Goal: Information Seeking & Learning: Compare options

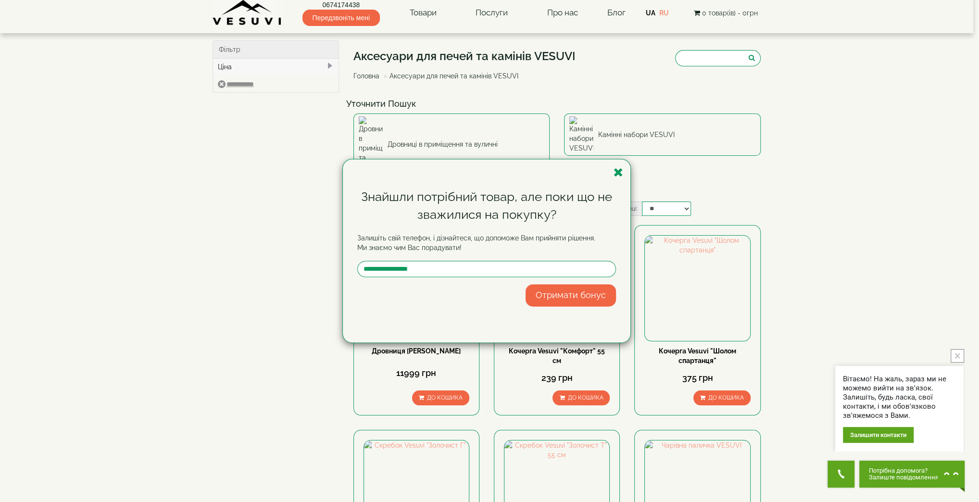
click at [492, 87] on div "Знайшли потрібний товар, але поки що не зважилися на покупку? Залишіть свій тел…" at bounding box center [489, 251] width 979 height 502
click at [622, 175] on icon "button" at bounding box center [618, 172] width 10 height 12
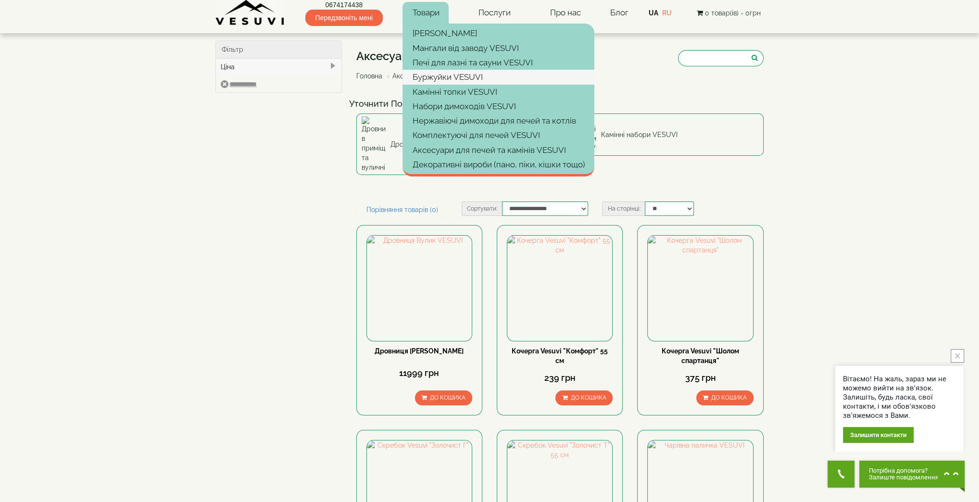
click at [436, 83] on link "Буржуйки VESUVI" at bounding box center [498, 77] width 192 height 14
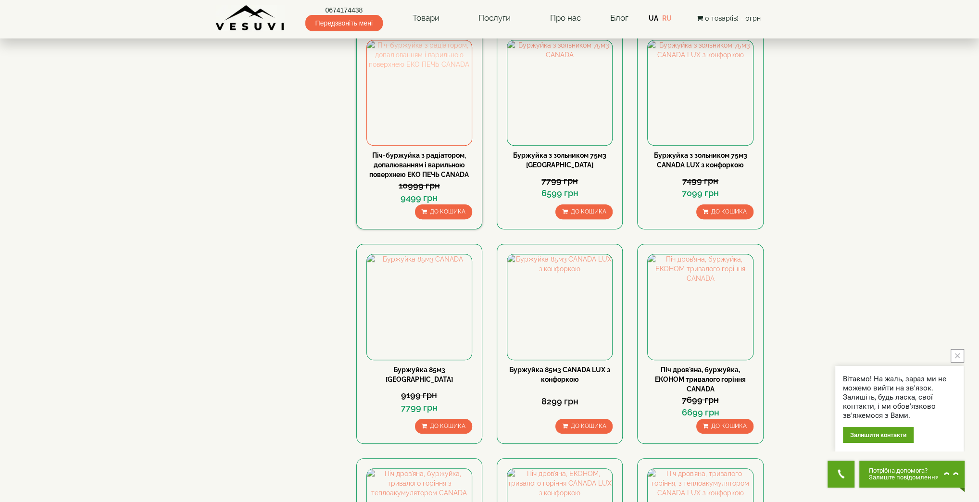
scroll to position [641, 0]
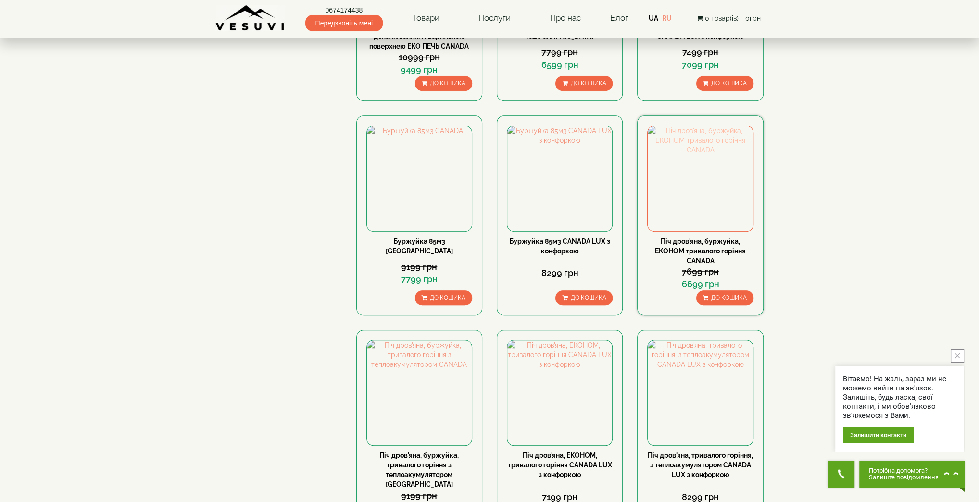
click at [682, 185] on img at bounding box center [699, 178] width 105 height 105
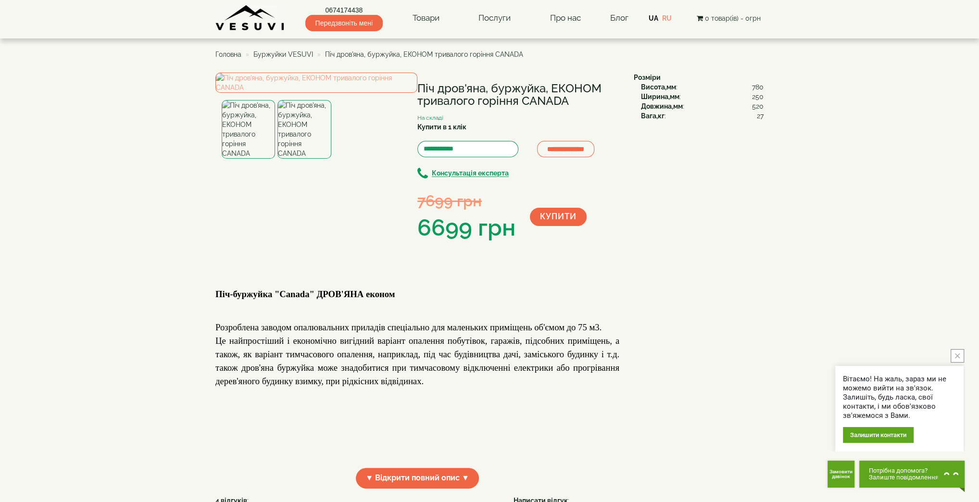
click at [299, 159] on img at bounding box center [303, 129] width 53 height 59
click at [289, 93] on img at bounding box center [316, 83] width 202 height 20
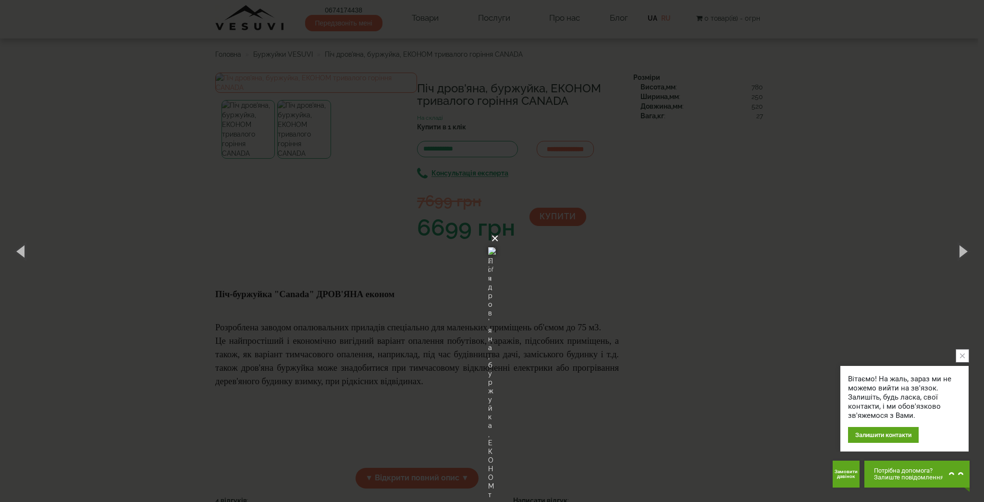
click at [499, 228] on button "×" at bounding box center [495, 238] width 8 height 21
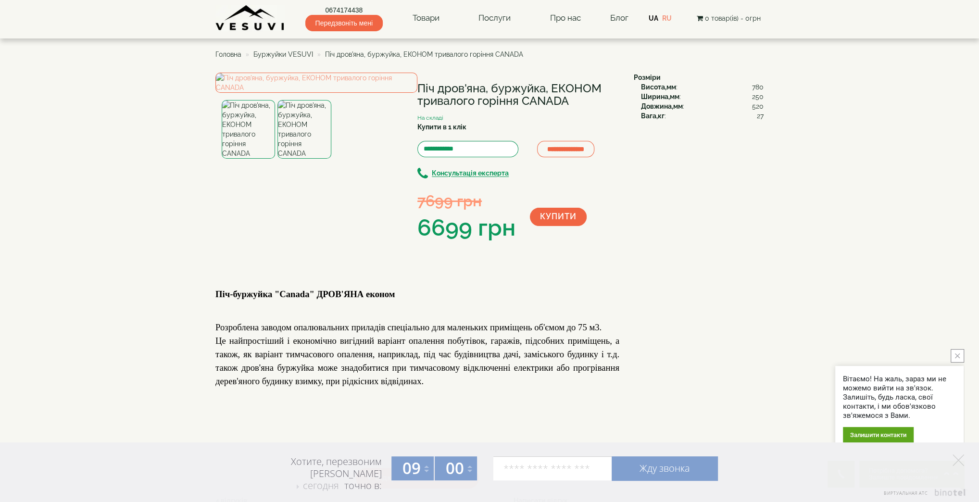
click at [248, 159] on img at bounding box center [248, 129] width 53 height 59
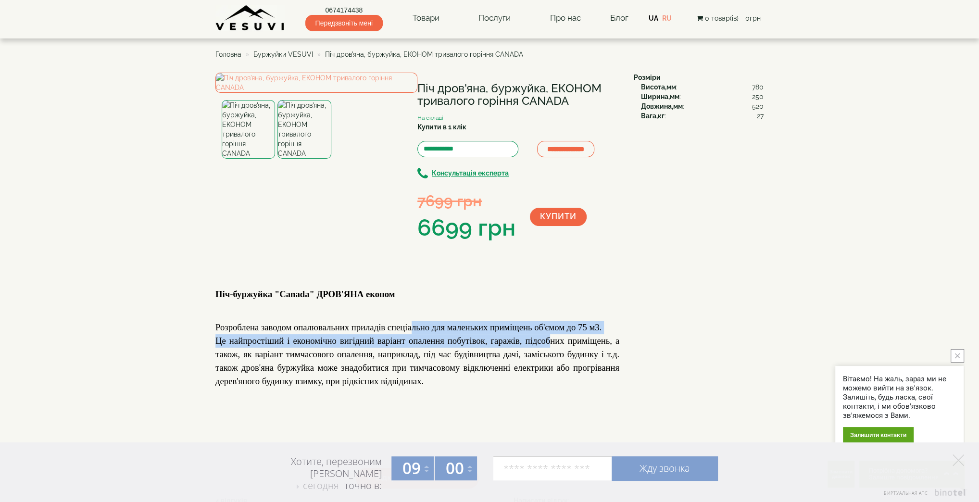
drag, startPoint x: 419, startPoint y: 392, endPoint x: 549, endPoint y: 406, distance: 131.0
click at [549, 406] on div "Піч-буржуйка "Canada" ДРОВ'ЯНА економ Розроблена заводом опалювальних приладів …" at bounding box center [417, 364] width 404 height 192
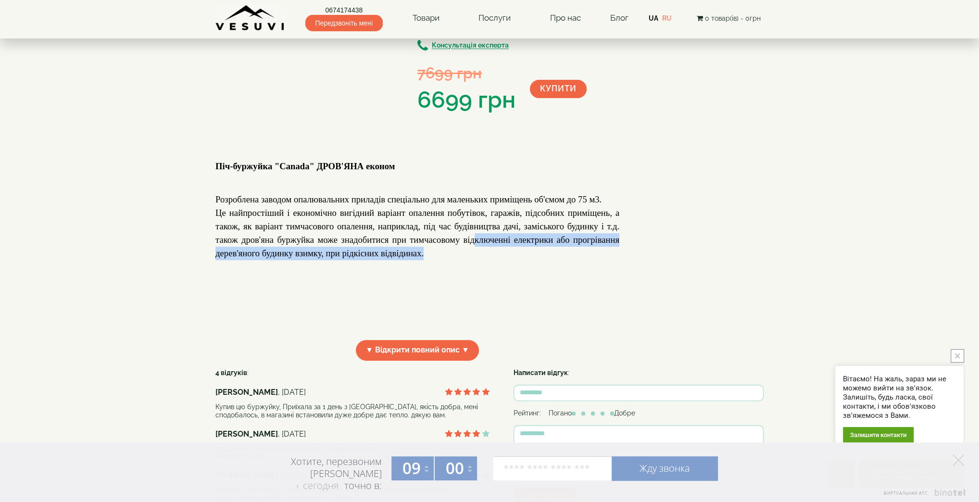
drag, startPoint x: 472, startPoint y: 303, endPoint x: 424, endPoint y: 314, distance: 49.3
click at [424, 260] on p "Це найпростіший і економічно вигідний варіант опалення побутівок, гаражів, підс…" at bounding box center [417, 233] width 404 height 54
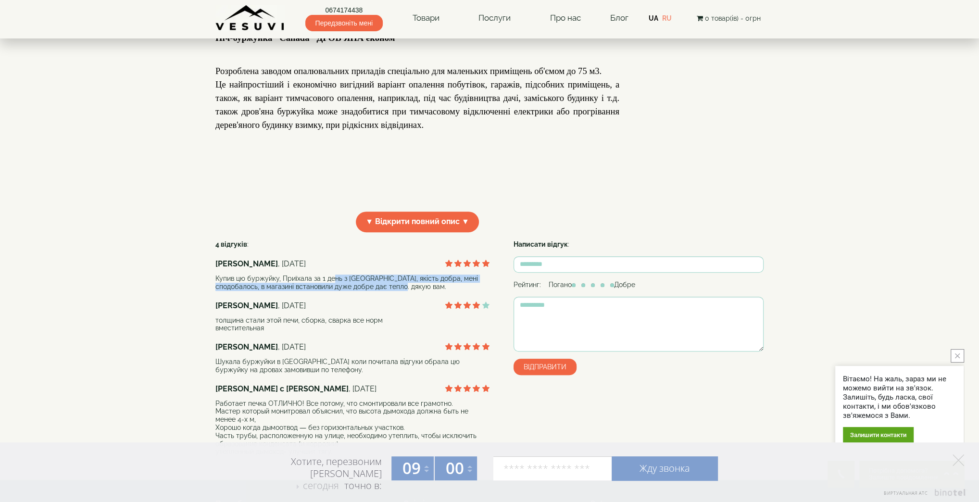
drag, startPoint x: 335, startPoint y: 344, endPoint x: 422, endPoint y: 353, distance: 87.9
click at [422, 291] on div "Купив цю буржуйку, Приїхала за 1 день з Киева, якість добра, мені сподобалось, …" at bounding box center [352, 282] width 274 height 16
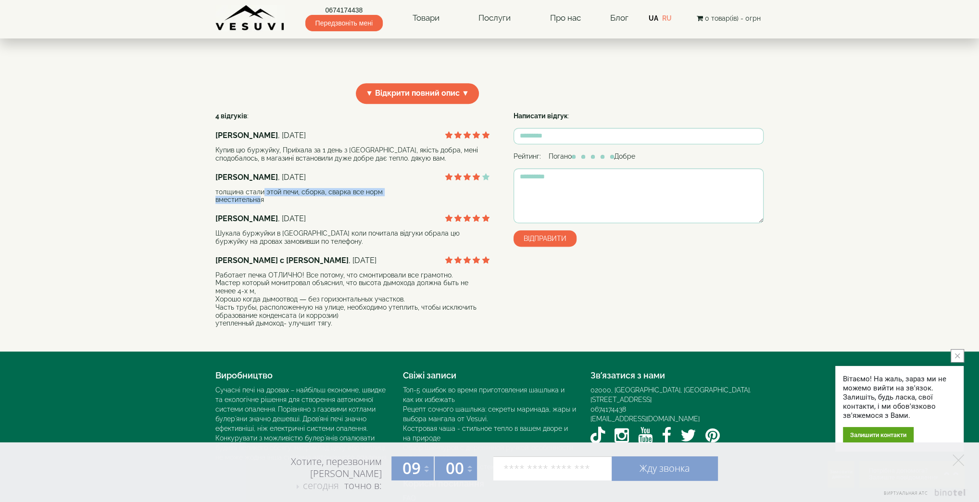
drag, startPoint x: 260, startPoint y: 257, endPoint x: 256, endPoint y: 268, distance: 11.3
click at [256, 204] on div "толщина стали этой печи, сборка, сварка все норм вместительная" at bounding box center [352, 196] width 274 height 16
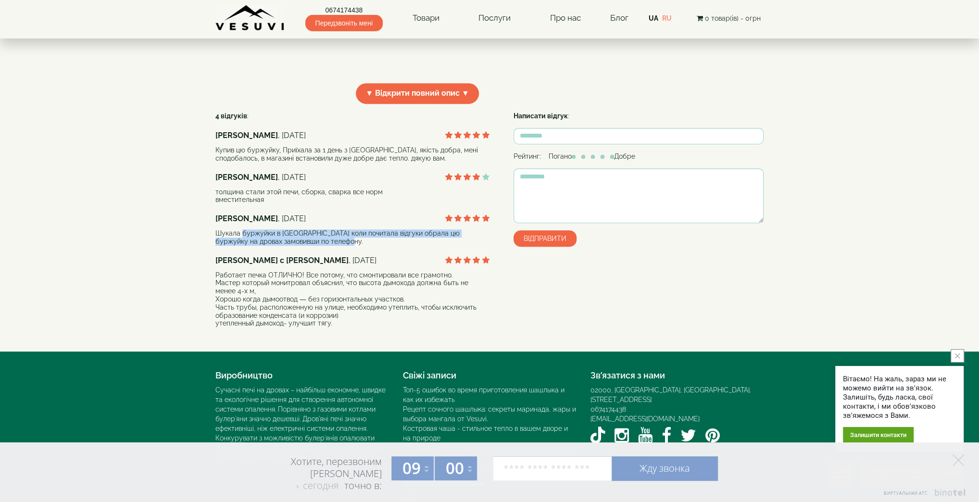
drag, startPoint x: 242, startPoint y: 297, endPoint x: 361, endPoint y: 307, distance: 119.6
click at [361, 246] on div "Шукала буржуйки в киівський обл. коли почитала відгуки обрала цю буржуйку на др…" at bounding box center [352, 237] width 274 height 16
drag, startPoint x: 234, startPoint y: 341, endPoint x: 427, endPoint y: 359, distance: 194.1
click at [427, 328] on div "Работает печка ОТЛИЧНО! Все потому, что смонтировали все грамотно. Мастер котор…" at bounding box center [352, 299] width 274 height 57
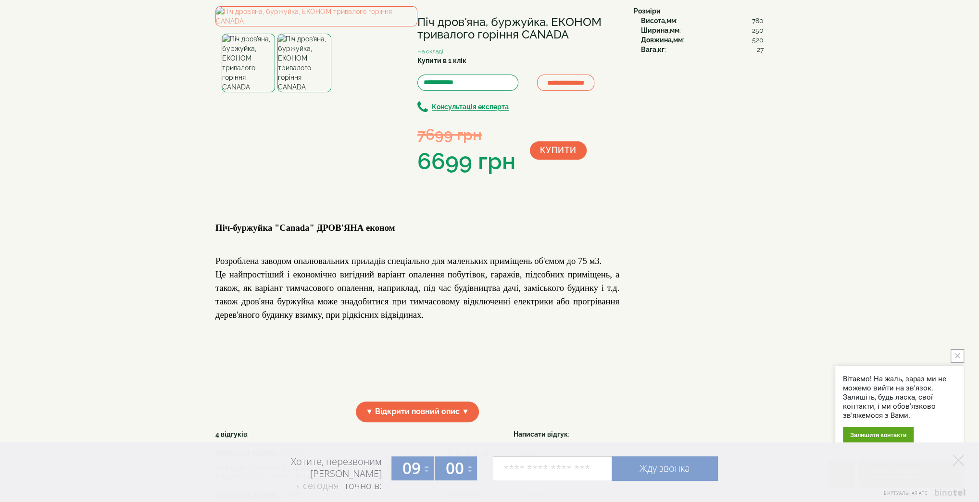
scroll to position [0, 0]
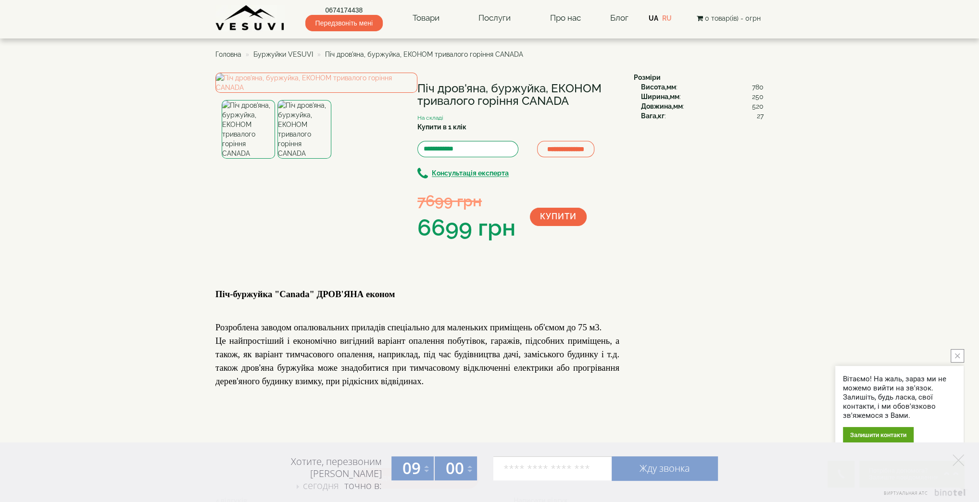
click at [958, 356] on icon "close button" at bounding box center [957, 355] width 5 height 5
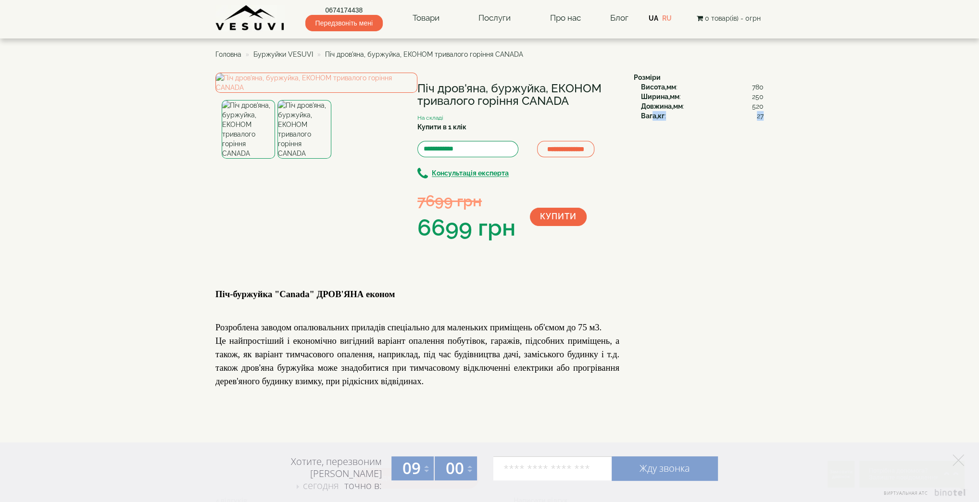
drag, startPoint x: 653, startPoint y: 116, endPoint x: 763, endPoint y: 118, distance: 110.1
click at [763, 118] on div "Вага,кг : 27" at bounding box center [702, 116] width 123 height 10
drag, startPoint x: 647, startPoint y: 99, endPoint x: 741, endPoint y: 96, distance: 93.8
click at [741, 96] on div "Ширина,мм : 250" at bounding box center [702, 97] width 123 height 10
click at [302, 159] on img at bounding box center [303, 129] width 53 height 59
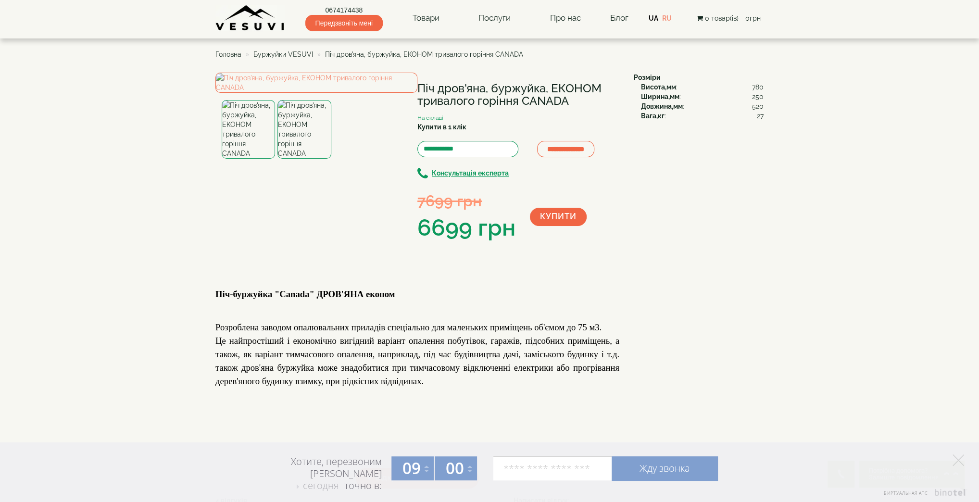
click at [665, 87] on b "Висота,мм" at bounding box center [658, 87] width 35 height 8
drag, startPoint x: 644, startPoint y: 87, endPoint x: 697, endPoint y: 87, distance: 52.9
click at [697, 87] on div "Висота,мм : 780" at bounding box center [702, 87] width 123 height 10
drag, startPoint x: 642, startPoint y: 97, endPoint x: 744, endPoint y: 98, distance: 101.9
click at [742, 97] on div "Ширина,мм : 250" at bounding box center [702, 97] width 123 height 10
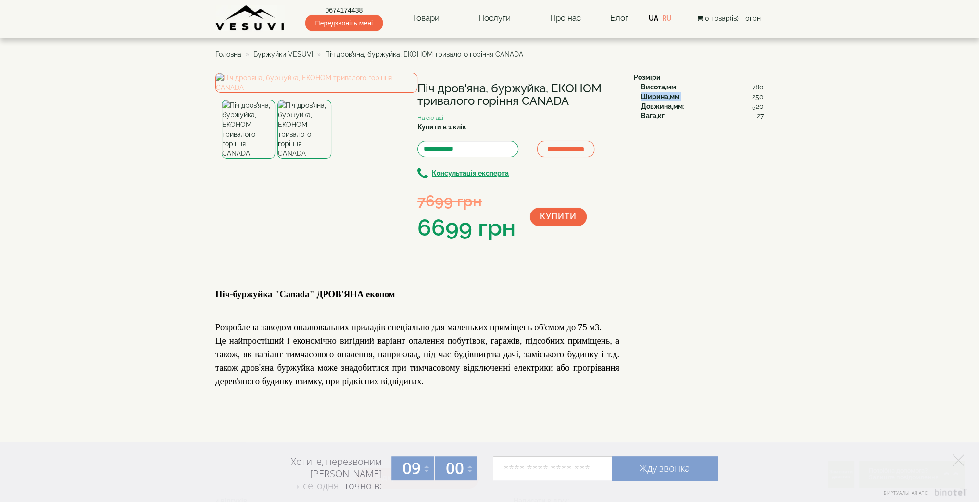
click at [291, 93] on img at bounding box center [316, 83] width 202 height 20
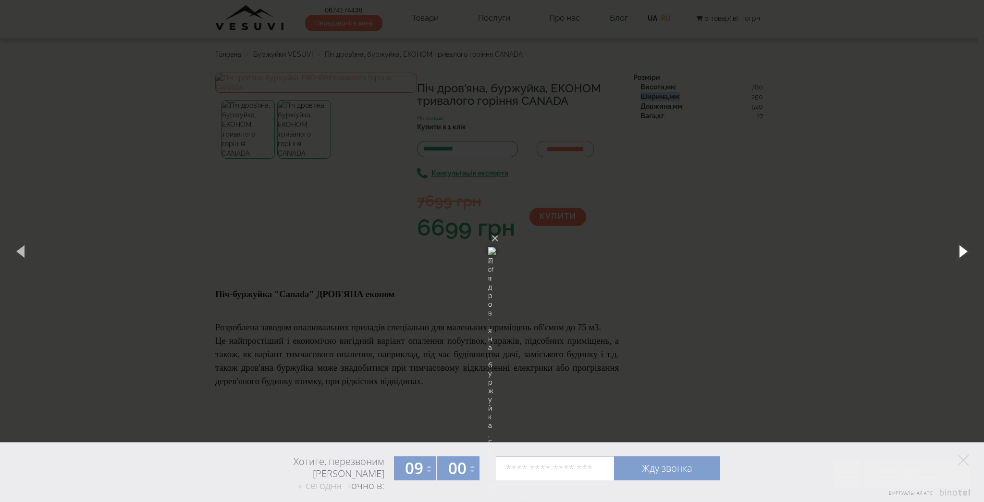
click at [960, 249] on button "button" at bounding box center [962, 250] width 43 height 53
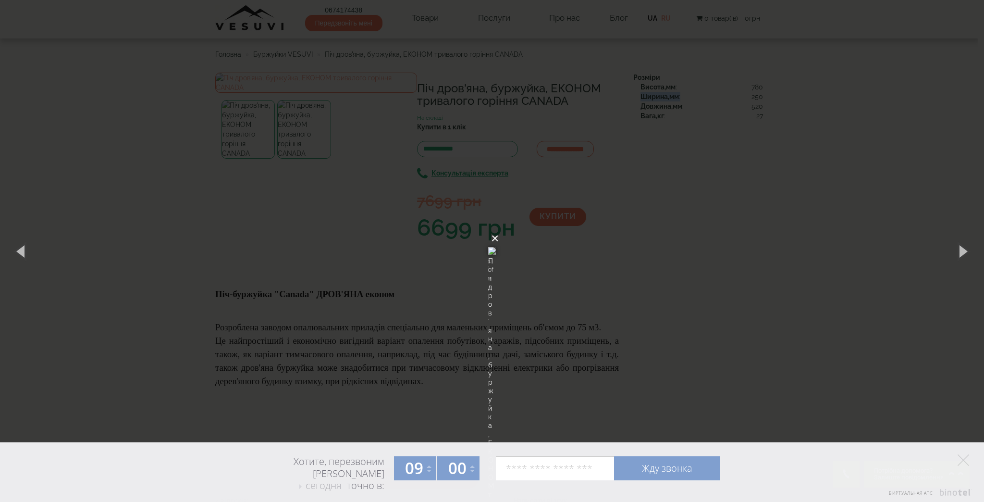
click at [499, 228] on button "×" at bounding box center [495, 238] width 8 height 21
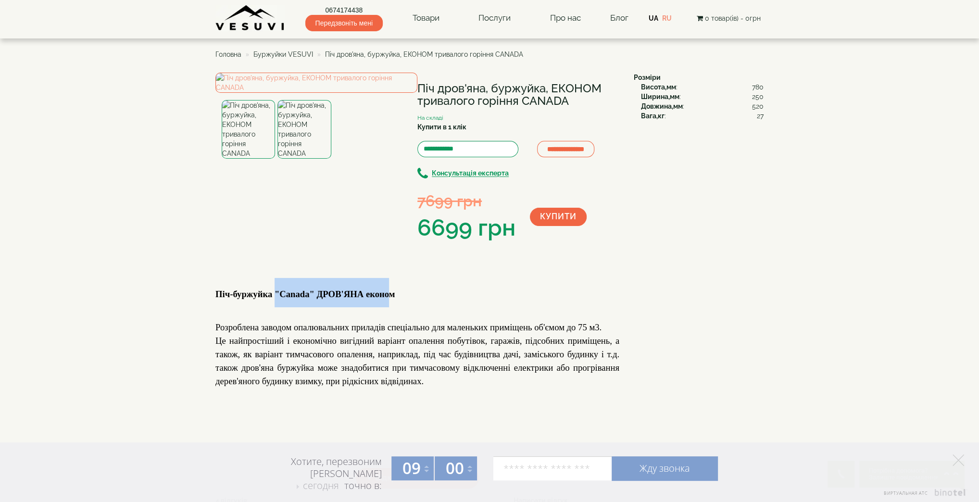
drag, startPoint x: 275, startPoint y: 357, endPoint x: 390, endPoint y: 356, distance: 114.9
click at [390, 299] on b "Піч-буржуйка "Canada" ДРОВ'ЯНА економ" at bounding box center [304, 294] width 179 height 10
click at [291, 159] on img at bounding box center [303, 129] width 53 height 59
click at [297, 159] on img at bounding box center [303, 129] width 53 height 59
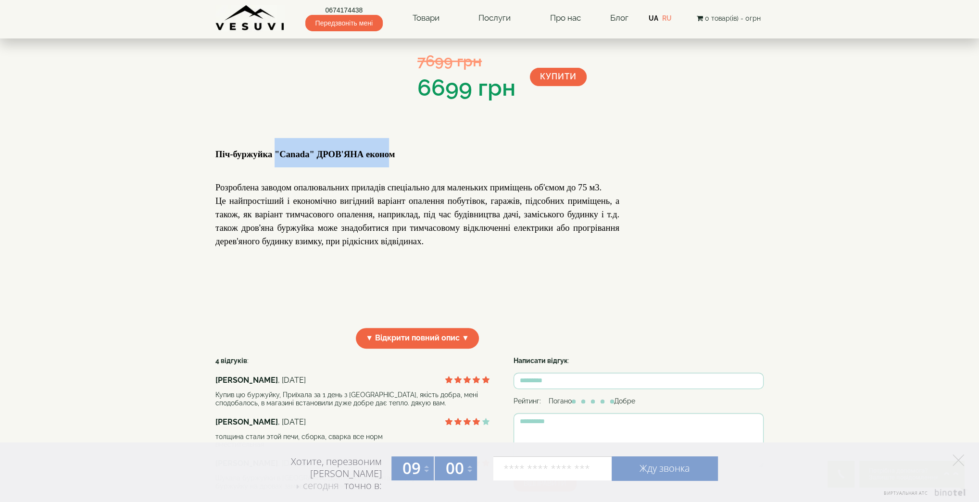
scroll to position [256, 0]
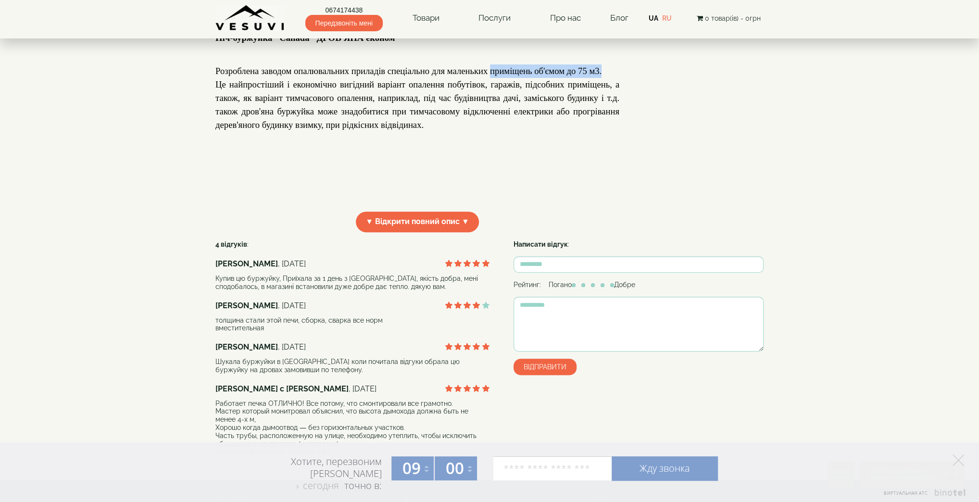
drag, startPoint x: 490, startPoint y: 139, endPoint x: 607, endPoint y: 136, distance: 116.4
click at [607, 78] on p "Розроблена заводом опалювальних приладів спеціально для маленьких приміщень об'…" at bounding box center [417, 70] width 404 height 13
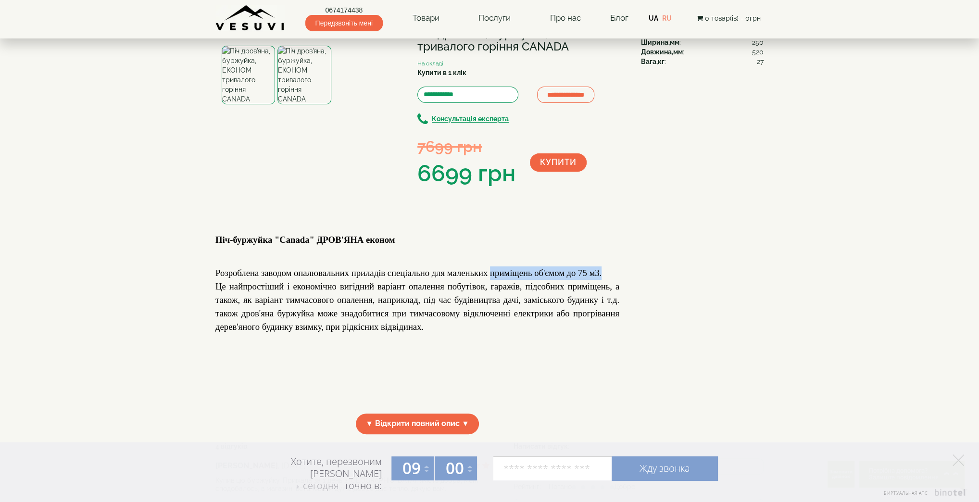
scroll to position [0, 0]
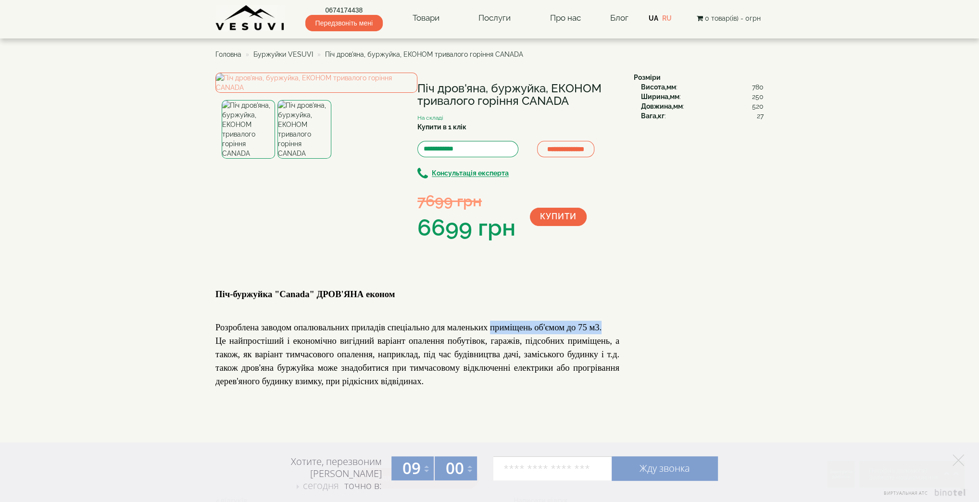
click at [293, 159] on img at bounding box center [303, 129] width 53 height 59
click at [251, 159] on img at bounding box center [248, 129] width 53 height 59
click at [286, 93] on img at bounding box center [316, 83] width 202 height 20
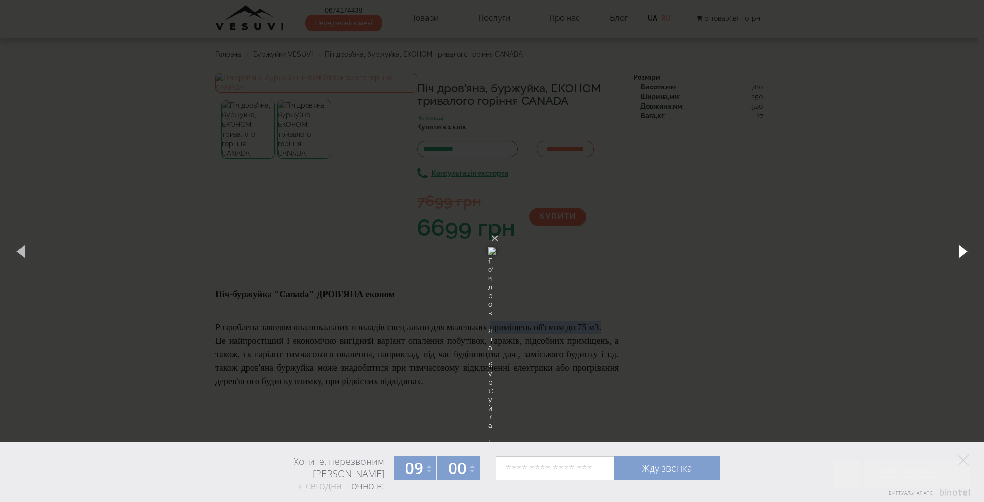
click at [955, 252] on button "button" at bounding box center [962, 250] width 43 height 53
click at [499, 228] on button "×" at bounding box center [495, 238] width 8 height 21
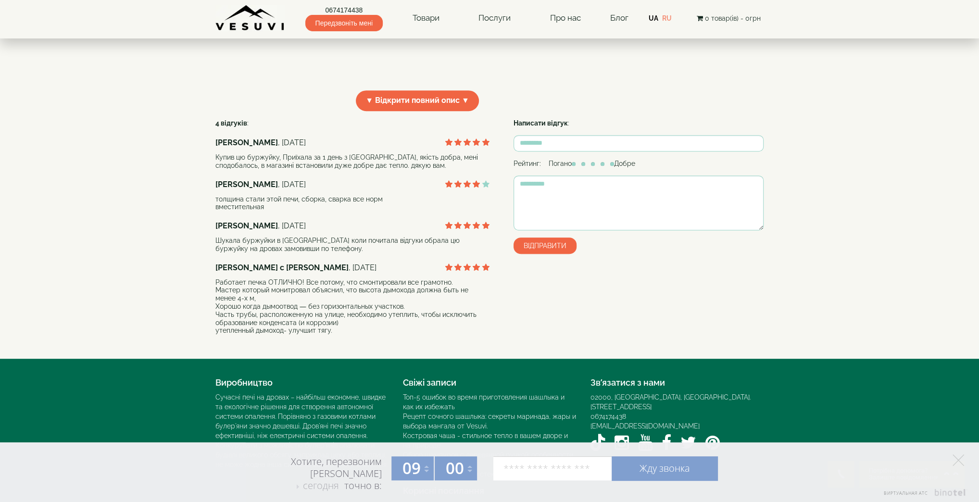
scroll to position [385, 0]
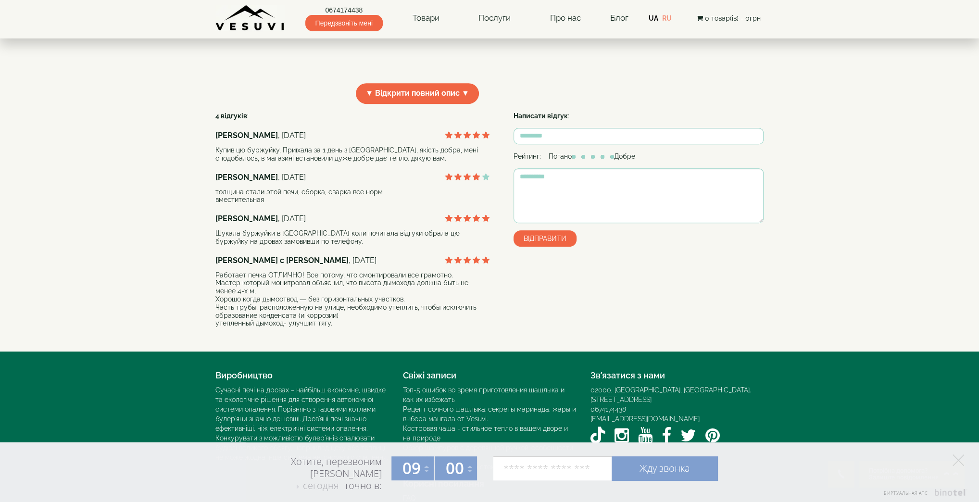
drag, startPoint x: 320, startPoint y: 340, endPoint x: 411, endPoint y: 362, distance: 93.5
click at [411, 328] on div "Работает печка ОТЛИЧНО! Все потому, что смонтировали все грамотно. Мастер котор…" at bounding box center [352, 299] width 274 height 57
drag, startPoint x: 294, startPoint y: 373, endPoint x: 340, endPoint y: 388, distance: 48.8
click at [340, 328] on div "Работает печка ОТЛИЧНО! Все потому, что смонтировали все грамотно. Мастер котор…" at bounding box center [352, 299] width 274 height 57
click at [304, 328] on div "Работает печка ОТЛИЧНО! Все потому, что смонтировали все грамотно. Мастер котор…" at bounding box center [352, 299] width 274 height 57
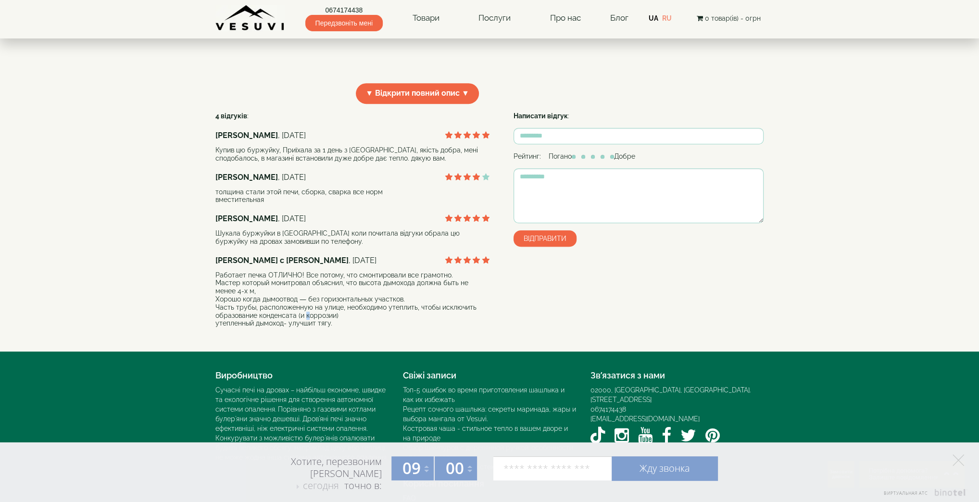
click at [304, 328] on div "Работает печка ОТЛИЧНО! Все потому, что смонтировали все грамотно. Мастер котор…" at bounding box center [352, 299] width 274 height 57
drag, startPoint x: 391, startPoint y: 375, endPoint x: 451, endPoint y: 375, distance: 60.1
click at [451, 328] on div "Работает печка ОТЛИЧНО! Все потому, что смонтировали все грамотно. Мастер котор…" at bounding box center [352, 299] width 274 height 57
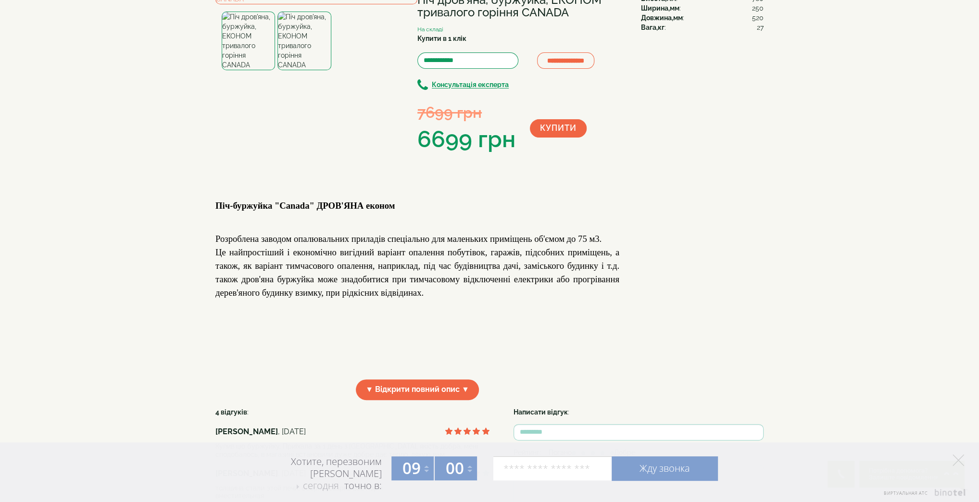
scroll to position [0, 0]
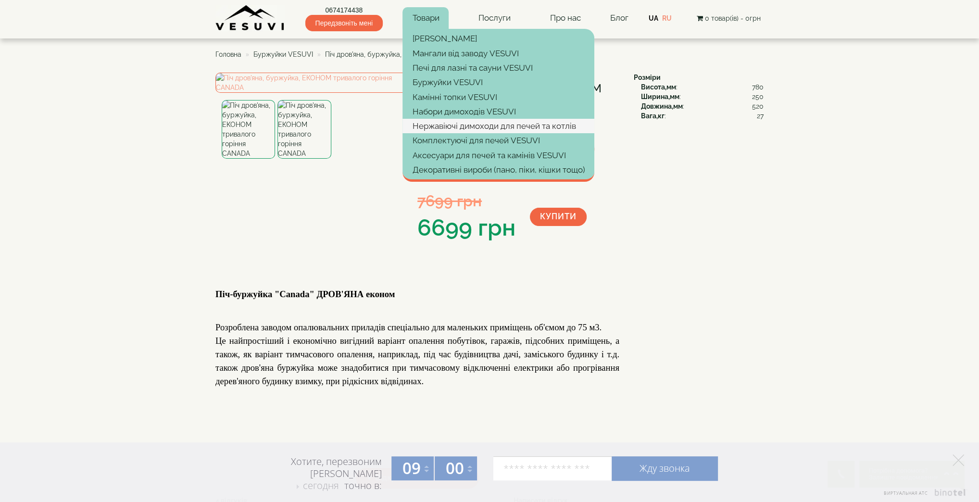
click at [442, 126] on link "Нержавіючі димоходи для печей та котлів" at bounding box center [498, 126] width 192 height 14
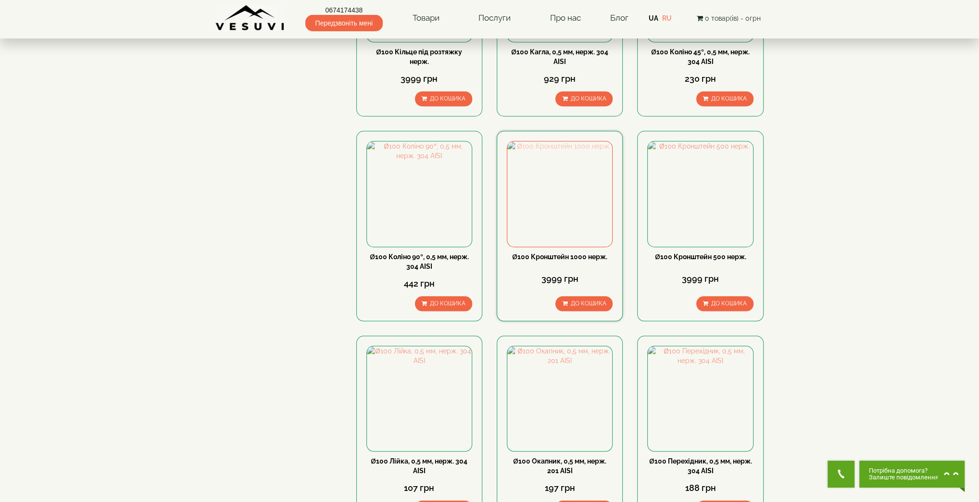
scroll to position [769, 0]
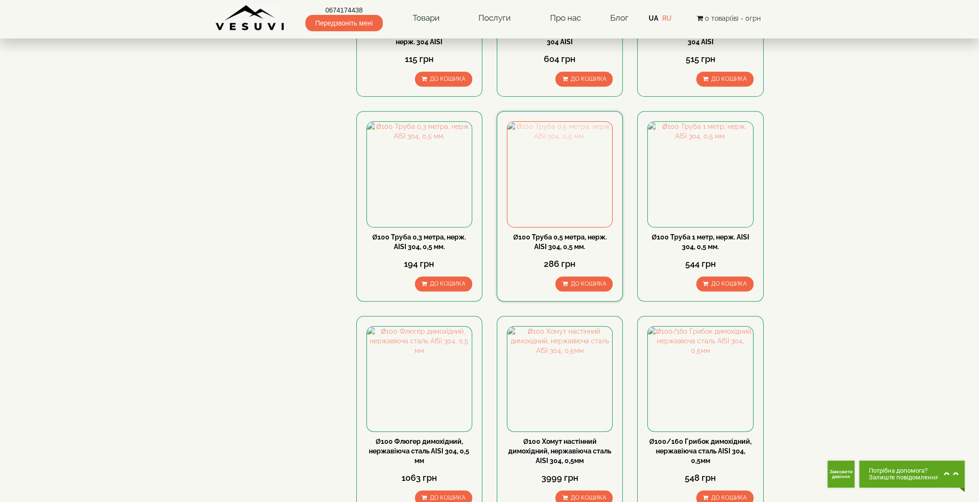
scroll to position [769, 0]
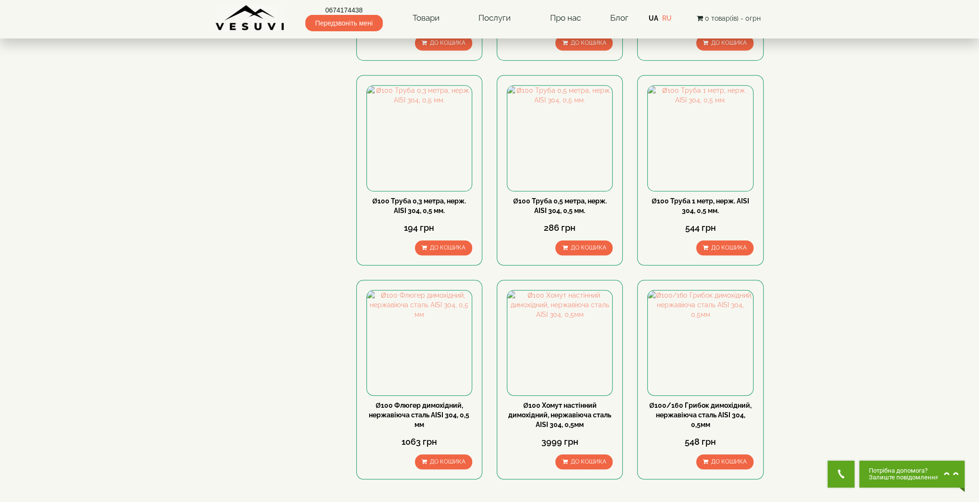
click at [523, 501] on link "3" at bounding box center [521, 509] width 13 height 10
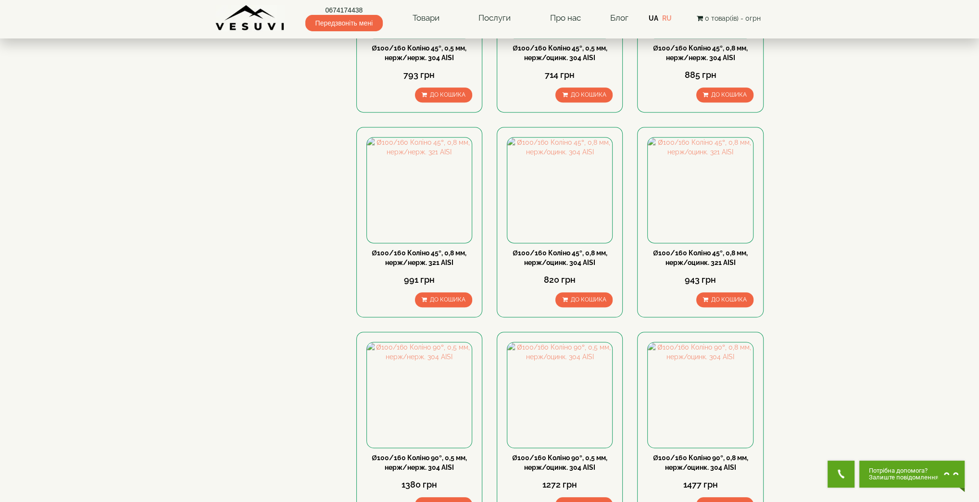
scroll to position [769, 0]
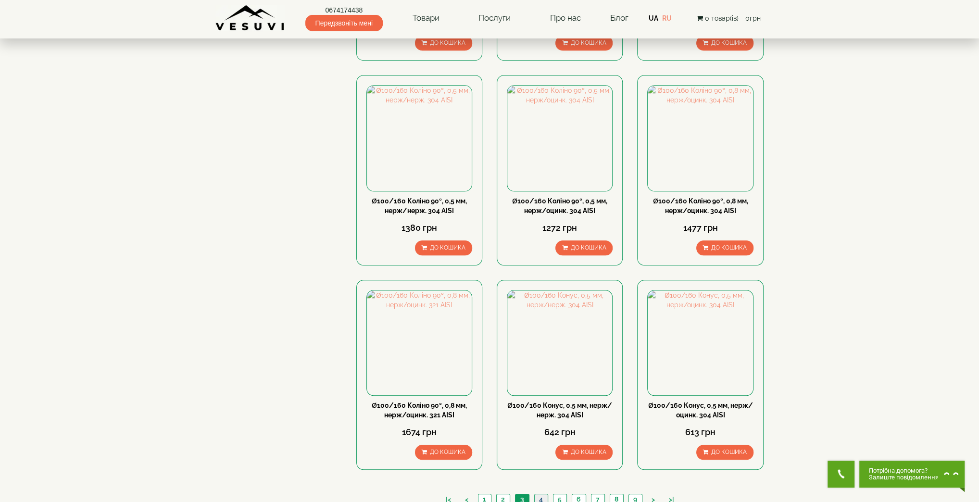
click at [547, 494] on link "4" at bounding box center [540, 499] width 13 height 10
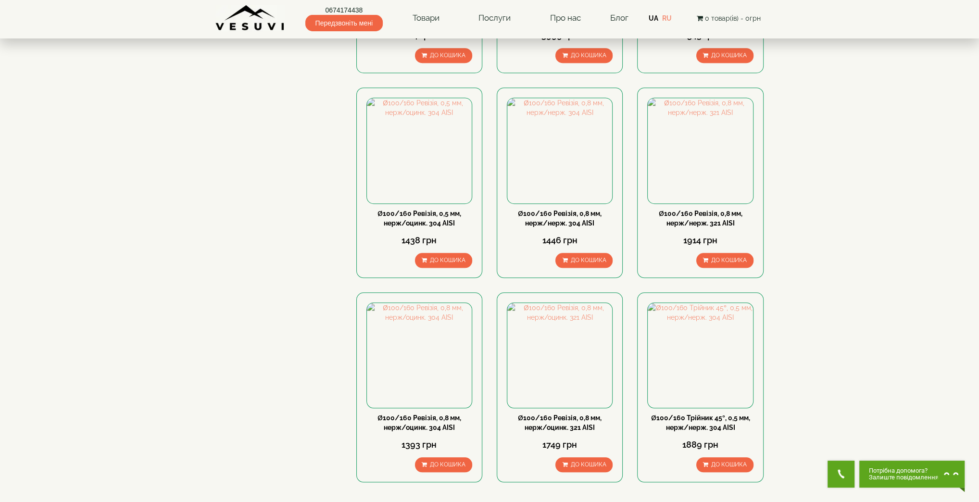
scroll to position [897, 0]
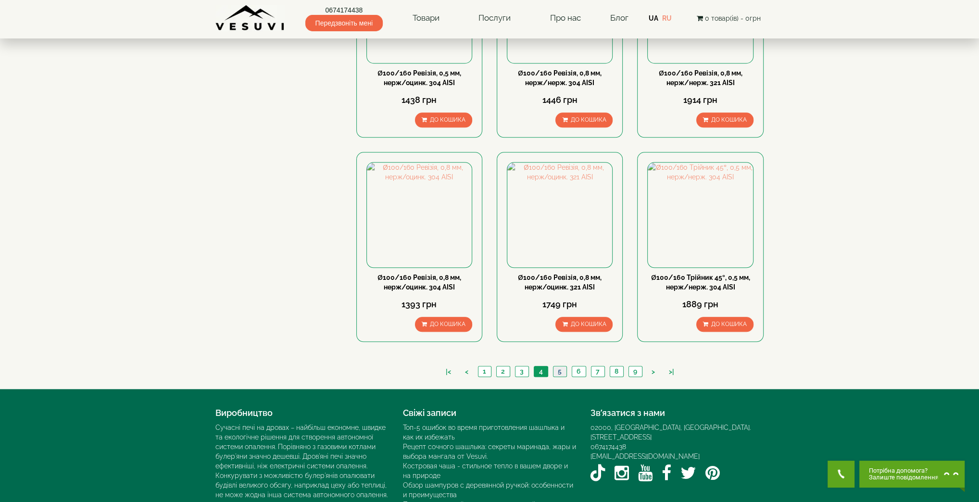
click at [555, 366] on link "5" at bounding box center [559, 371] width 13 height 10
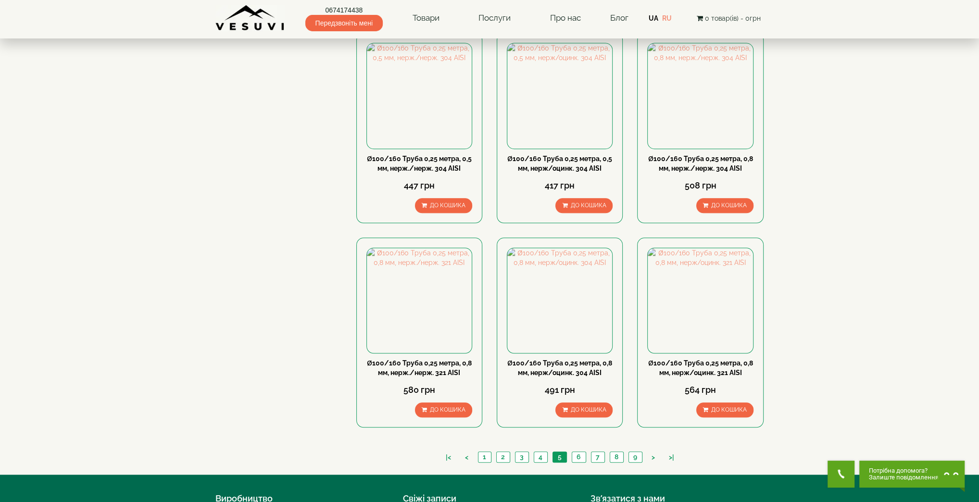
scroll to position [897, 0]
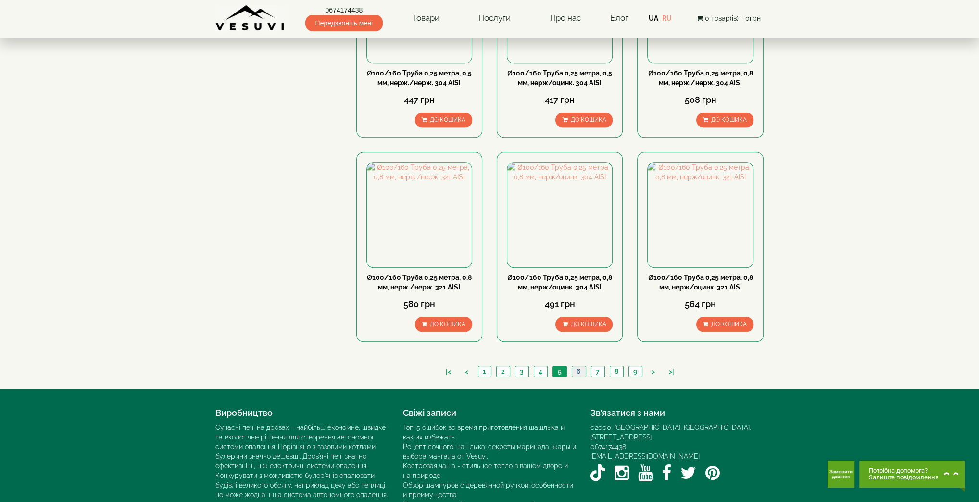
click at [576, 366] on link "6" at bounding box center [579, 371] width 14 height 10
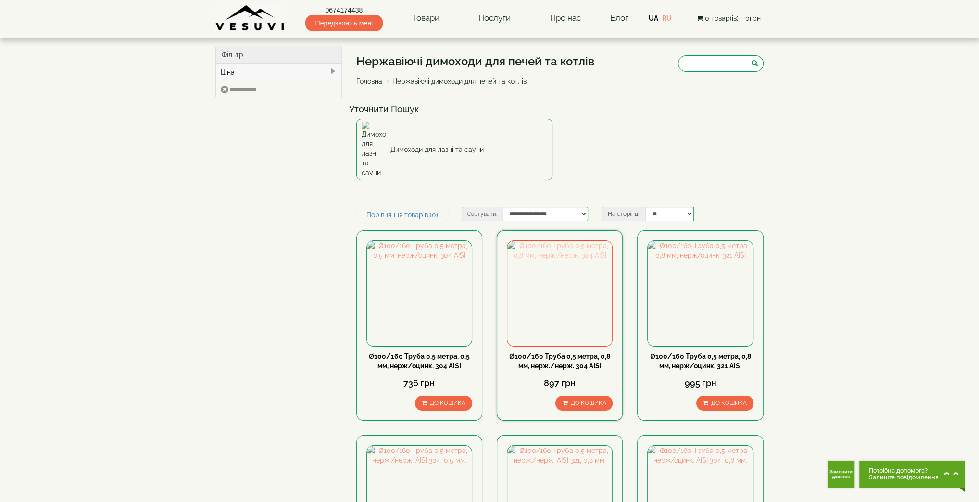
click at [552, 277] on img at bounding box center [559, 293] width 105 height 105
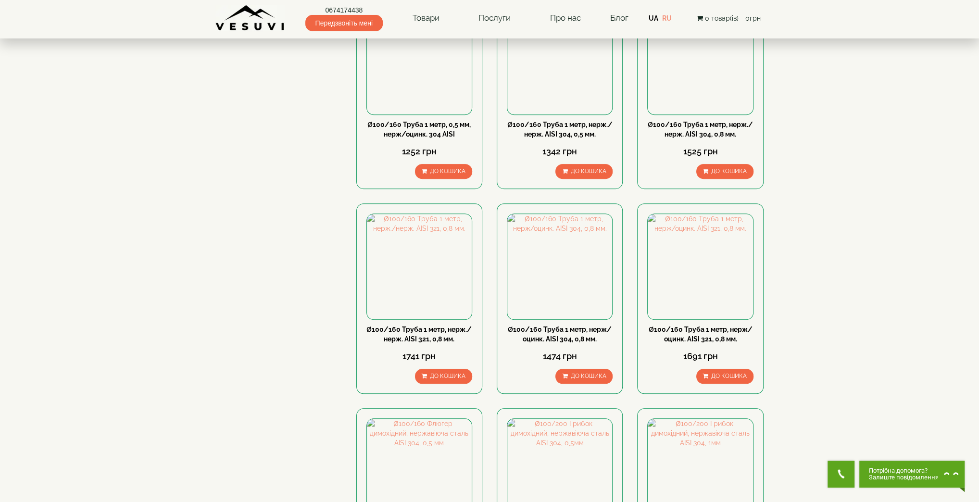
scroll to position [769, 0]
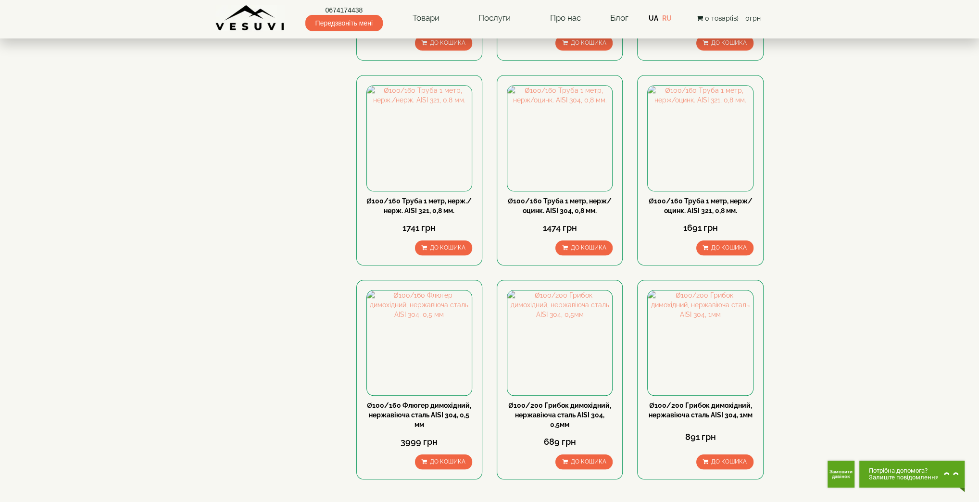
click at [581, 501] on link "7" at bounding box center [576, 509] width 13 height 10
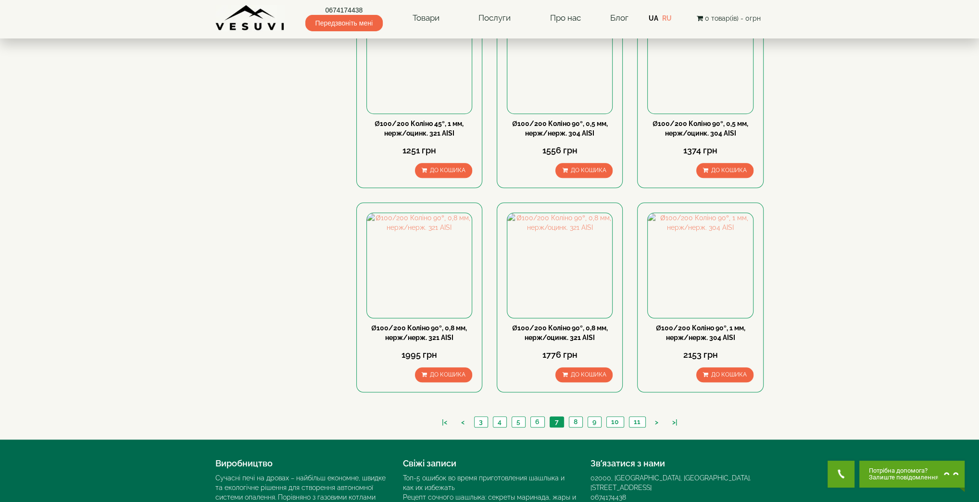
scroll to position [897, 0]
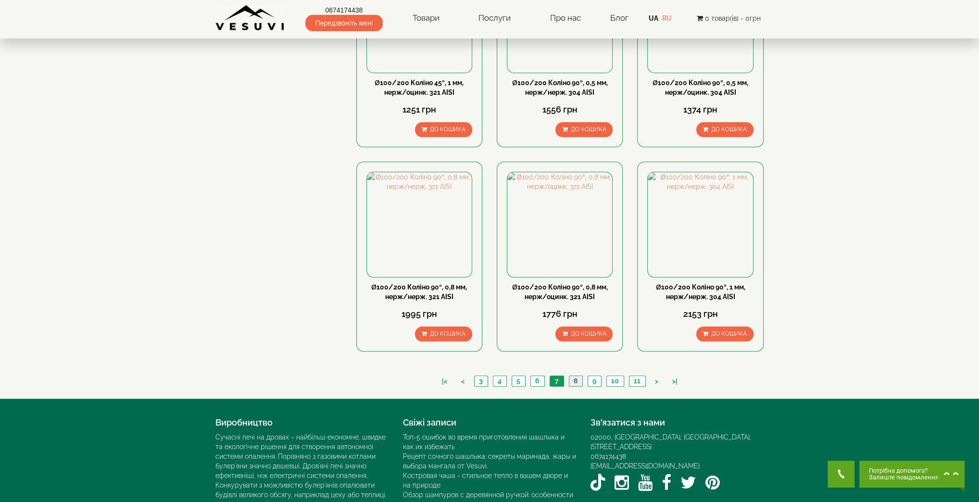
click at [577, 376] on link "8" at bounding box center [575, 381] width 13 height 10
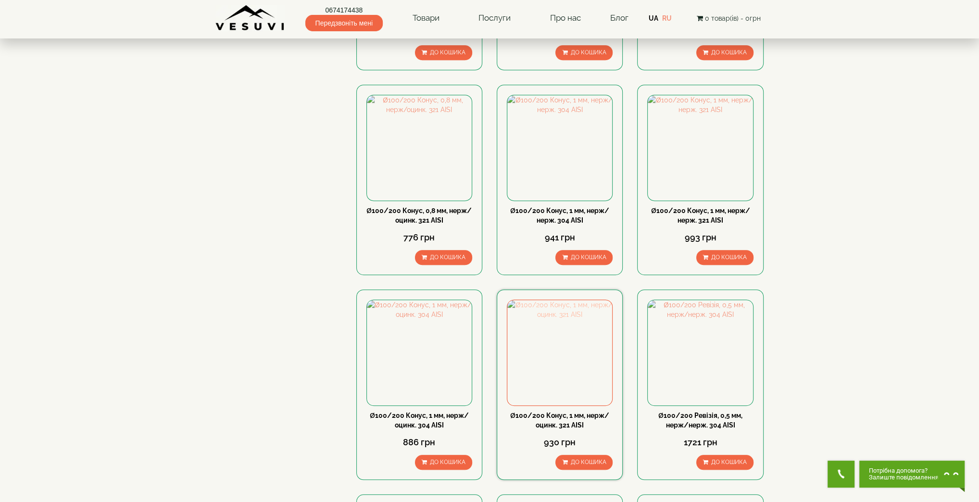
scroll to position [769, 0]
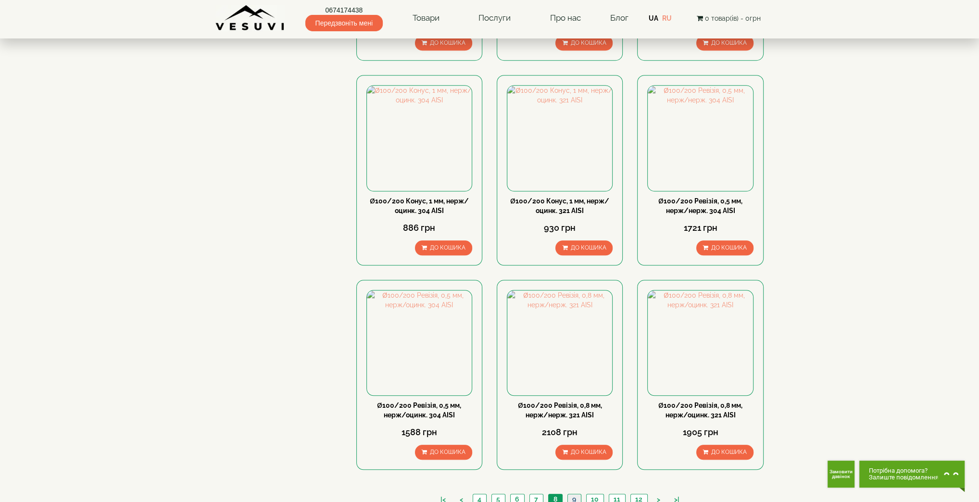
click at [574, 494] on link "9" at bounding box center [573, 499] width 13 height 10
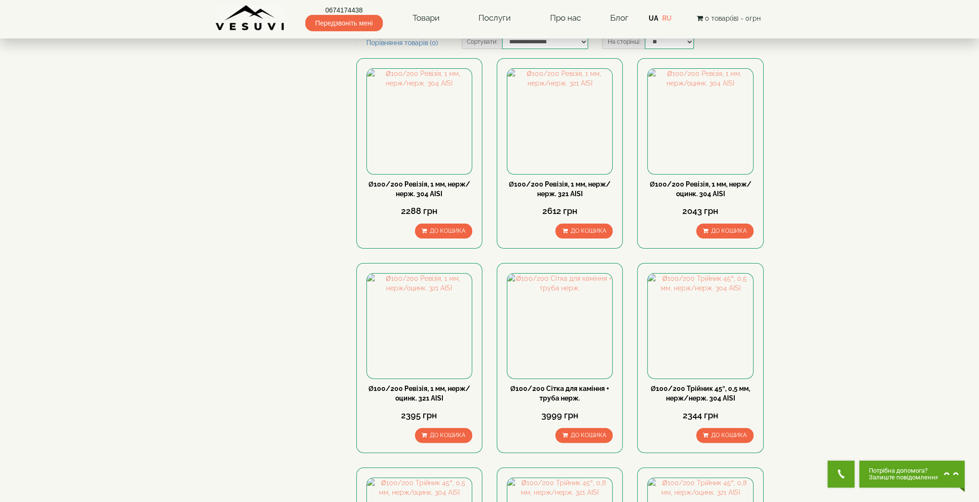
scroll to position [128, 0]
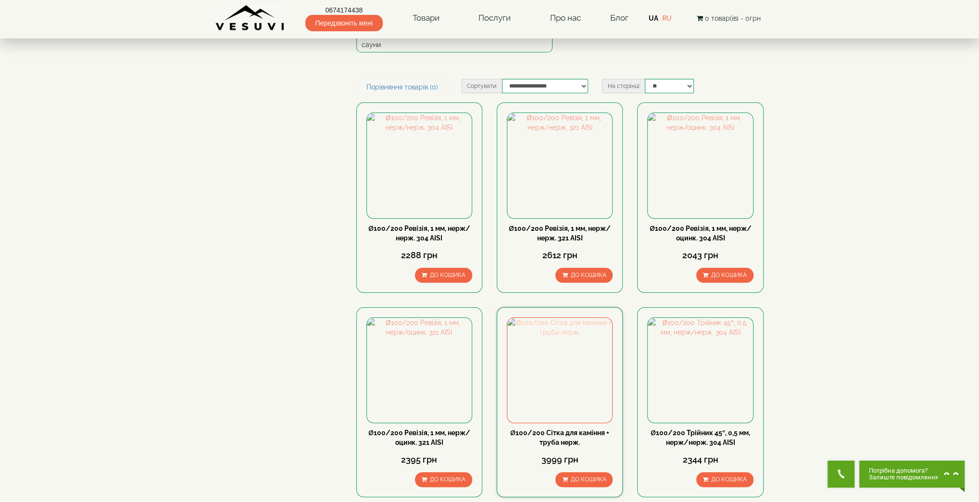
click at [546, 340] on img at bounding box center [559, 370] width 105 height 105
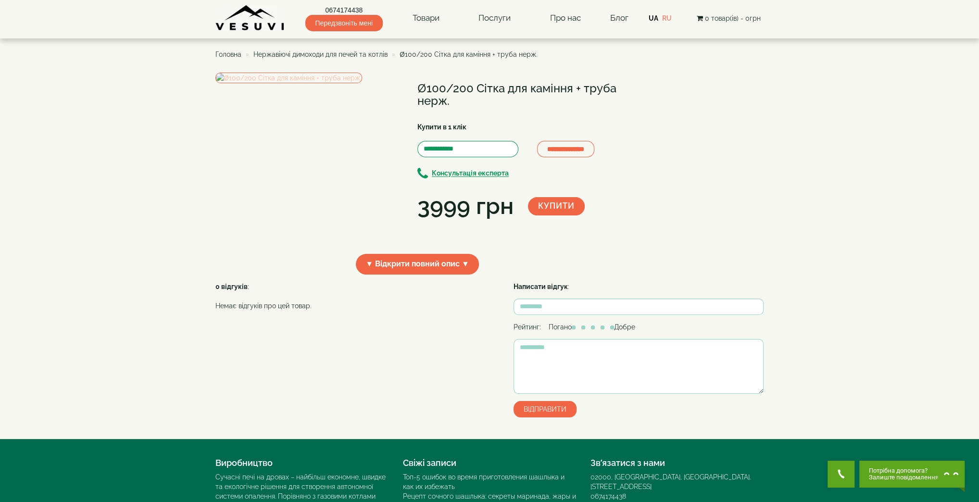
click at [322, 83] on img at bounding box center [288, 78] width 147 height 11
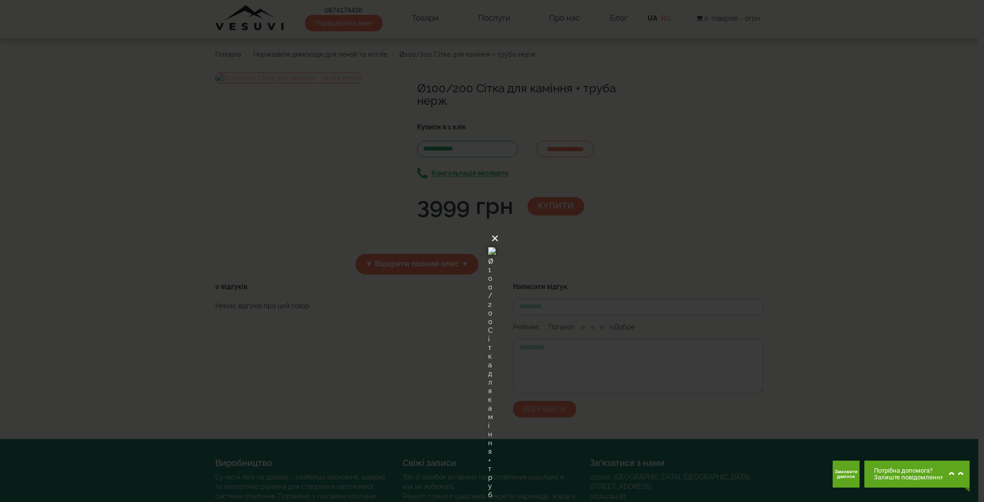
click at [499, 228] on button "×" at bounding box center [495, 238] width 8 height 21
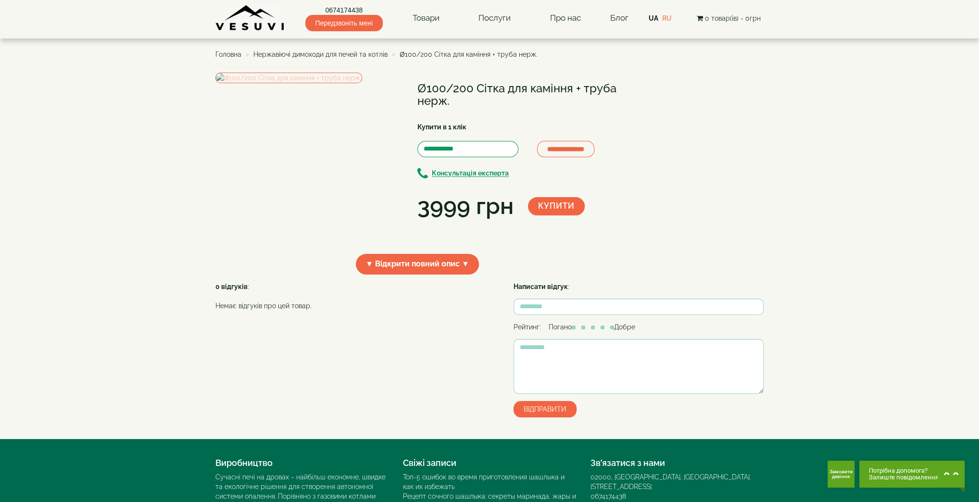
scroll to position [137, 0]
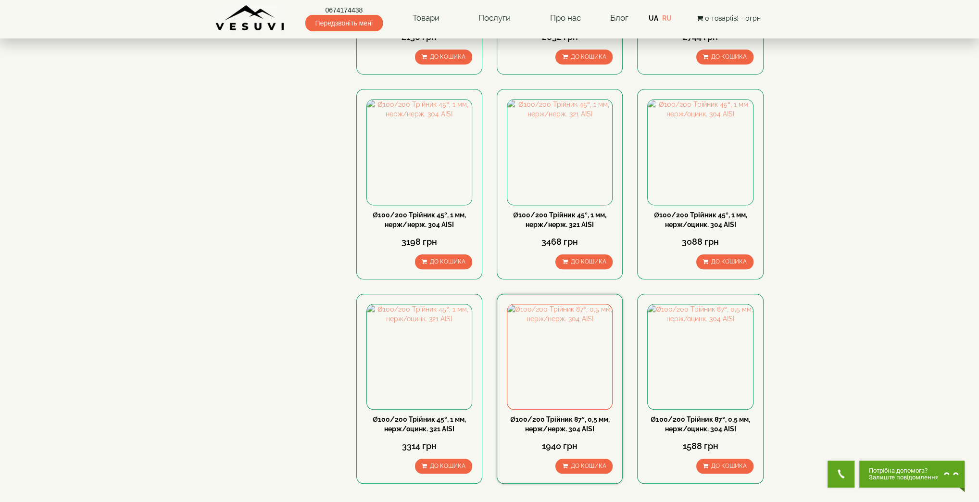
scroll to position [769, 0]
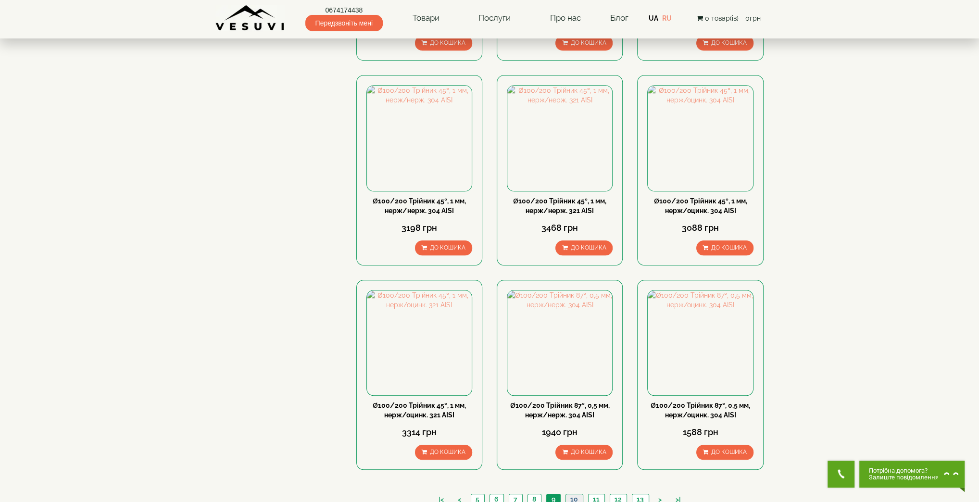
click at [570, 494] on link "10" at bounding box center [573, 499] width 17 height 10
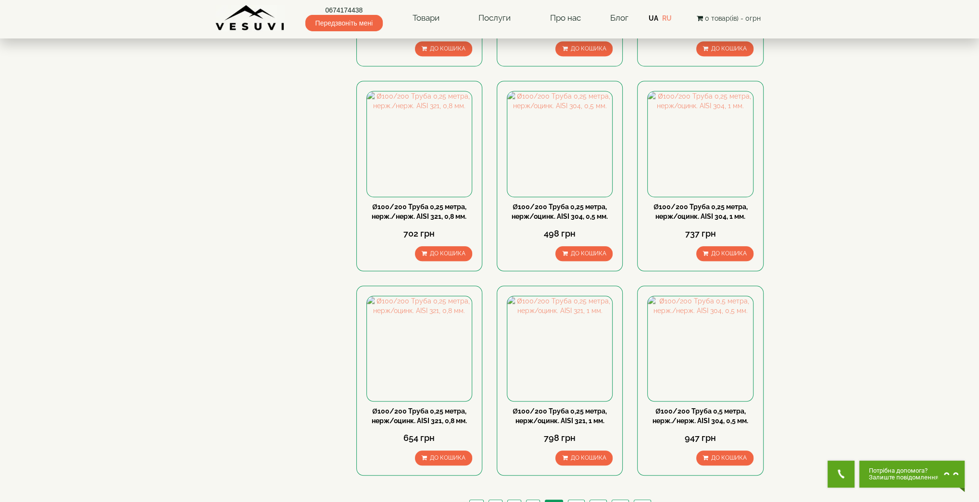
scroll to position [769, 0]
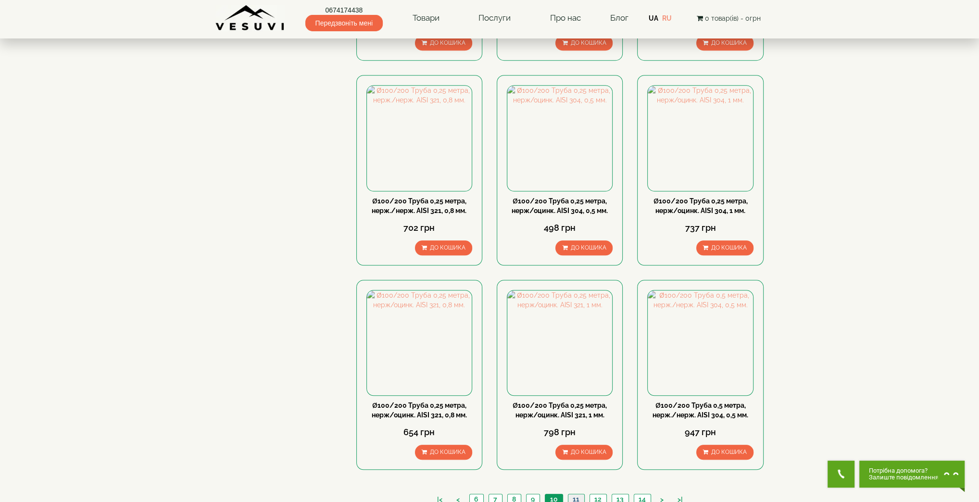
click at [582, 494] on link "11" at bounding box center [576, 499] width 16 height 10
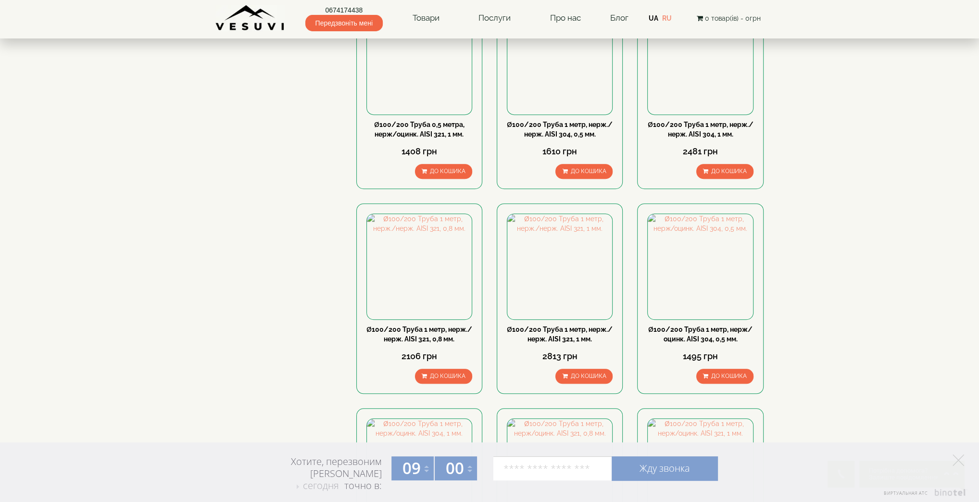
scroll to position [897, 0]
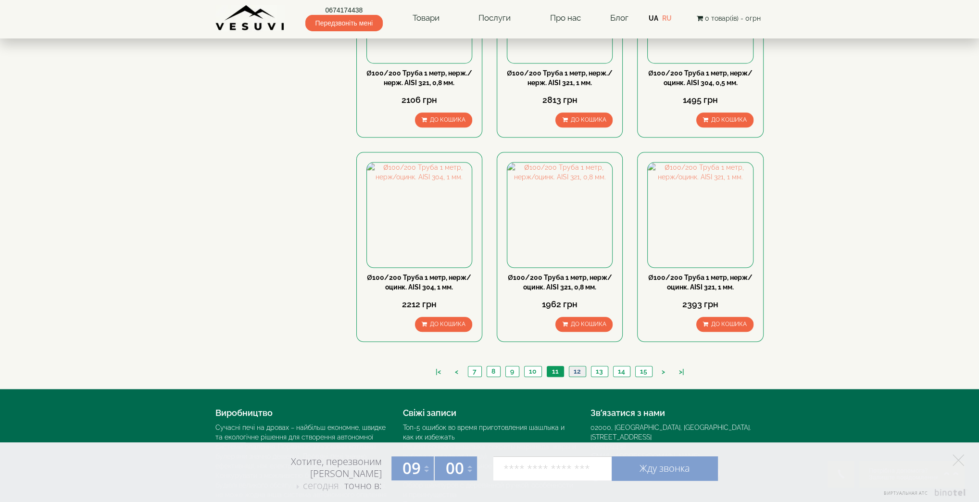
click at [577, 366] on link "12" at bounding box center [577, 371] width 17 height 10
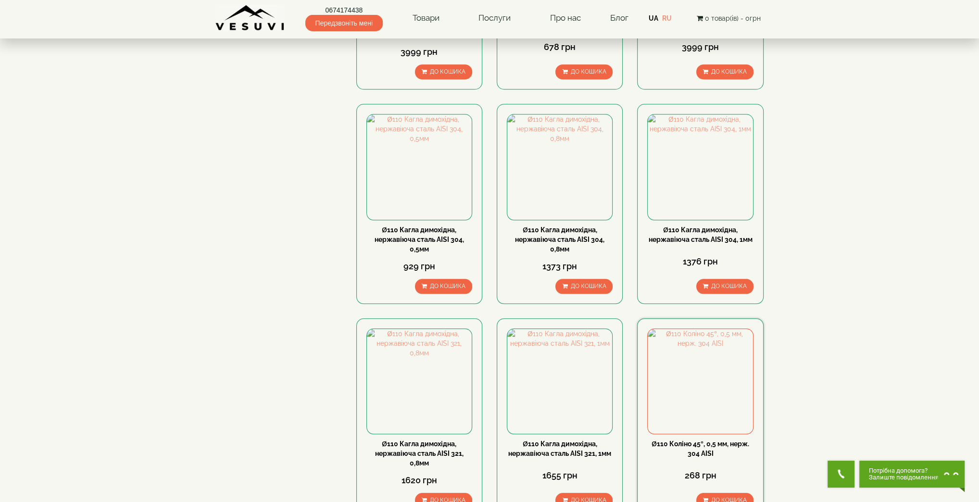
scroll to position [897, 0]
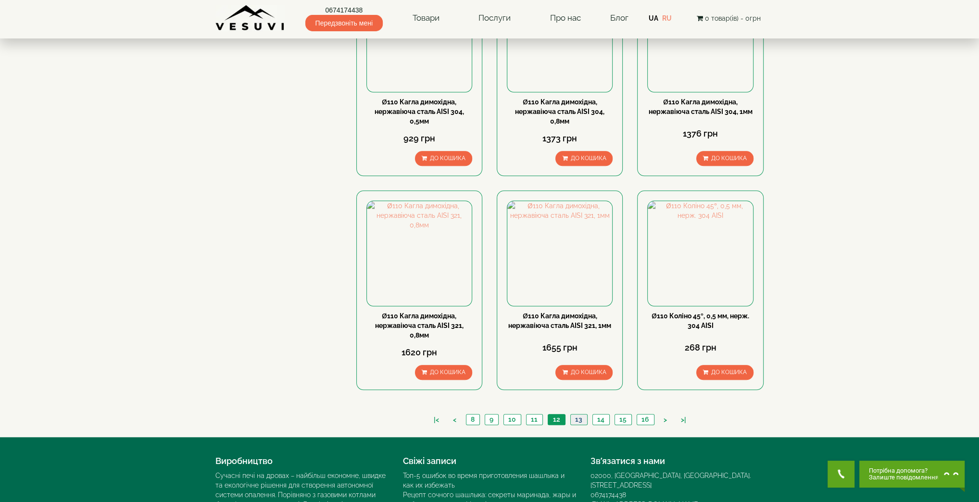
click at [573, 414] on link "13" at bounding box center [578, 419] width 17 height 10
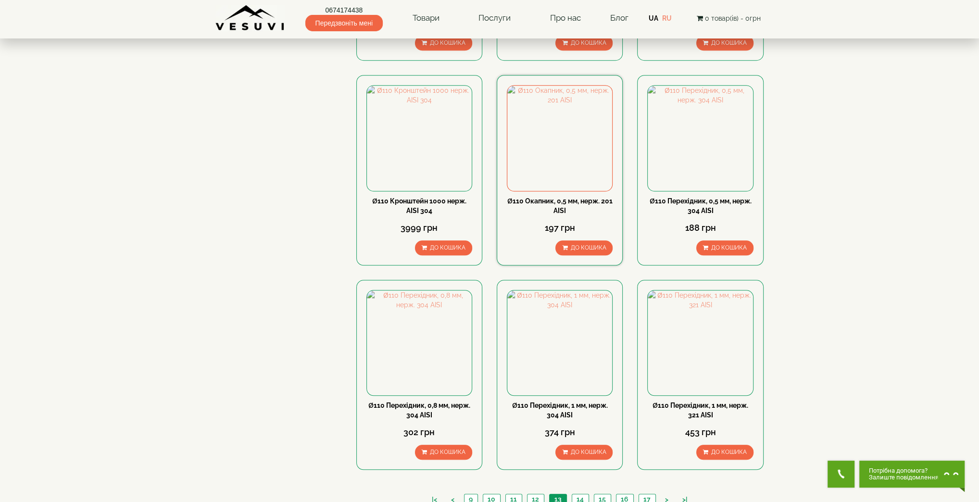
scroll to position [897, 0]
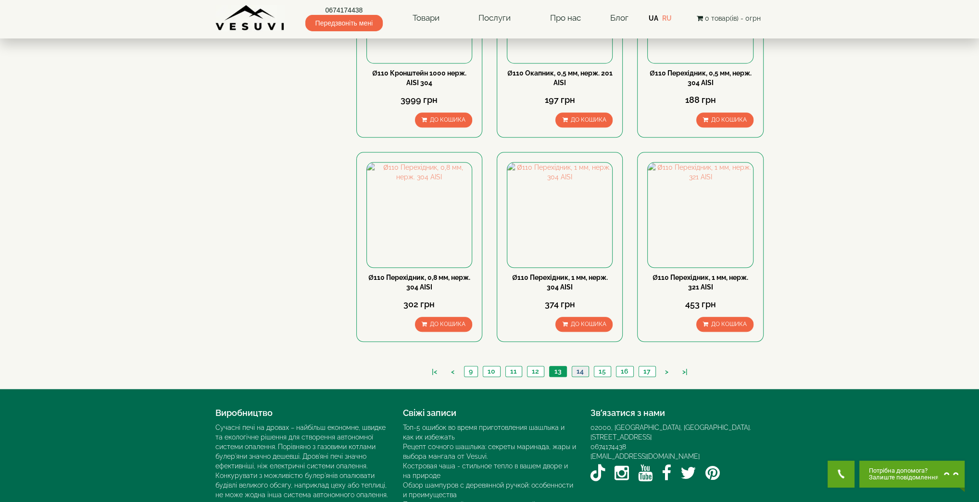
click at [579, 366] on link "14" at bounding box center [580, 371] width 17 height 10
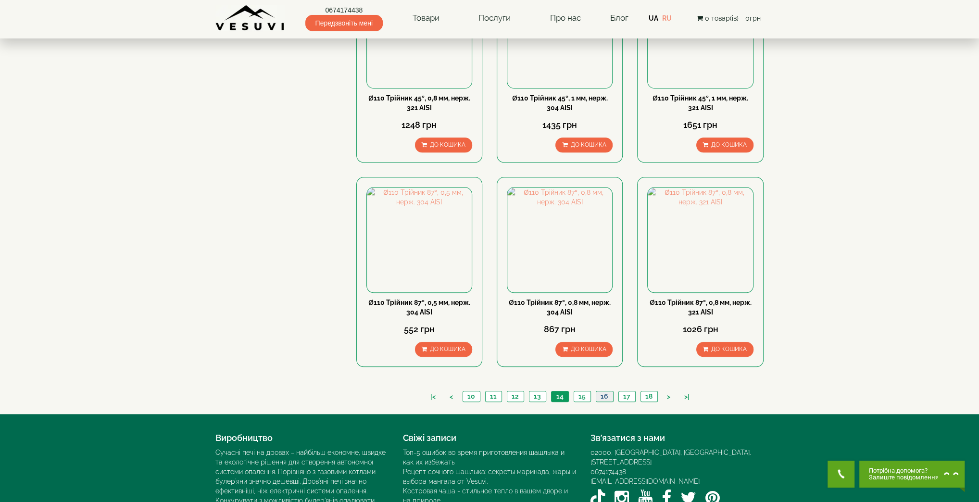
scroll to position [897, 0]
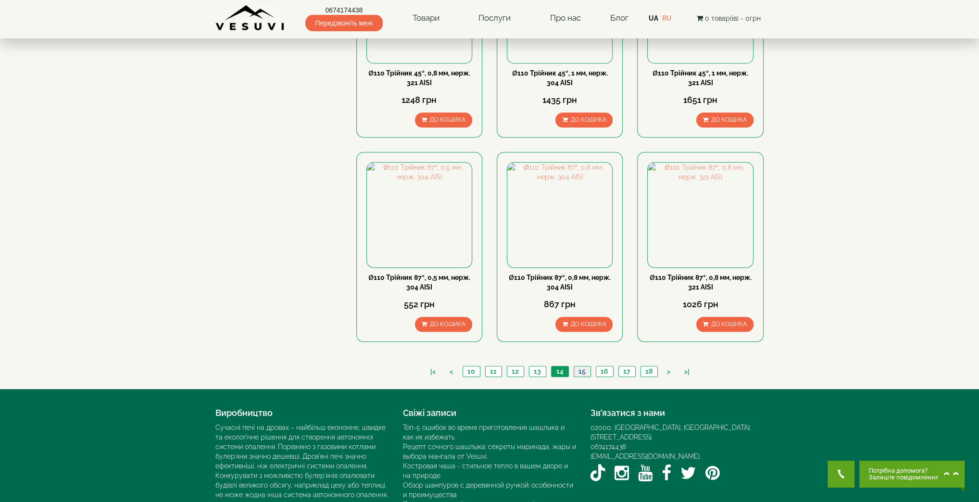
click at [581, 366] on link "15" at bounding box center [581, 371] width 17 height 10
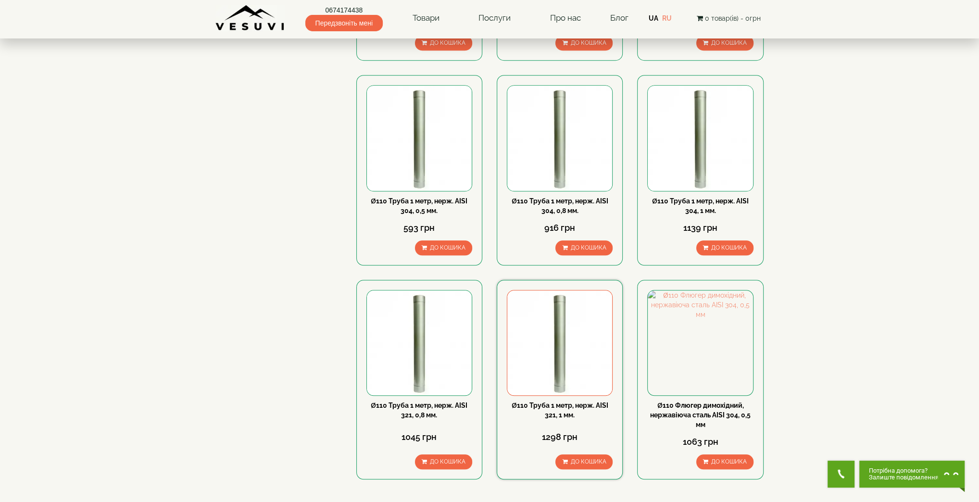
scroll to position [897, 0]
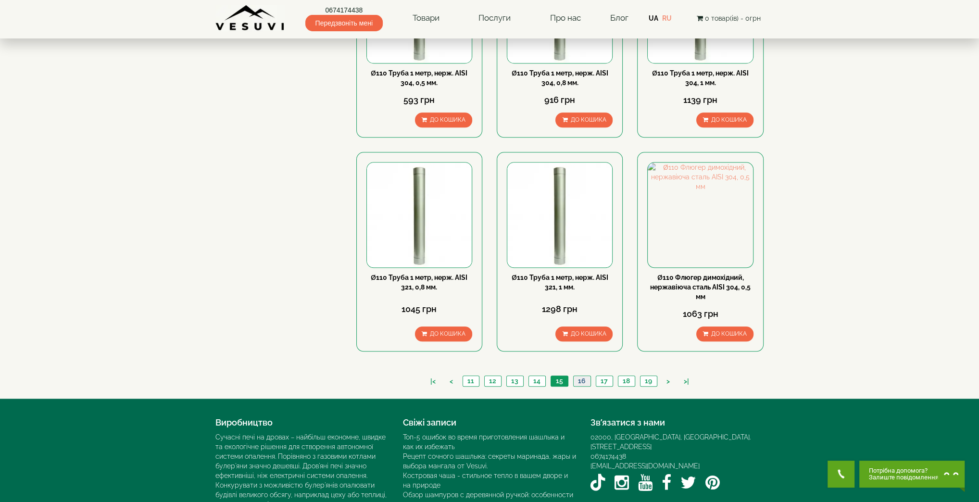
click at [582, 376] on link "16" at bounding box center [581, 381] width 17 height 10
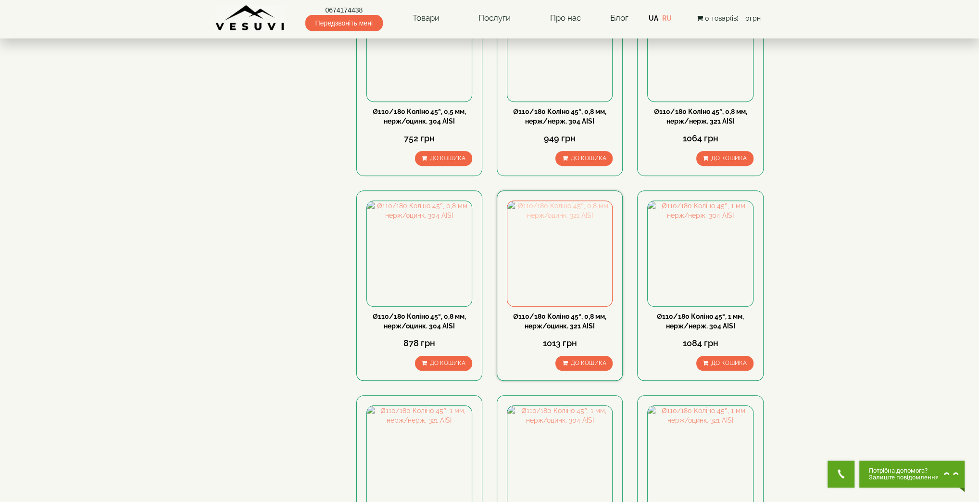
scroll to position [769, 0]
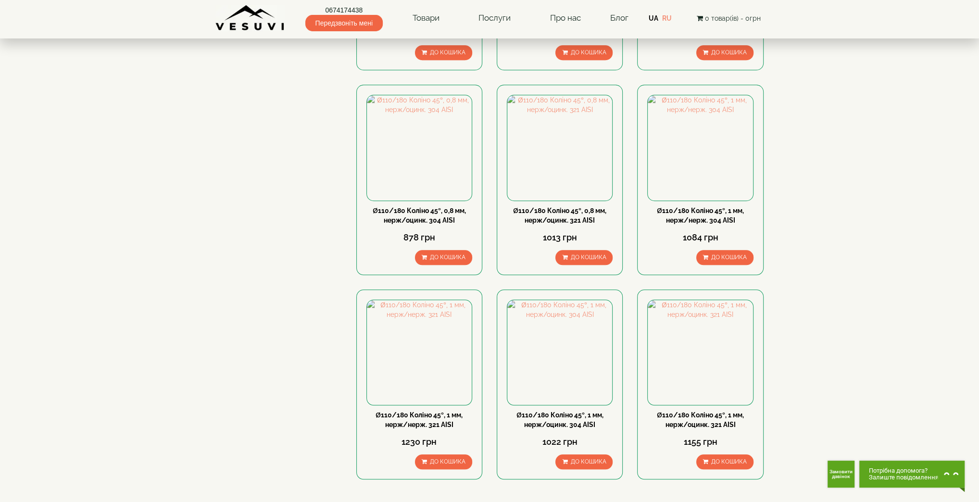
click at [585, 501] on link "17" at bounding box center [581, 509] width 17 height 10
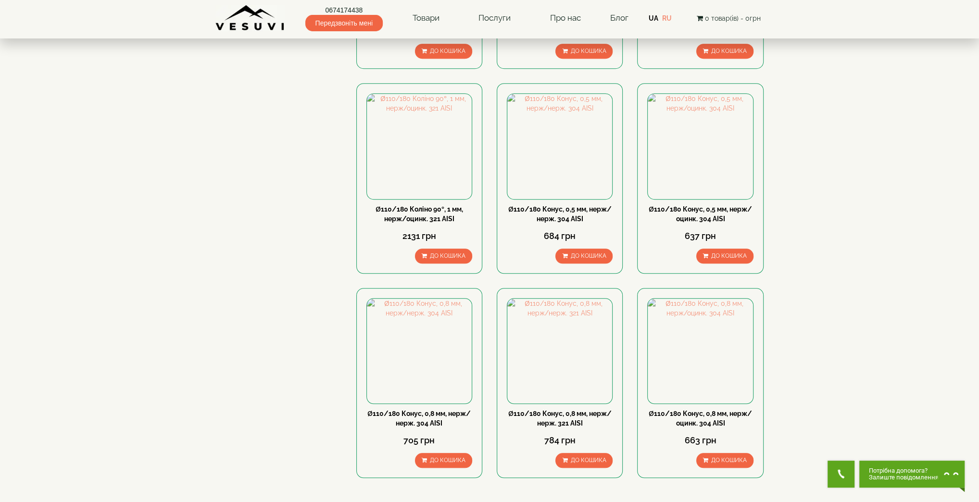
scroll to position [769, 0]
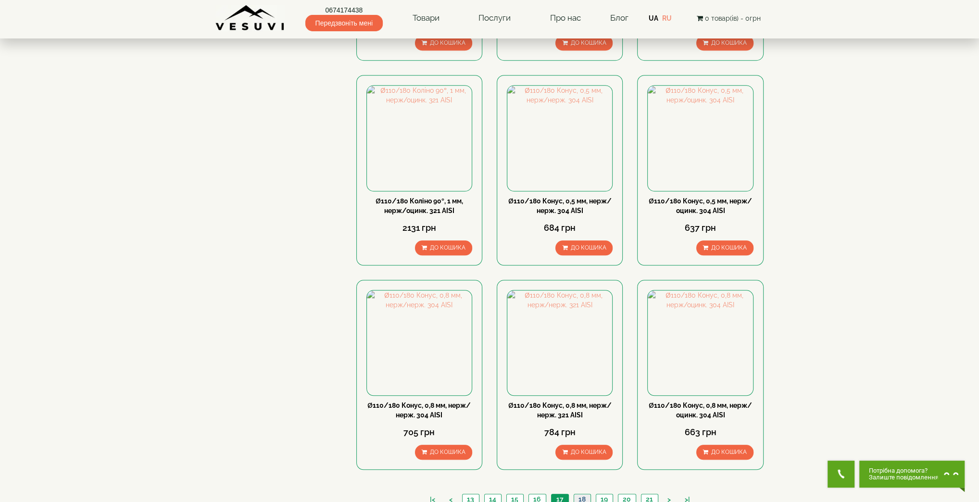
click at [580, 494] on link "18" at bounding box center [581, 499] width 17 height 10
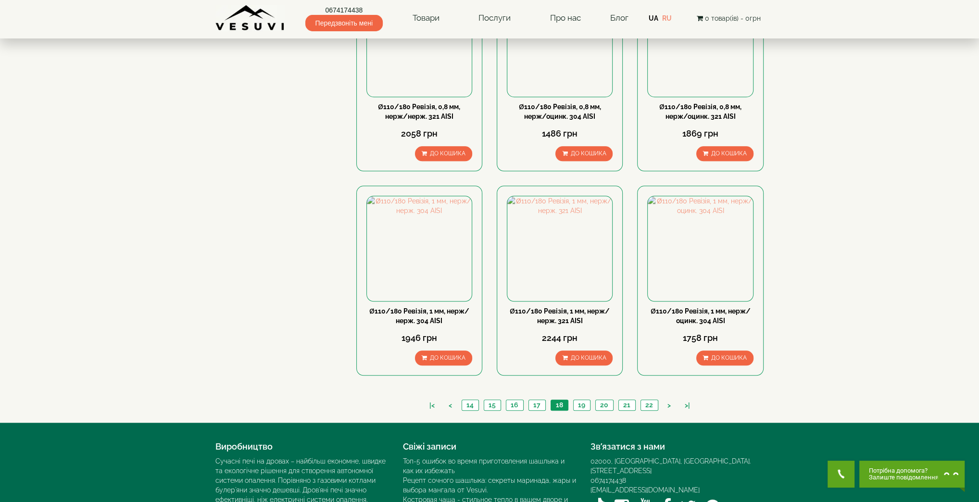
scroll to position [914, 0]
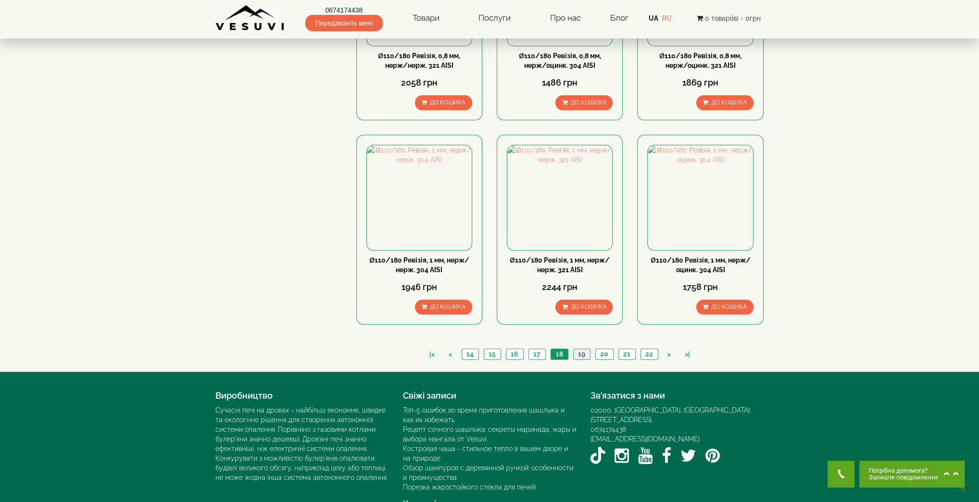
click at [578, 349] on link "19" at bounding box center [581, 354] width 17 height 10
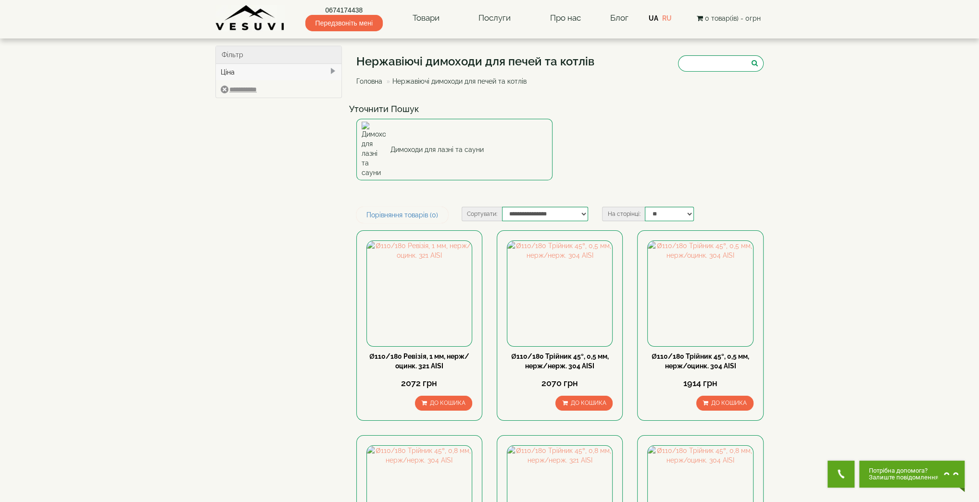
click at [548, 207] on select "**********" at bounding box center [545, 214] width 86 height 14
select select "**********"
click at [502, 207] on select "**********" at bounding box center [545, 214] width 86 height 14
drag, startPoint x: 402, startPoint y: 351, endPoint x: 445, endPoint y: 346, distance: 42.6
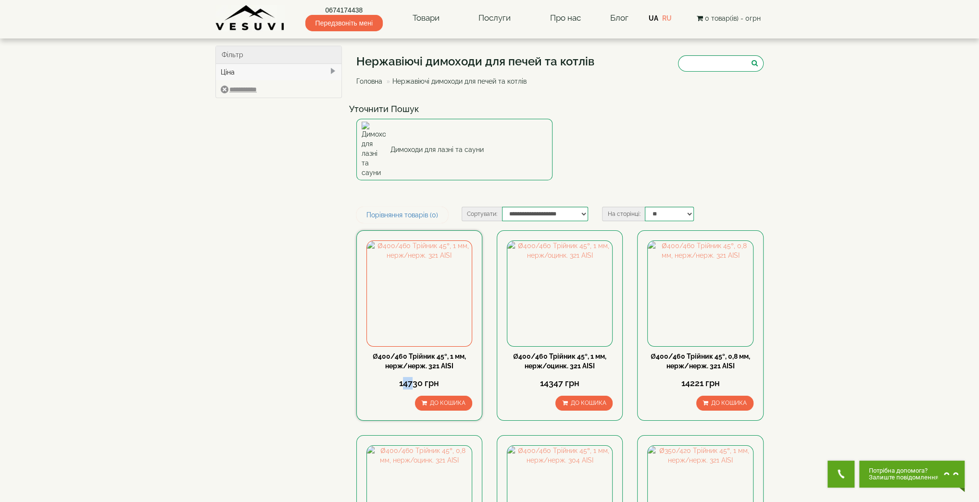
click at [426, 377] on div "14730 грн" at bounding box center [419, 383] width 106 height 12
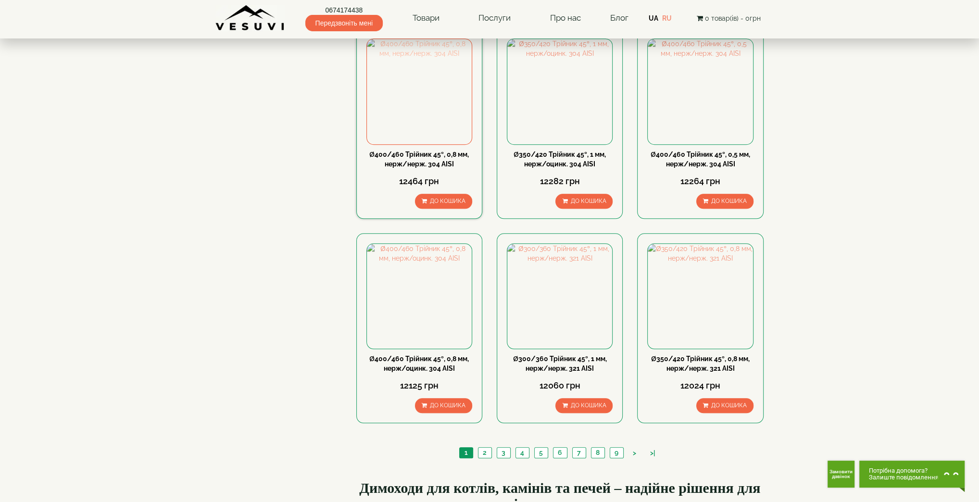
scroll to position [1025, 0]
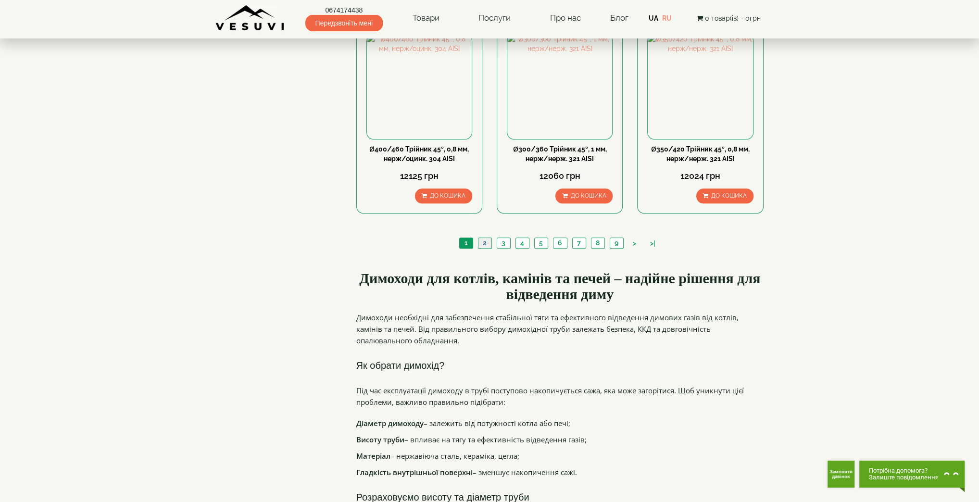
click at [485, 238] on link "2" at bounding box center [484, 243] width 13 height 10
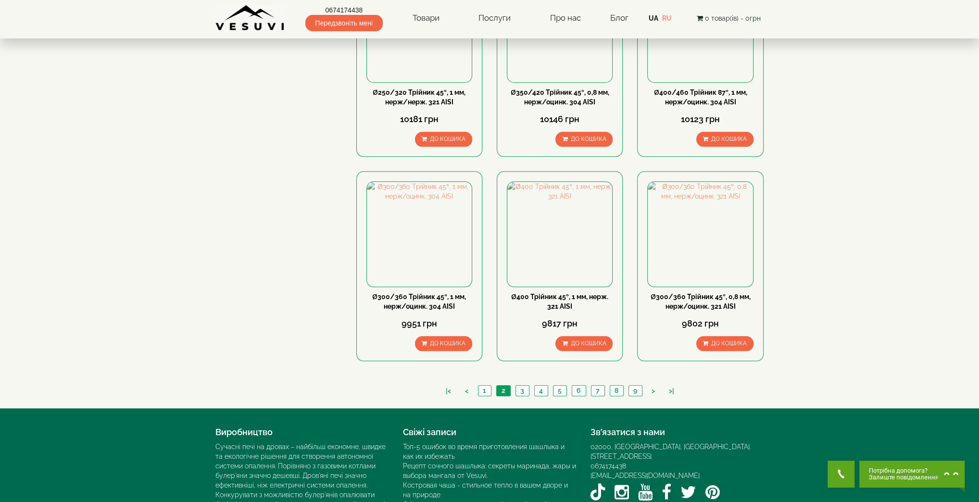
scroll to position [914, 0]
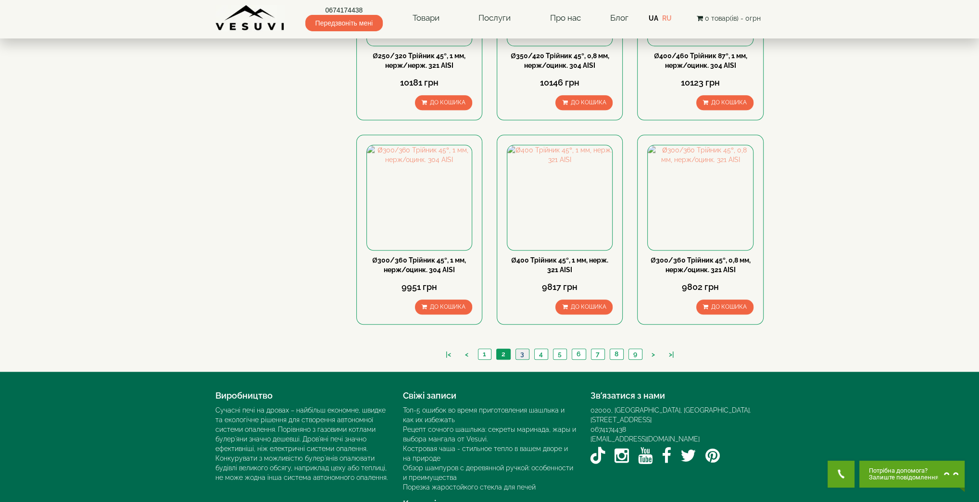
click at [521, 349] on link "3" at bounding box center [521, 354] width 13 height 10
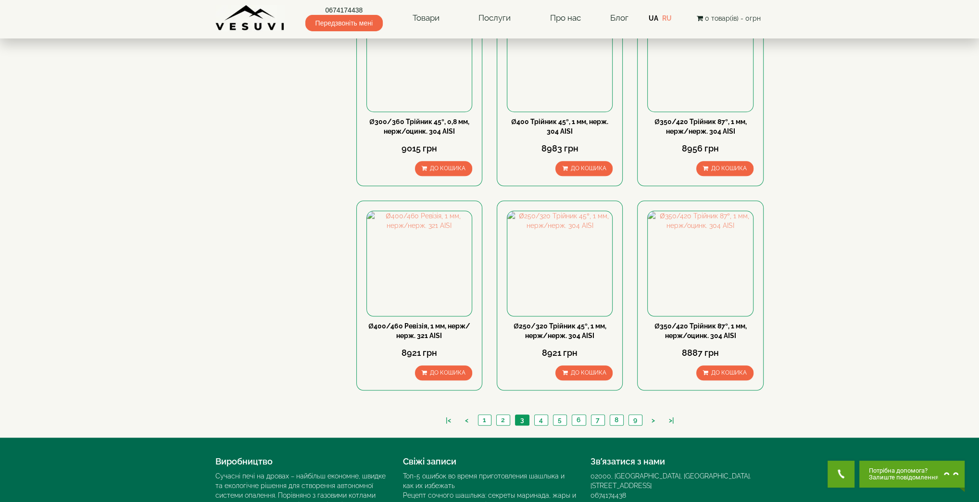
scroll to position [914, 0]
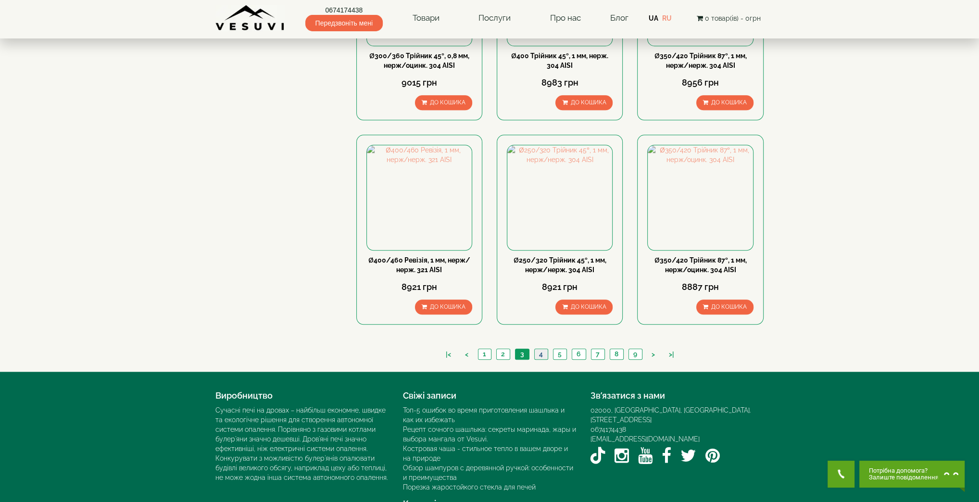
click at [538, 349] on link "4" at bounding box center [540, 354] width 13 height 10
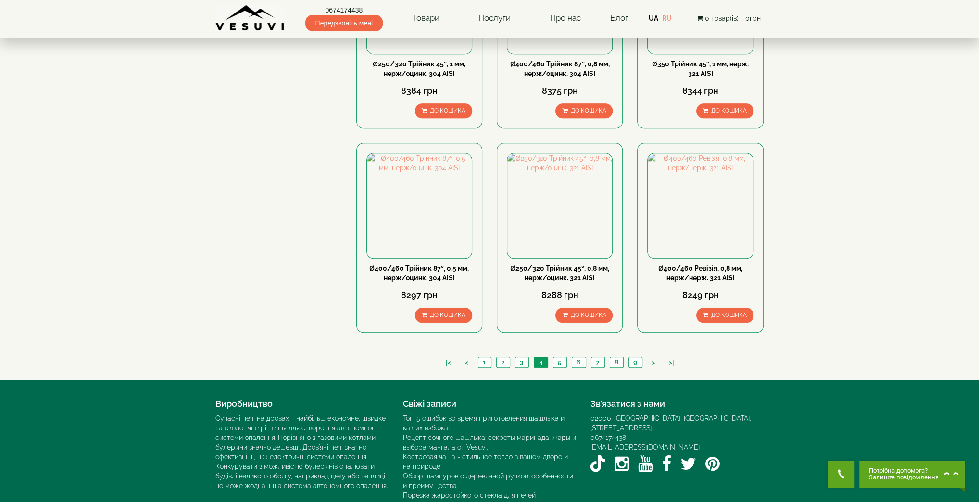
scroll to position [914, 0]
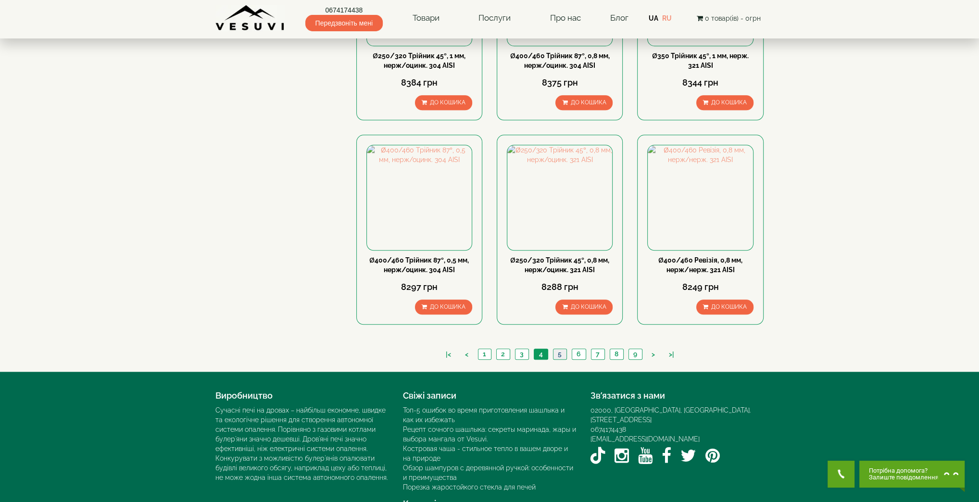
click at [558, 349] on link "5" at bounding box center [559, 354] width 13 height 10
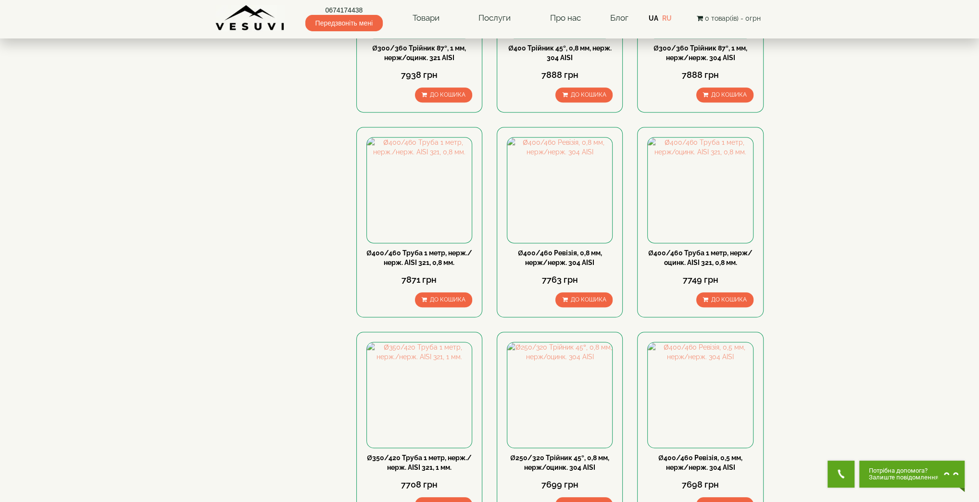
scroll to position [897, 0]
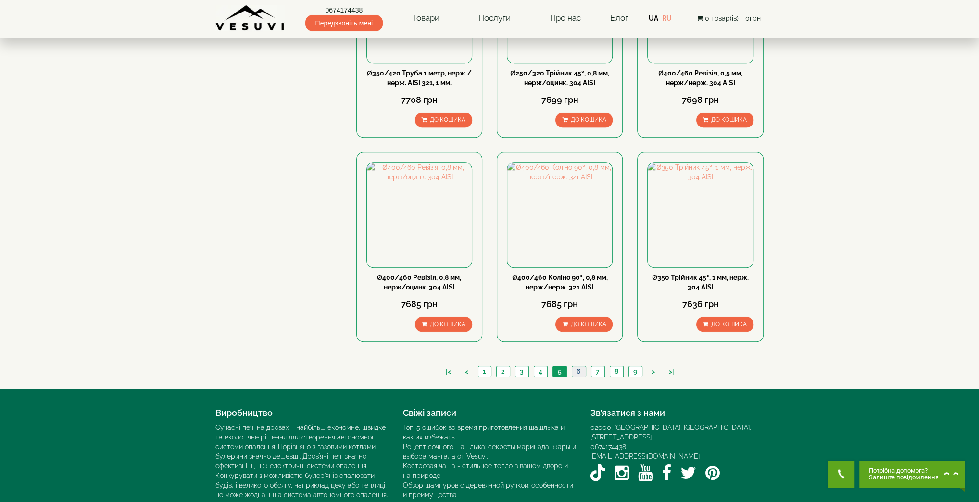
click at [574, 366] on link "6" at bounding box center [579, 371] width 14 height 10
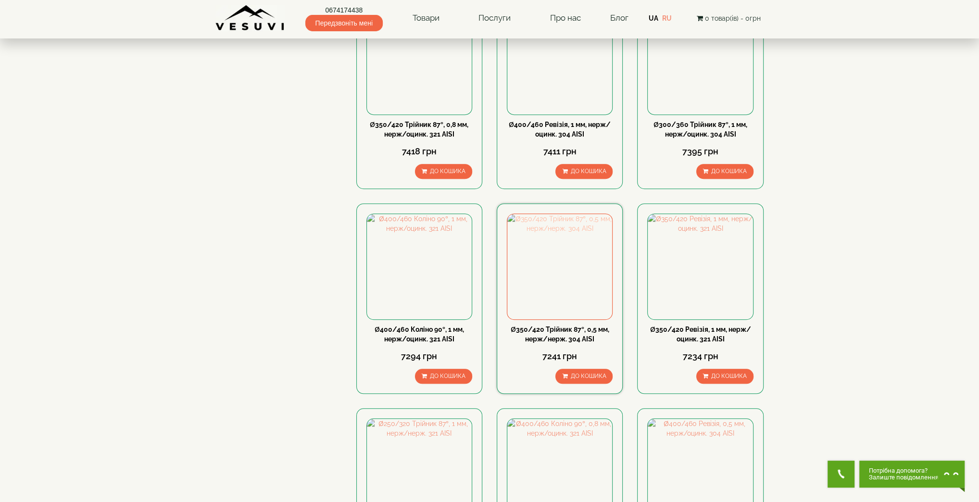
scroll to position [769, 0]
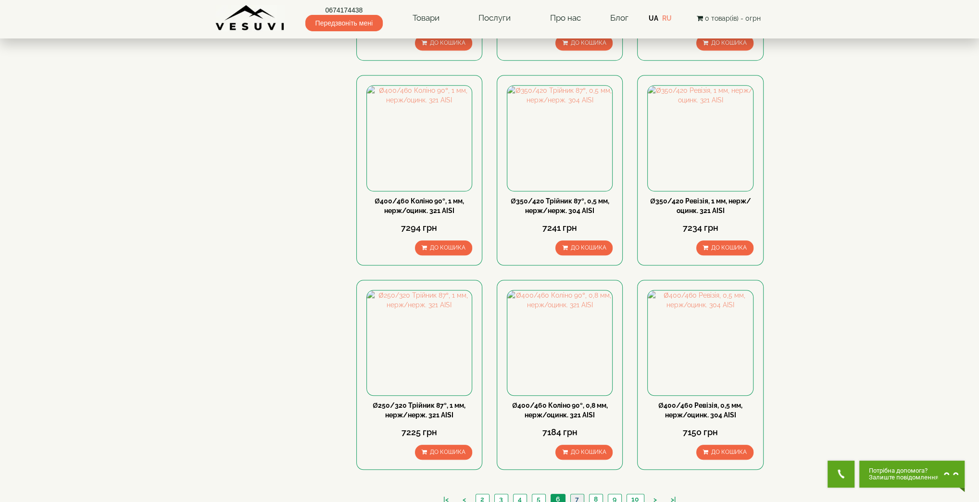
click at [572, 494] on link "7" at bounding box center [576, 499] width 13 height 10
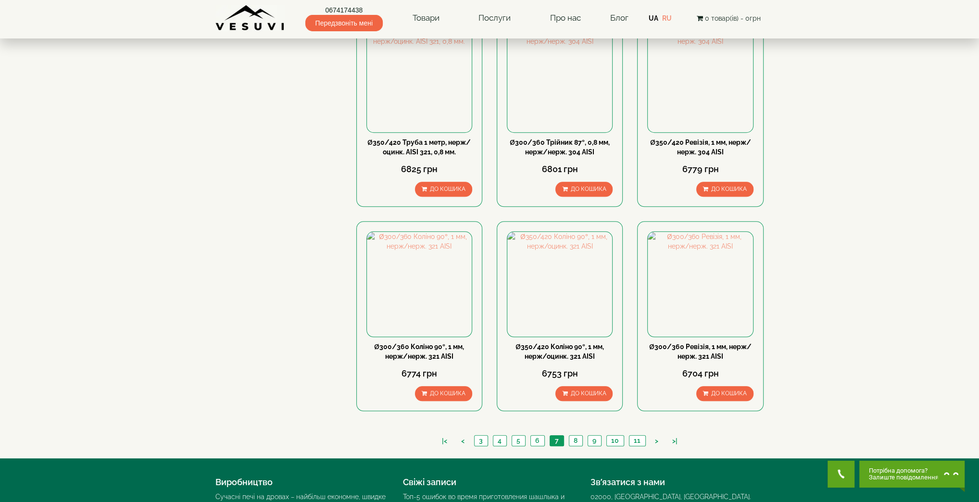
scroll to position [897, 0]
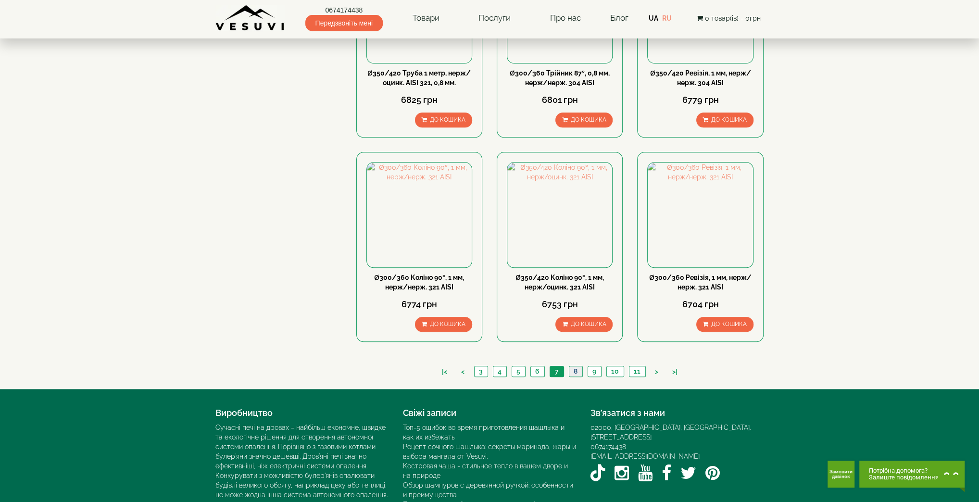
click at [572, 366] on link "8" at bounding box center [575, 371] width 13 height 10
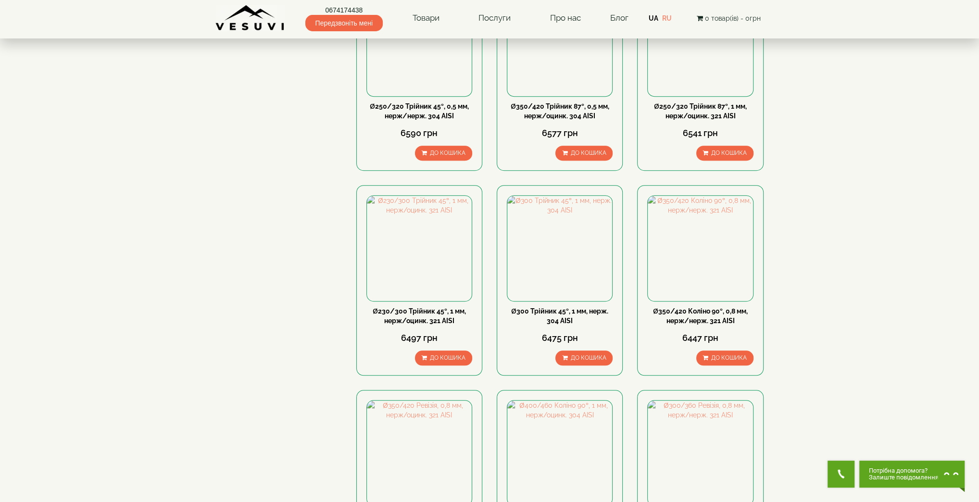
scroll to position [769, 0]
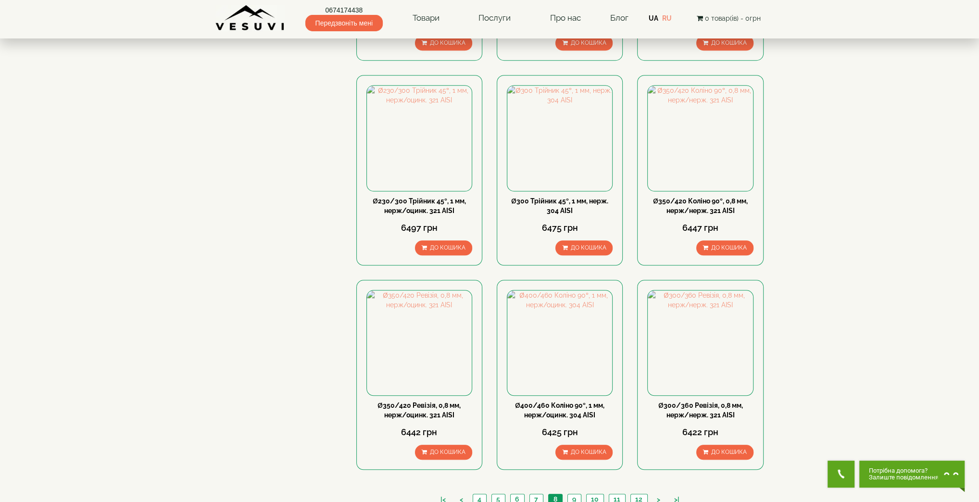
click at [573, 484] on div "|< < 4 5 6 7 8 9 10 11 12 > >|" at bounding box center [560, 500] width 408 height 33
click at [570, 494] on link "9" at bounding box center [573, 499] width 13 height 10
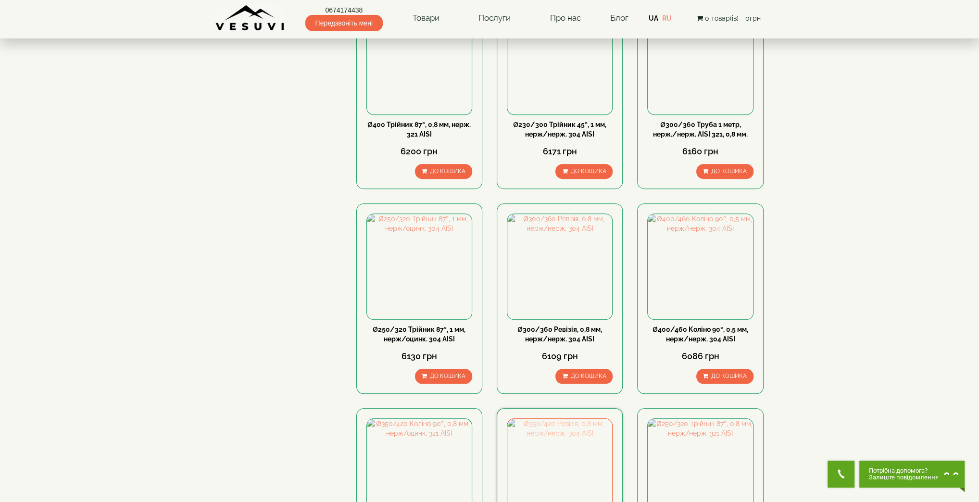
scroll to position [914, 0]
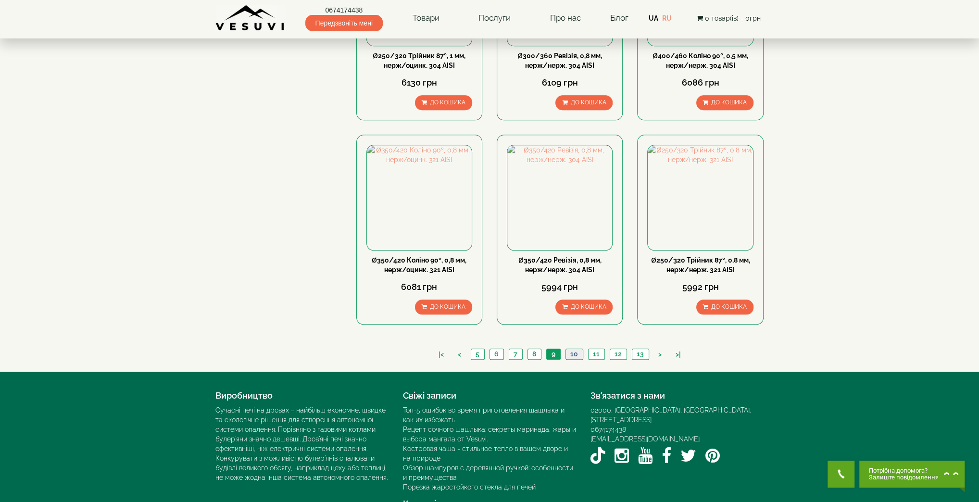
click at [571, 349] on link "10" at bounding box center [573, 354] width 17 height 10
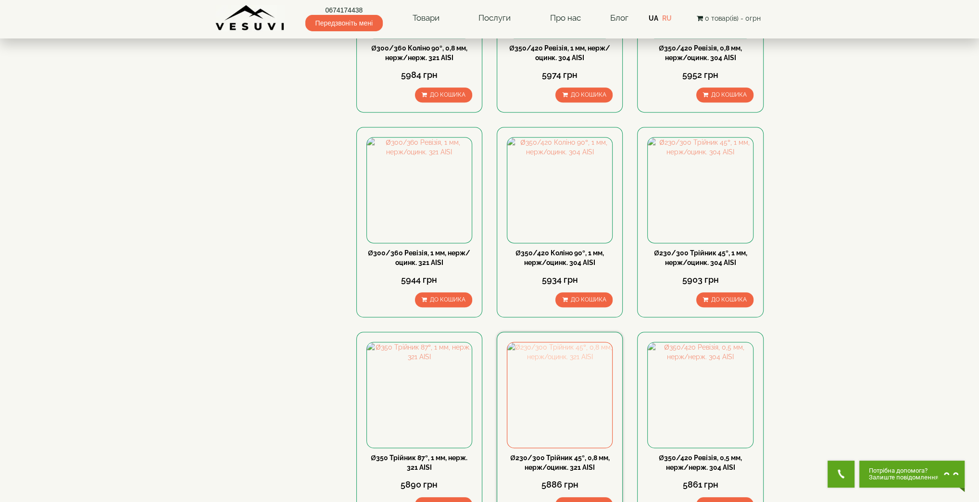
scroll to position [769, 0]
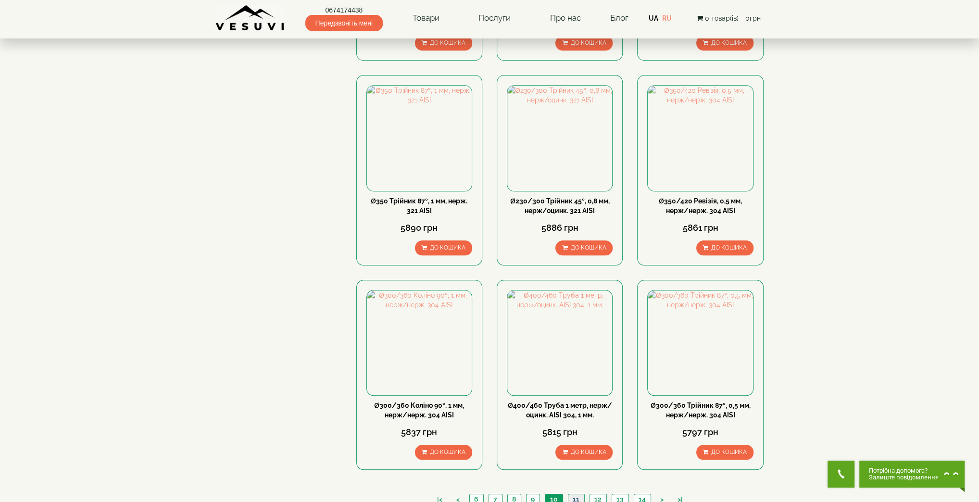
click at [572, 494] on link "11" at bounding box center [576, 499] width 16 height 10
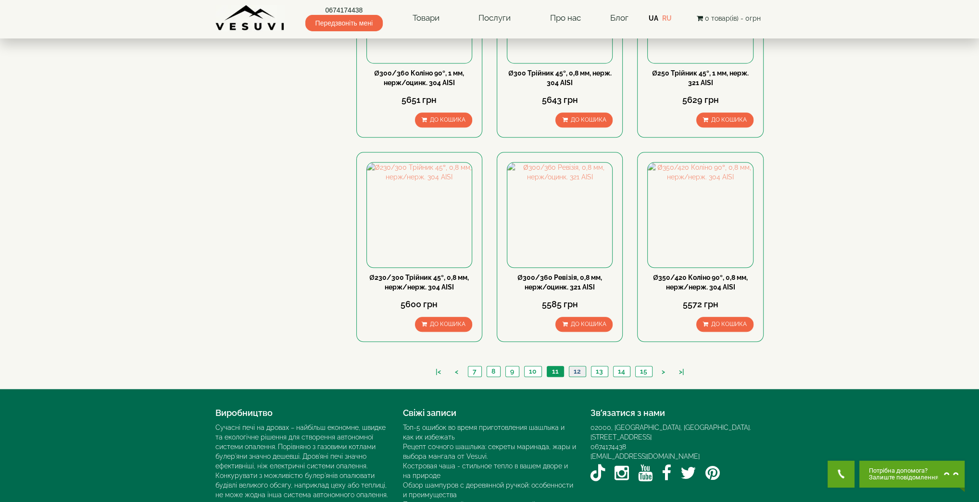
click at [579, 366] on link "12" at bounding box center [577, 371] width 17 height 10
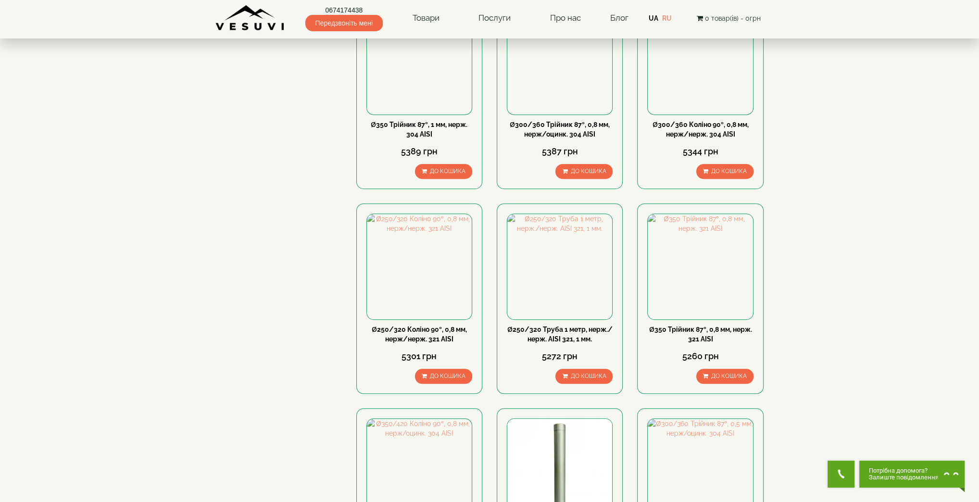
scroll to position [897, 0]
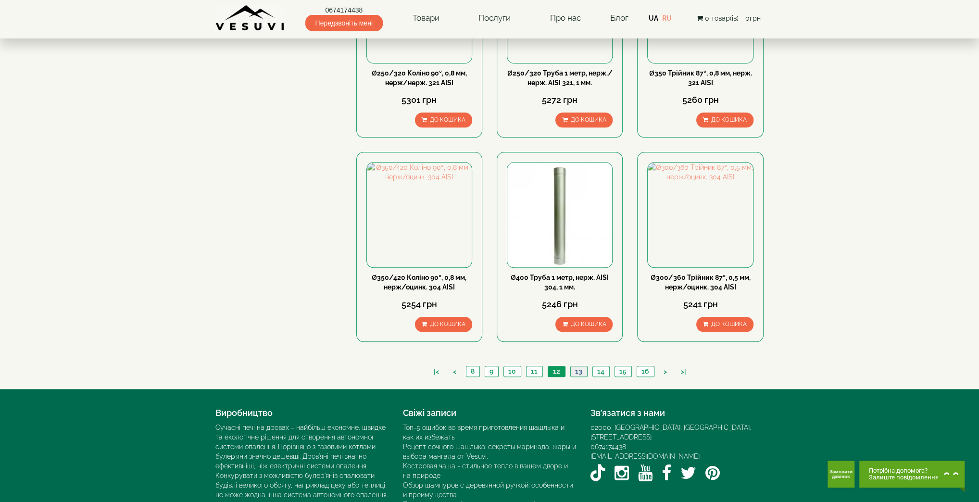
click at [585, 366] on link "13" at bounding box center [578, 371] width 17 height 10
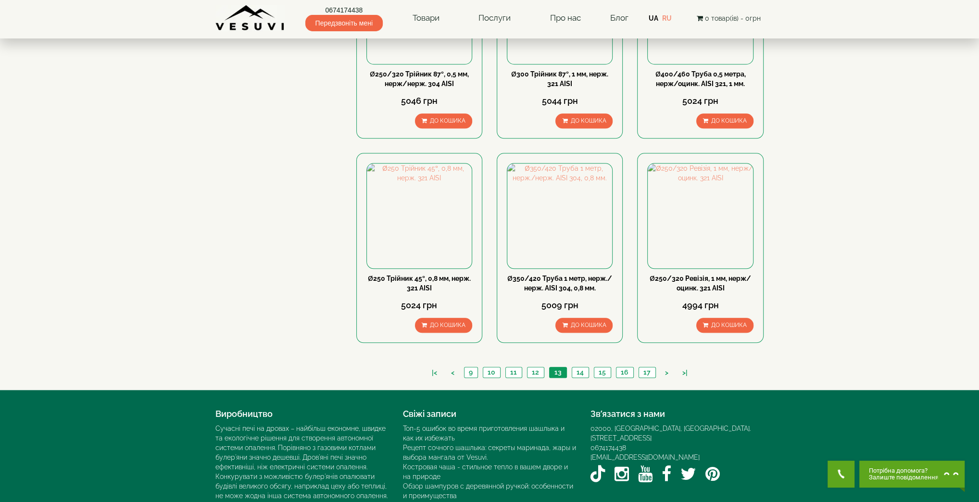
scroll to position [897, 0]
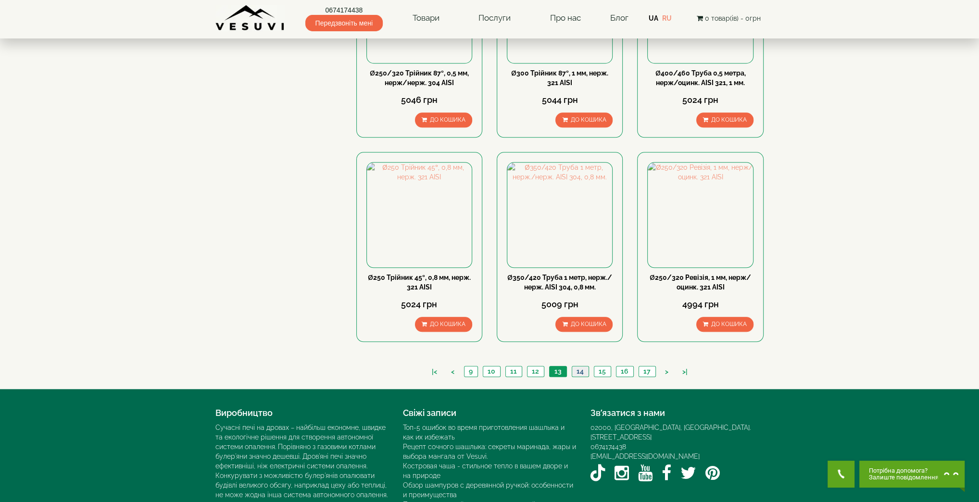
click at [583, 366] on link "14" at bounding box center [580, 371] width 17 height 10
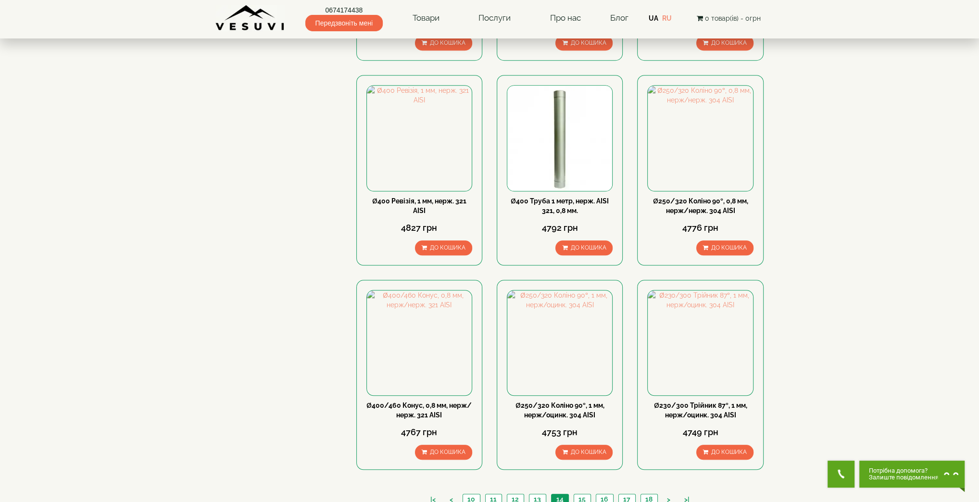
scroll to position [897, 0]
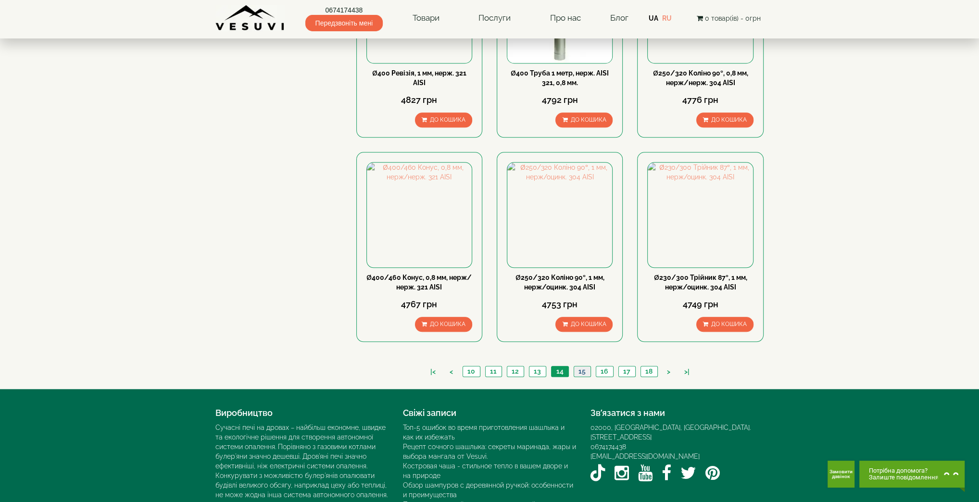
click at [582, 366] on link "15" at bounding box center [581, 371] width 17 height 10
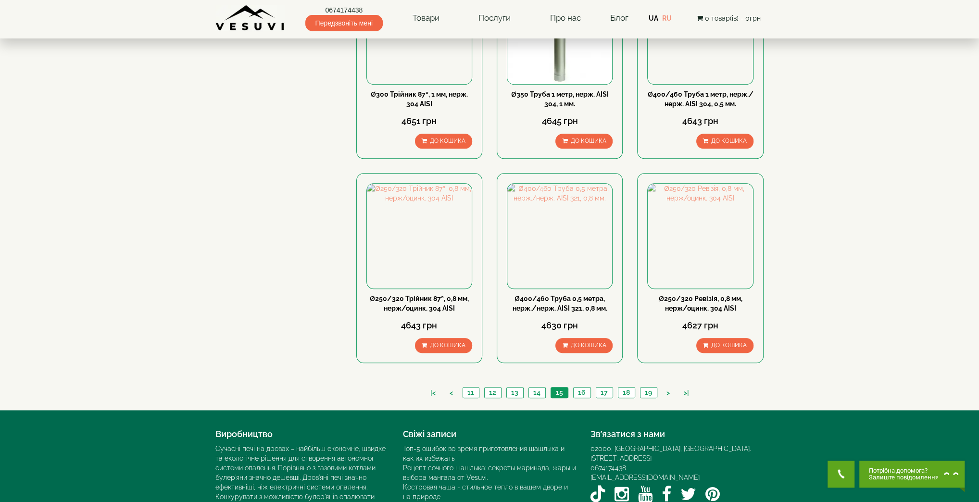
scroll to position [914, 0]
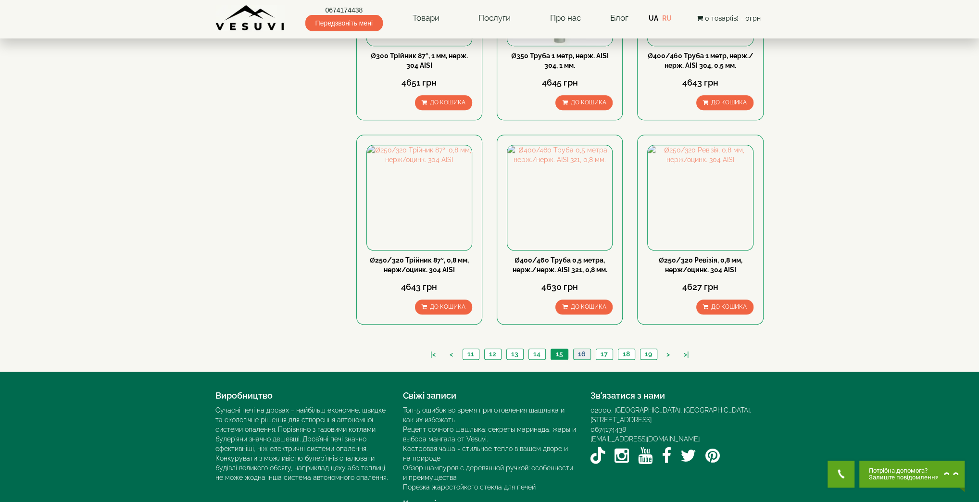
click at [581, 349] on link "16" at bounding box center [581, 354] width 17 height 10
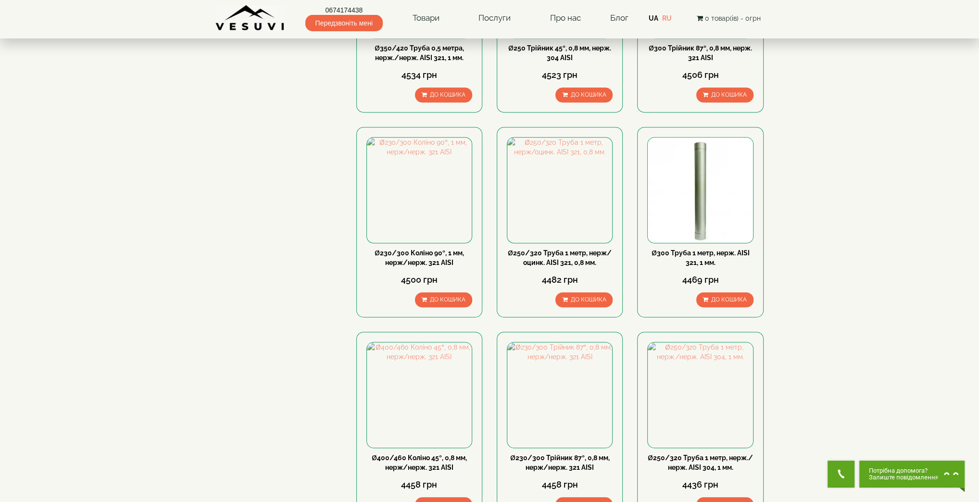
scroll to position [897, 0]
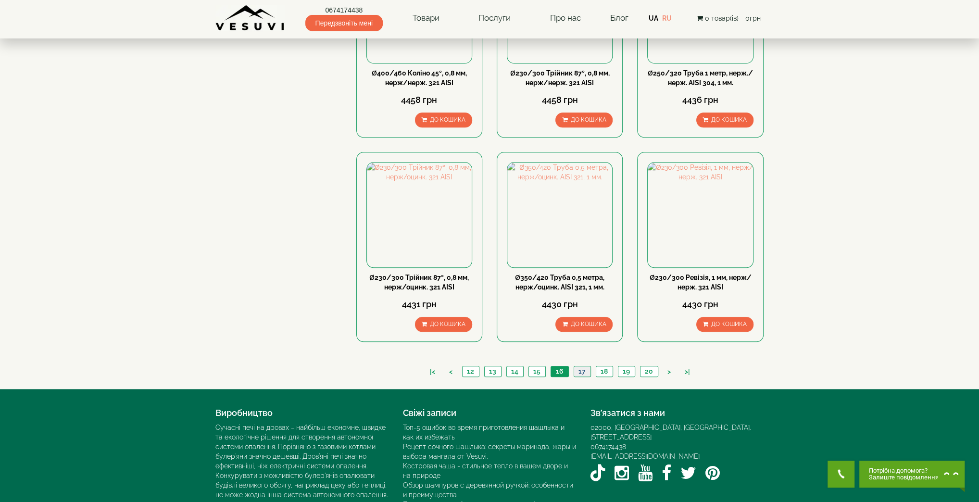
click at [585, 366] on link "17" at bounding box center [581, 371] width 17 height 10
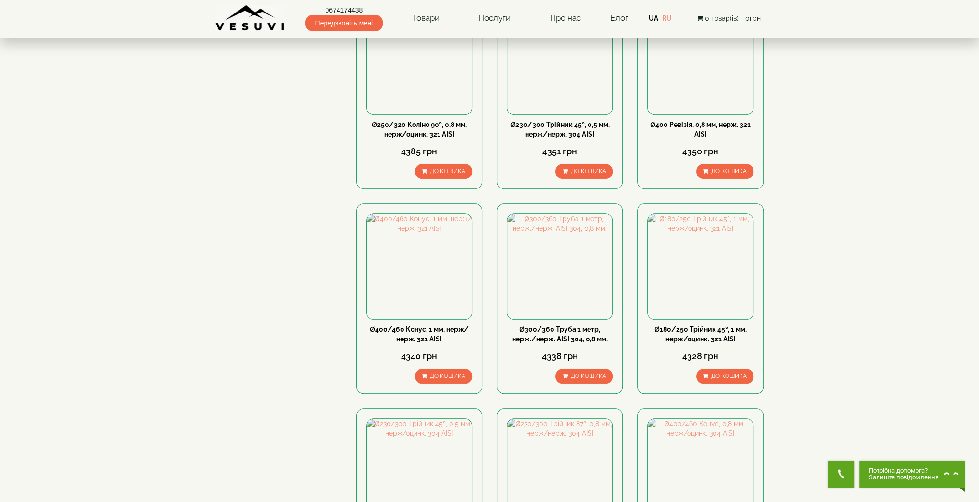
scroll to position [914, 0]
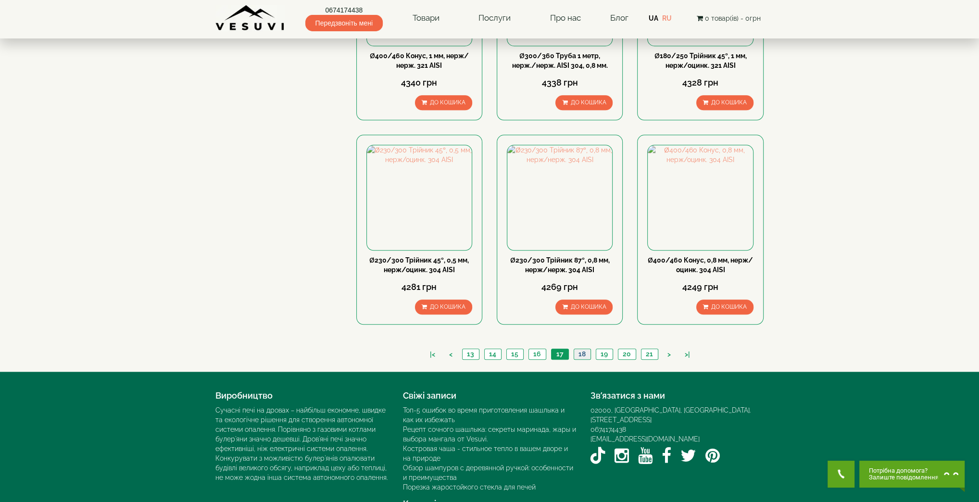
click at [583, 349] on link "18" at bounding box center [581, 354] width 17 height 10
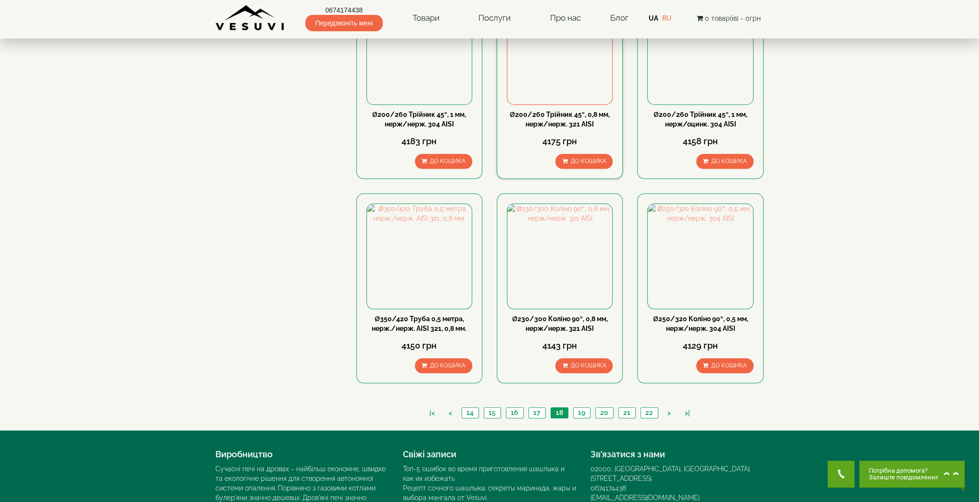
scroll to position [897, 0]
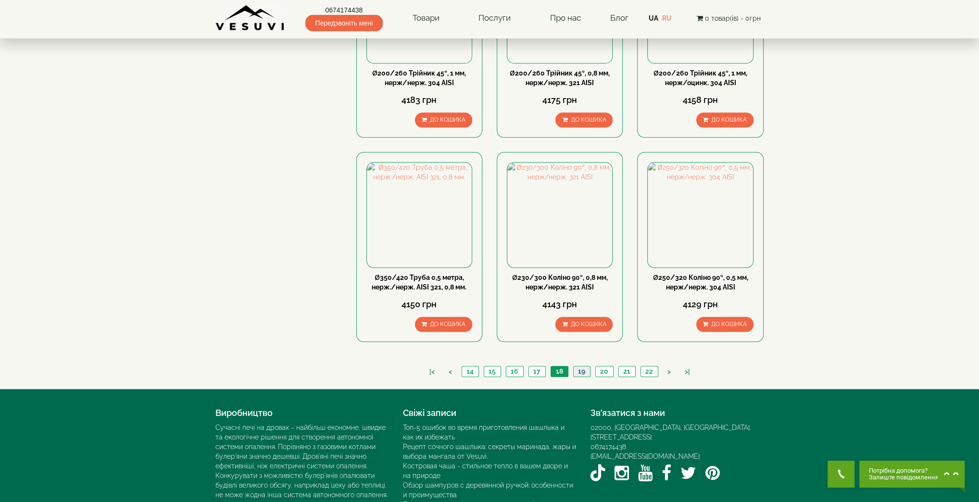
click at [574, 366] on link "19" at bounding box center [581, 371] width 17 height 10
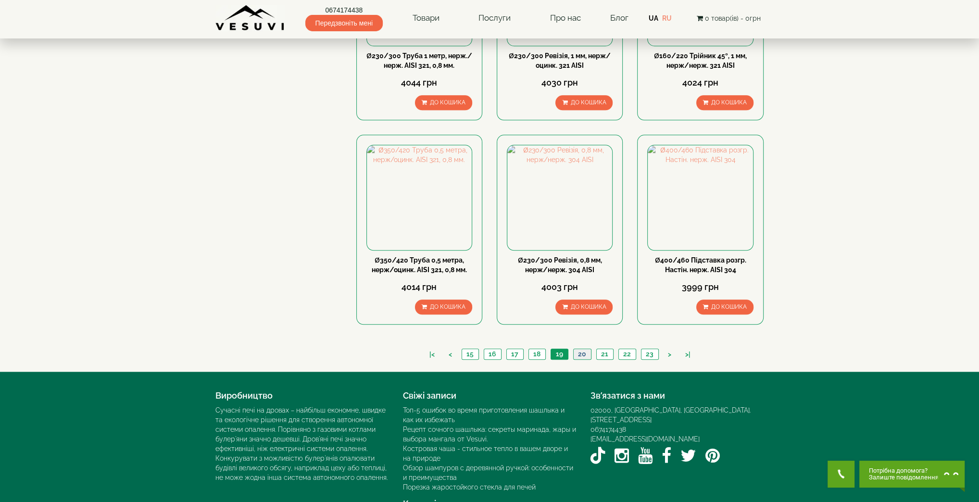
click at [579, 349] on link "20" at bounding box center [582, 354] width 18 height 10
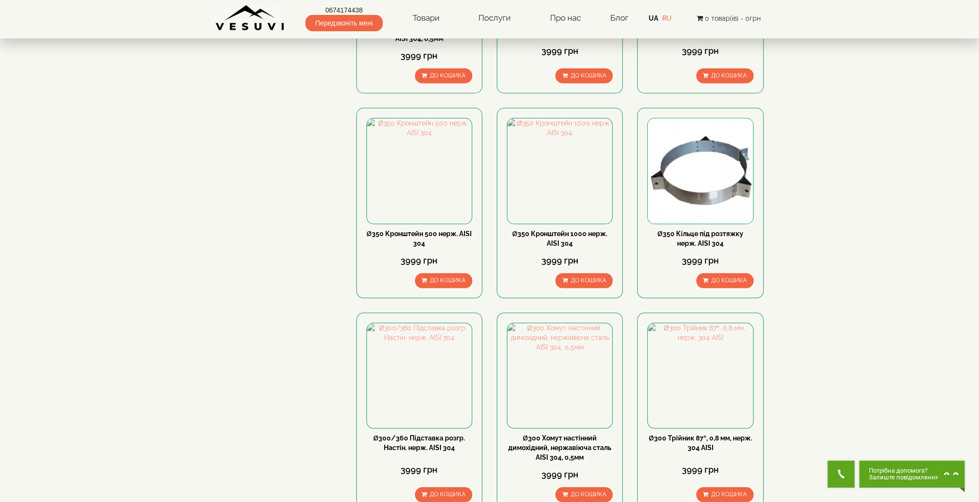
scroll to position [897, 0]
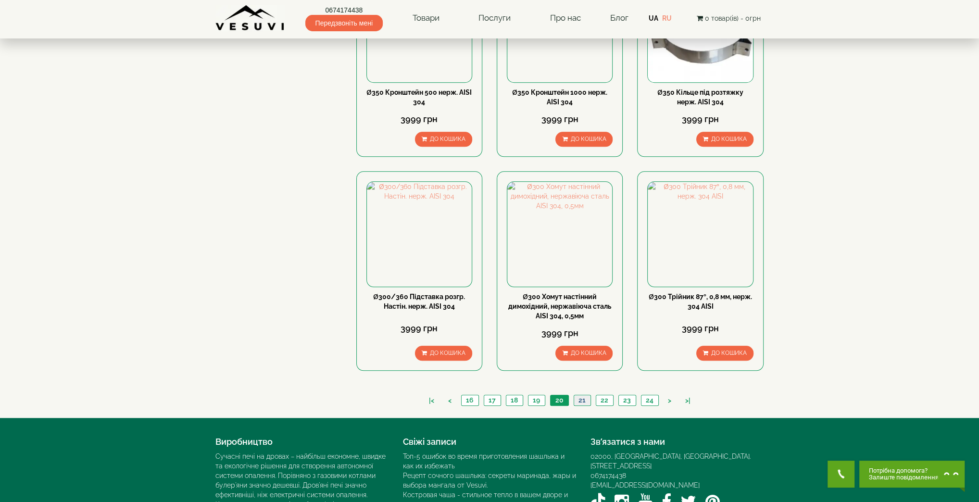
click at [577, 395] on link "21" at bounding box center [581, 400] width 17 height 10
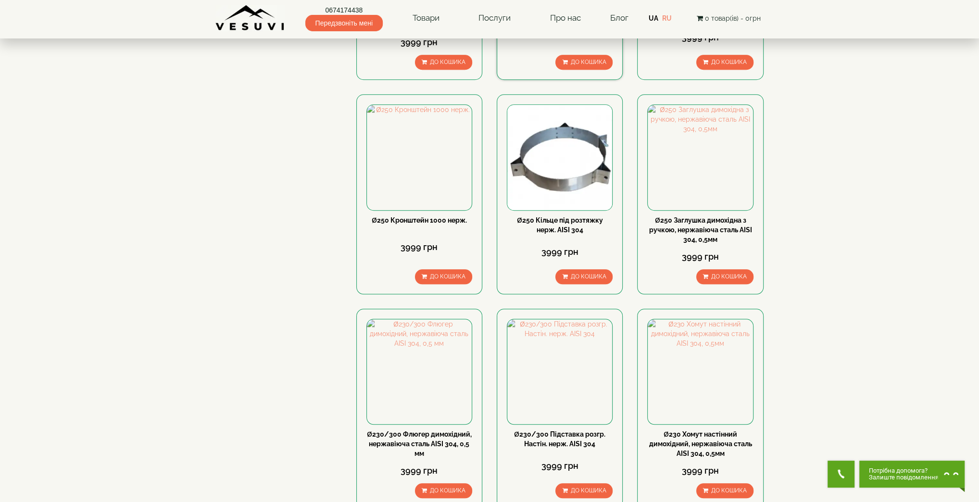
scroll to position [953, 0]
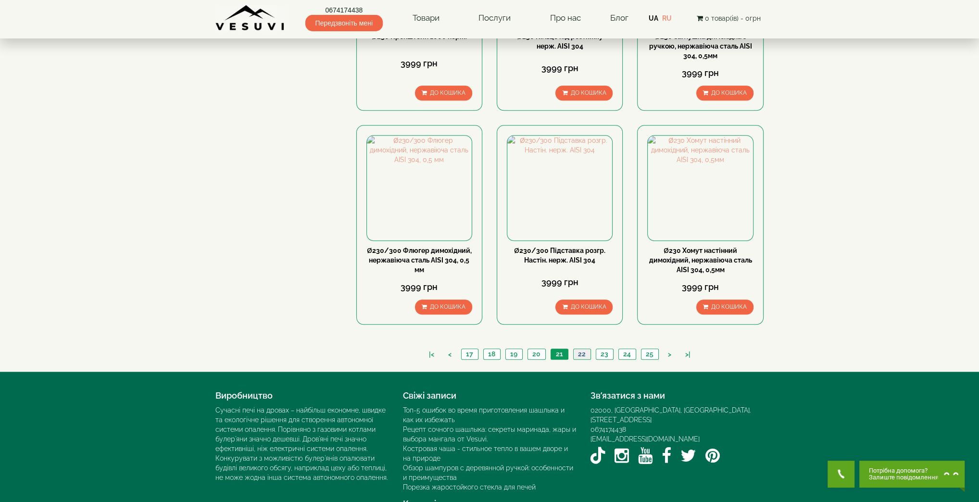
click at [581, 349] on link "22" at bounding box center [581, 354] width 17 height 10
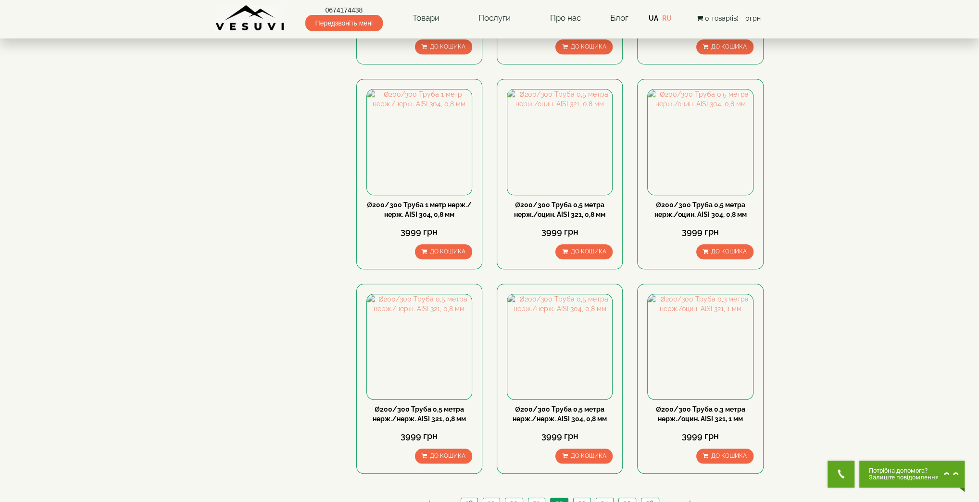
scroll to position [897, 0]
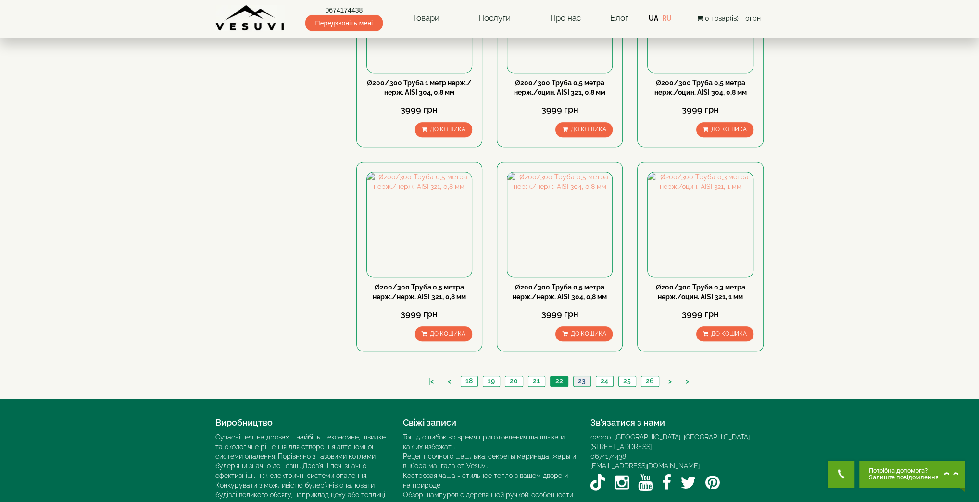
click at [581, 376] on link "23" at bounding box center [581, 381] width 17 height 10
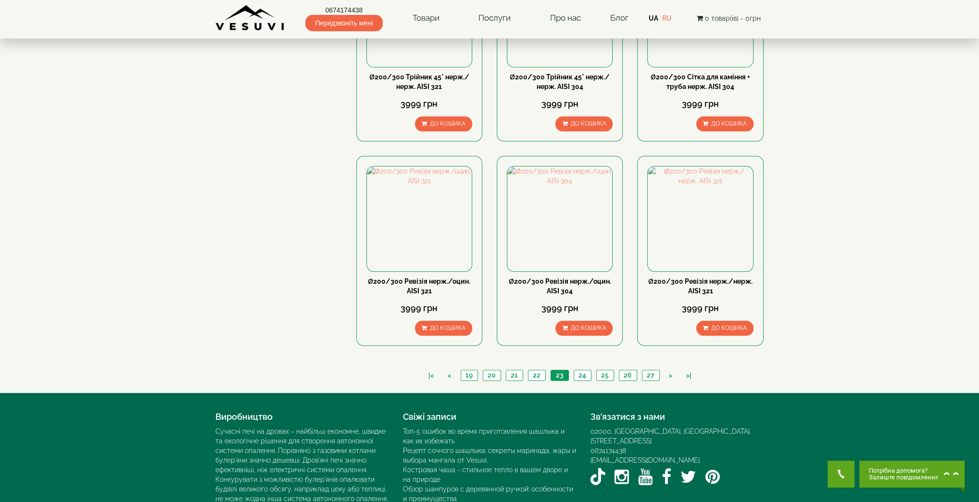
scroll to position [914, 0]
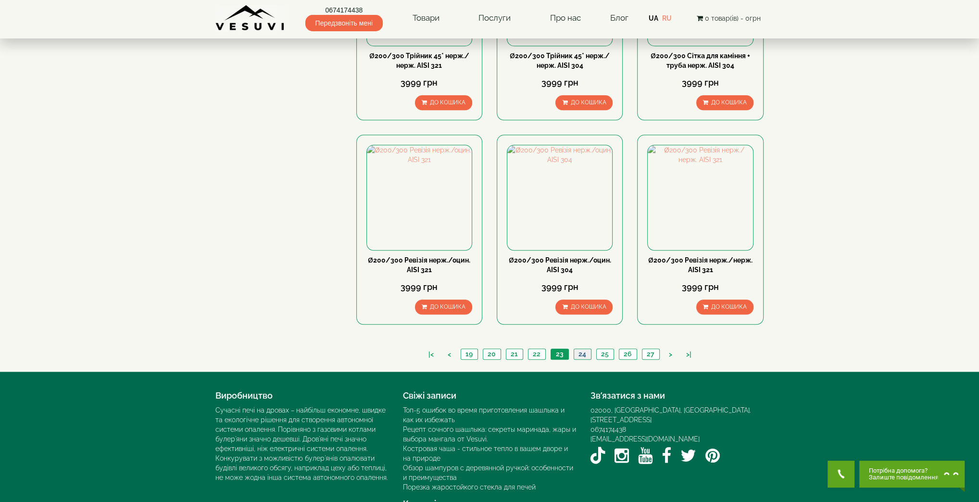
click at [578, 349] on link "24" at bounding box center [581, 354] width 17 height 10
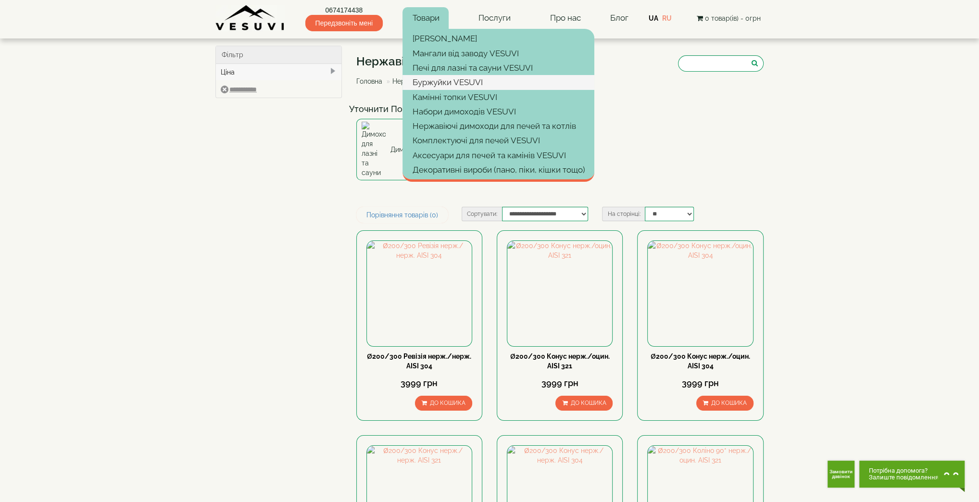
click at [433, 84] on link "Буржуйки VESUVI" at bounding box center [498, 82] width 192 height 14
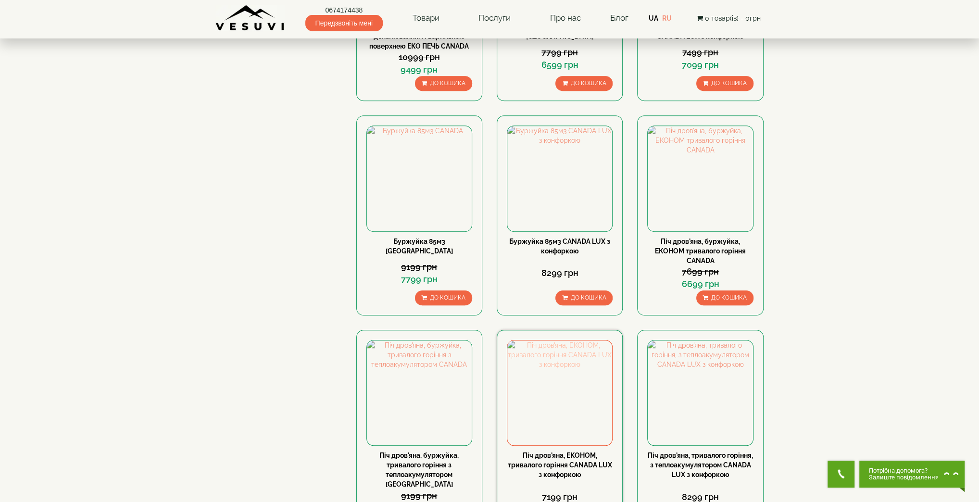
scroll to position [769, 0]
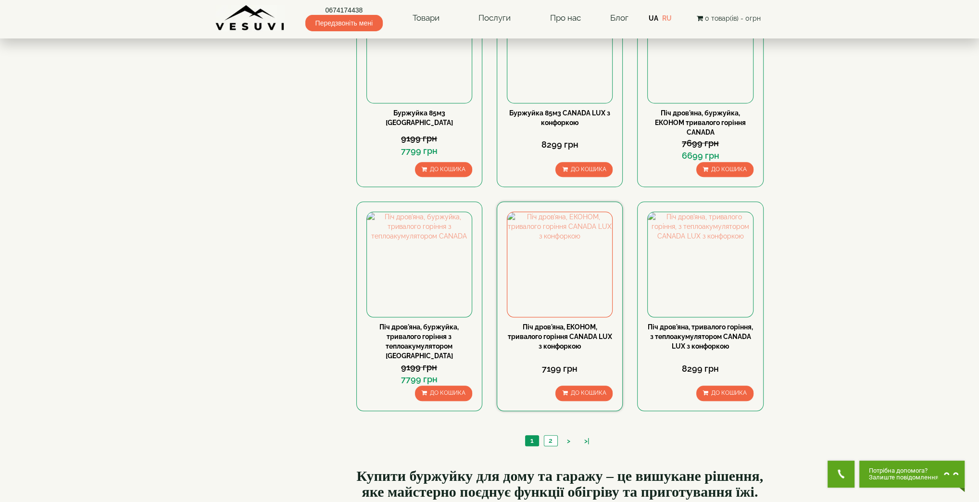
click at [556, 327] on link "Піч дров'яна, ЕКОНОМ, тривалого горіння CANADA LUX з конфоркою" at bounding box center [560, 336] width 104 height 27
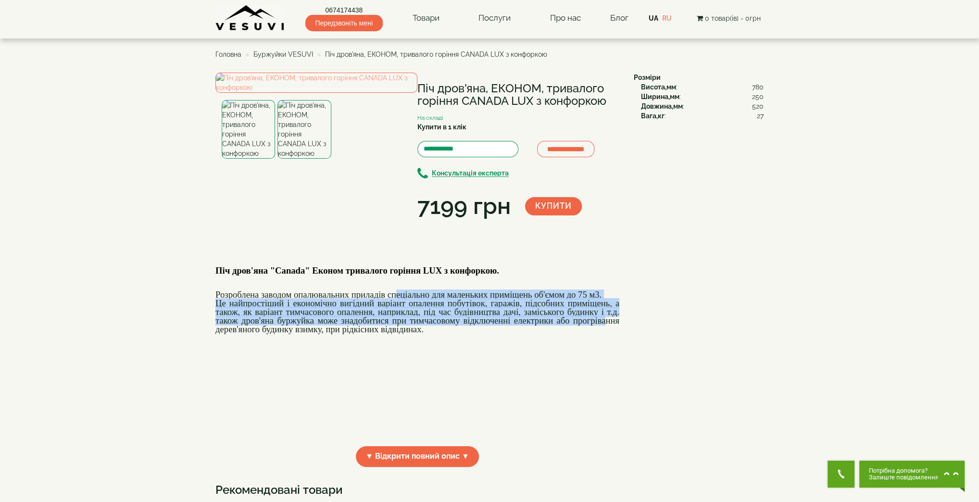
drag, startPoint x: 398, startPoint y: 384, endPoint x: 606, endPoint y: 410, distance: 210.2
click at [606, 410] on div "Піч дров'яна "Canada" Економ тривалого горіння LUX з конфоркою. Розроблена заво…" at bounding box center [417, 343] width 404 height 192
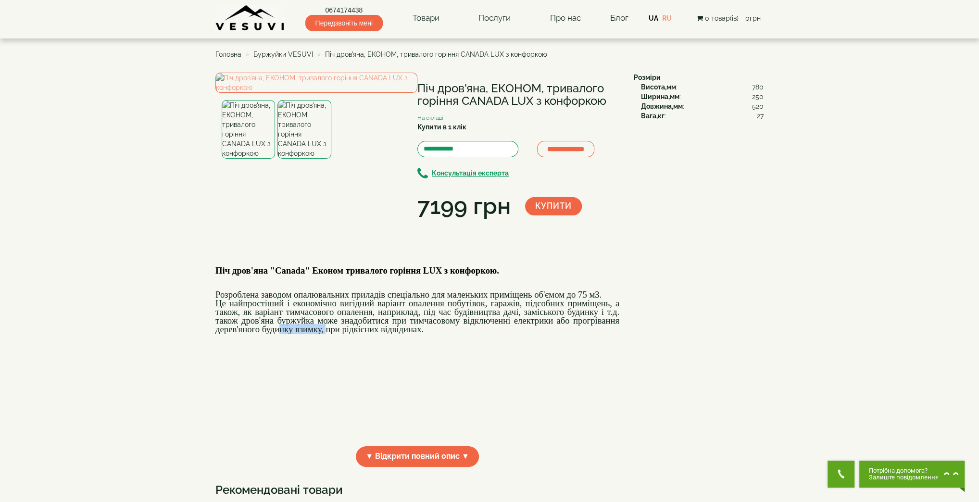
drag, startPoint x: 284, startPoint y: 418, endPoint x: 332, endPoint y: 414, distance: 48.7
click at [328, 334] on font "Це найпростіший і економічно вигідний варіант опалення побутівок, гаражів, підс…" at bounding box center [417, 316] width 404 height 36
click at [300, 159] on img at bounding box center [303, 129] width 53 height 59
click at [305, 93] on img at bounding box center [316, 83] width 202 height 20
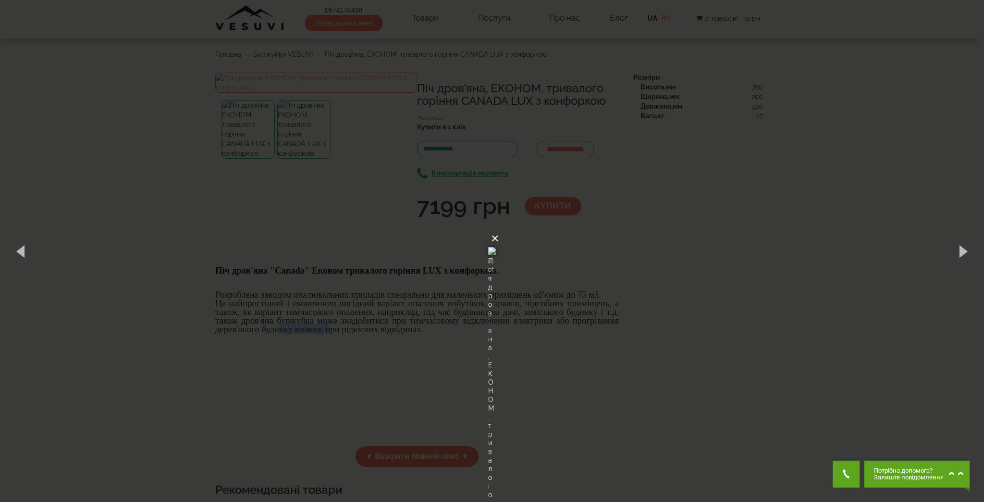
click at [499, 228] on button "×" at bounding box center [495, 238] width 8 height 21
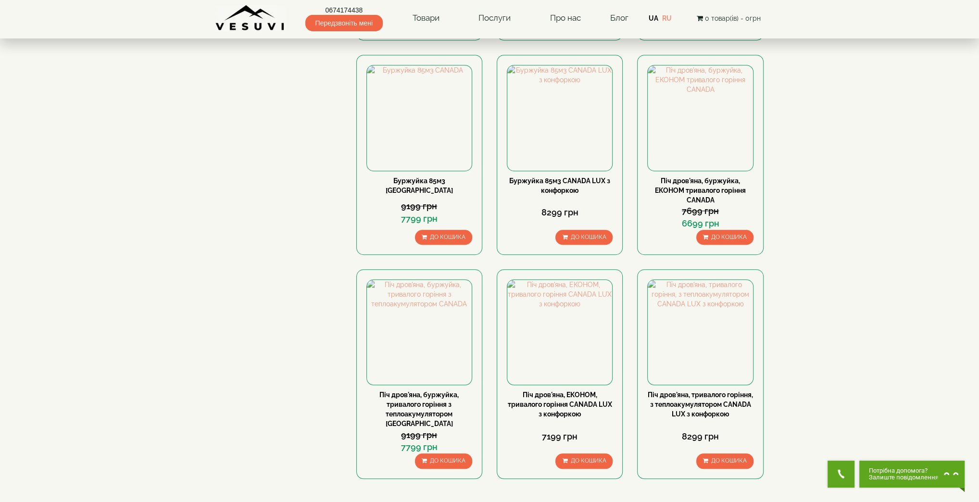
scroll to position [641, 0]
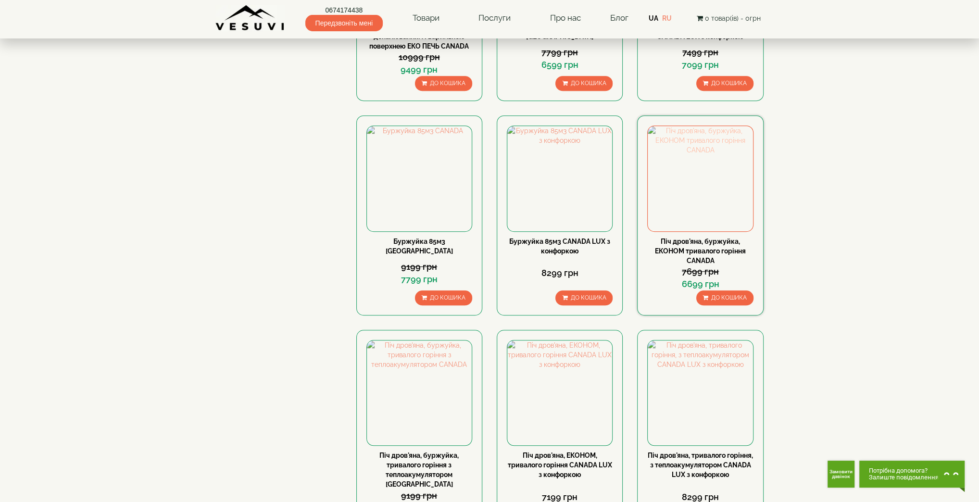
click at [695, 178] on img at bounding box center [699, 178] width 105 height 105
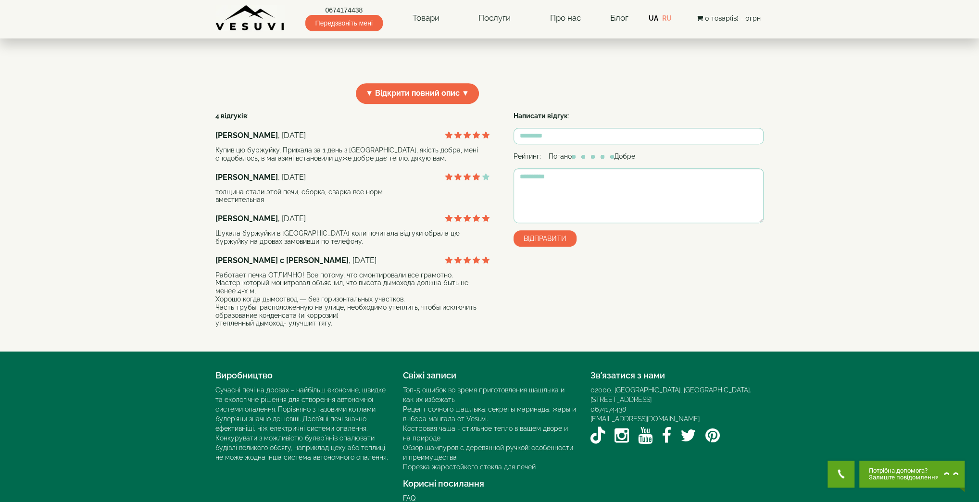
scroll to position [128, 0]
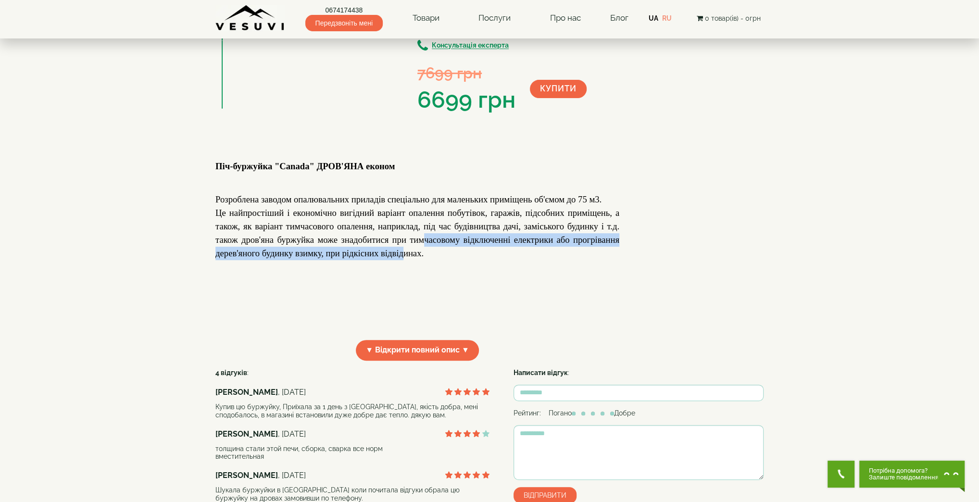
drag, startPoint x: 401, startPoint y: 310, endPoint x: 423, endPoint y: 302, distance: 23.3
click at [423, 258] on font "Це найпростіший і економічно вигідний варіант опалення побутівок, гаражів, підс…" at bounding box center [417, 233] width 404 height 50
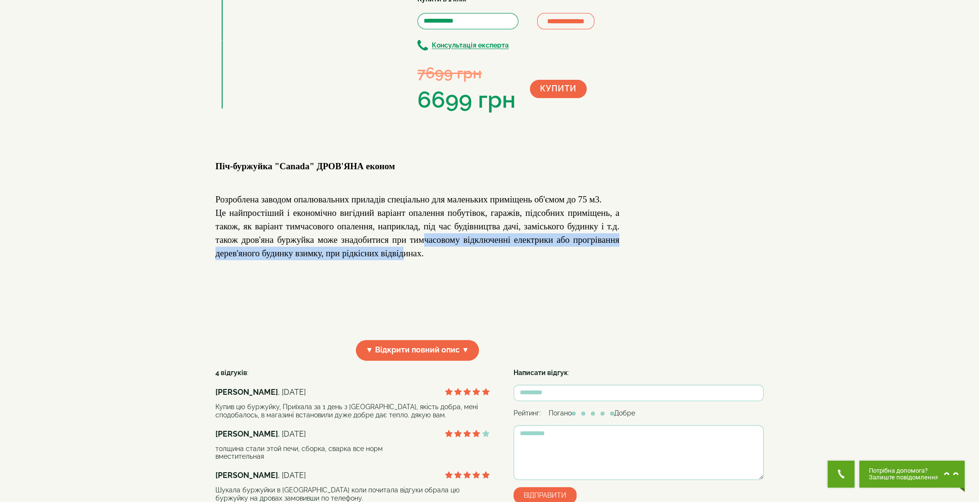
scroll to position [0, 0]
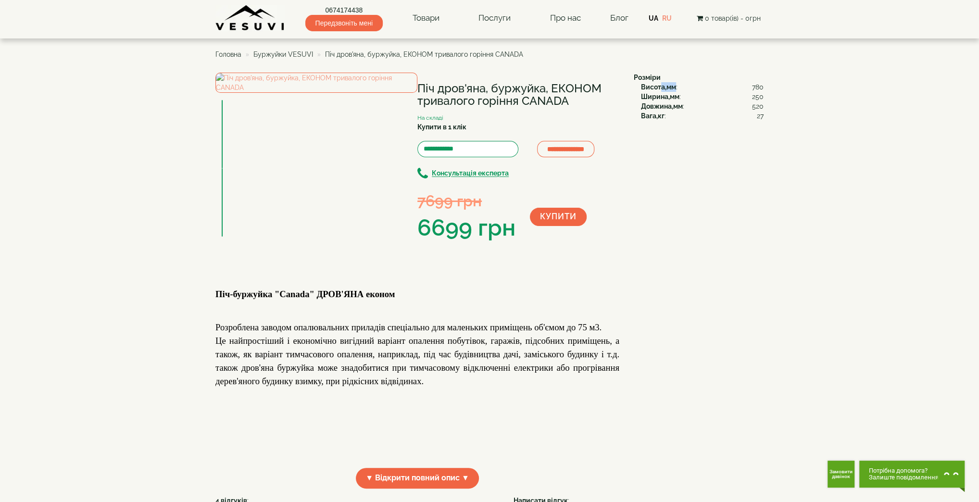
drag, startPoint x: 662, startPoint y: 88, endPoint x: 674, endPoint y: 88, distance: 12.0
click at [674, 88] on b "Висота,мм" at bounding box center [658, 87] width 35 height 8
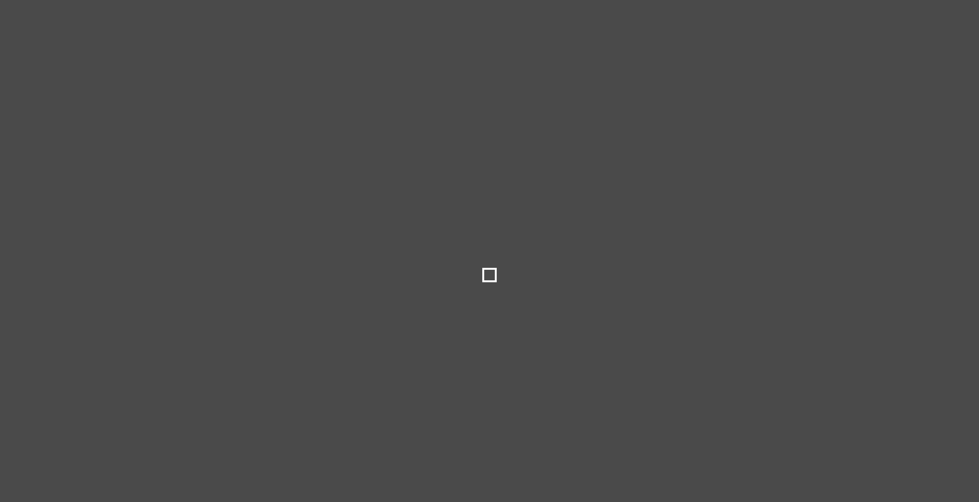
select select
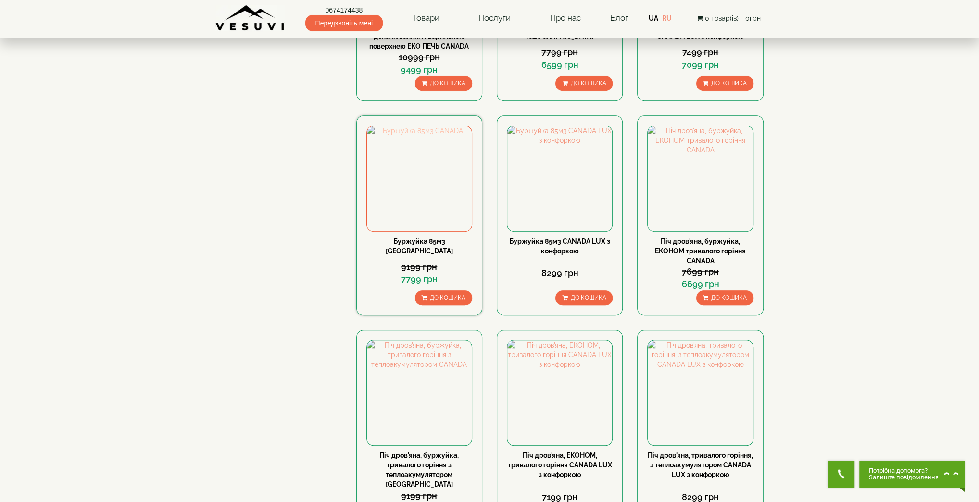
scroll to position [769, 0]
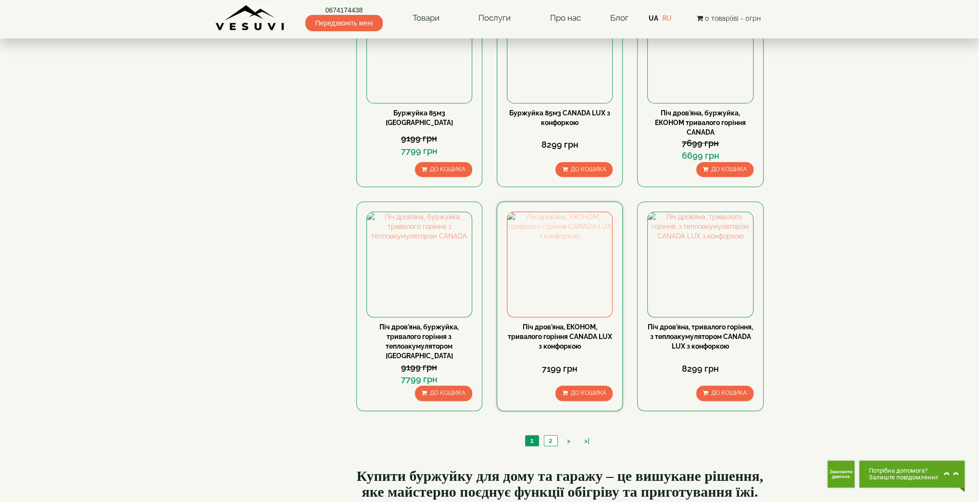
click at [563, 284] on img at bounding box center [559, 264] width 105 height 105
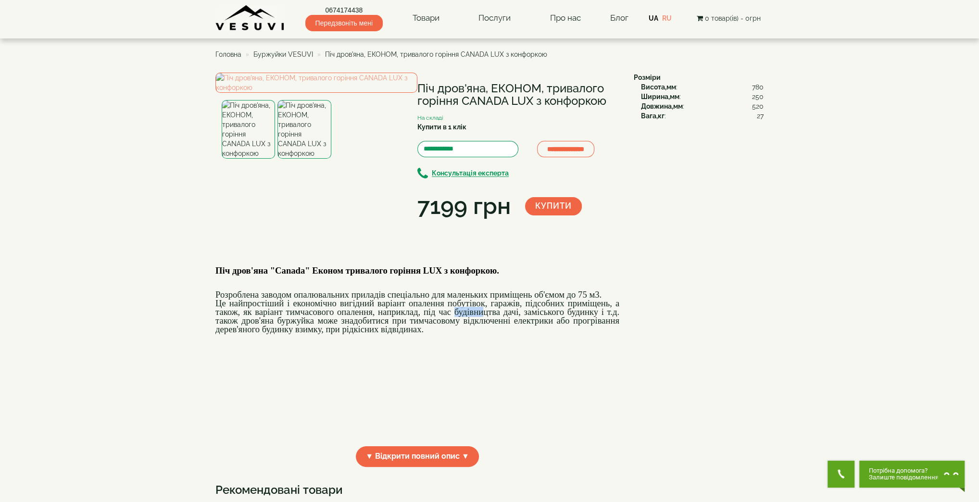
drag, startPoint x: 455, startPoint y: 399, endPoint x: 485, endPoint y: 399, distance: 30.3
click at [485, 334] on font "Це найпростіший і економічно вигідний варіант опалення побутівок, гаражів, підс…" at bounding box center [417, 316] width 404 height 36
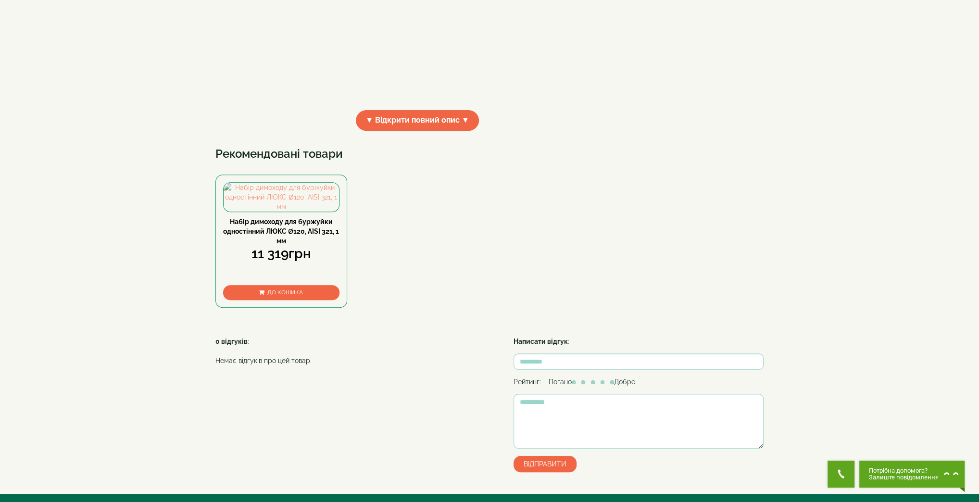
scroll to position [385, 0]
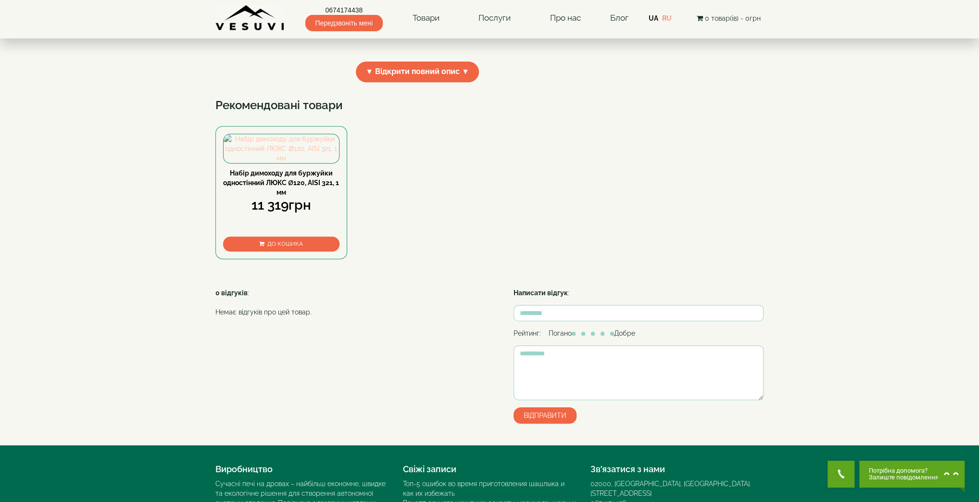
click at [298, 163] on img at bounding box center [281, 148] width 115 height 29
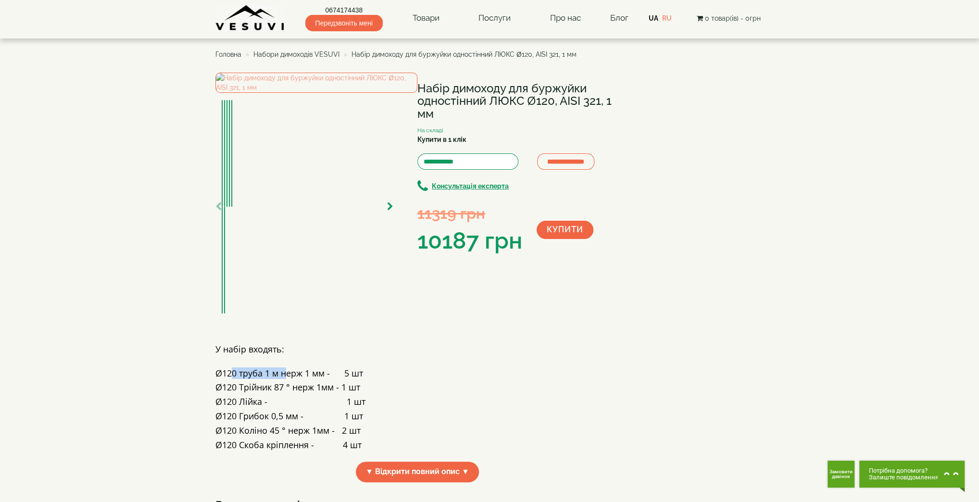
drag, startPoint x: 229, startPoint y: 365, endPoint x: 314, endPoint y: 366, distance: 85.1
click at [287, 364] on h4 "Ø120 труба 1 м нерж 1 мм - 5 шт" at bounding box center [417, 368] width 404 height 19
click at [303, 56] on span "Набори димоходів VESUVI" at bounding box center [296, 54] width 86 height 8
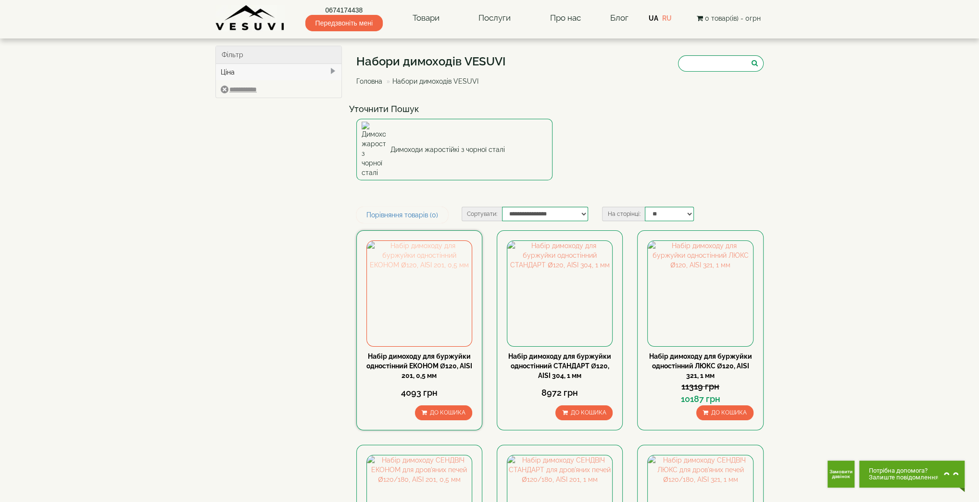
click at [437, 275] on img at bounding box center [419, 293] width 105 height 105
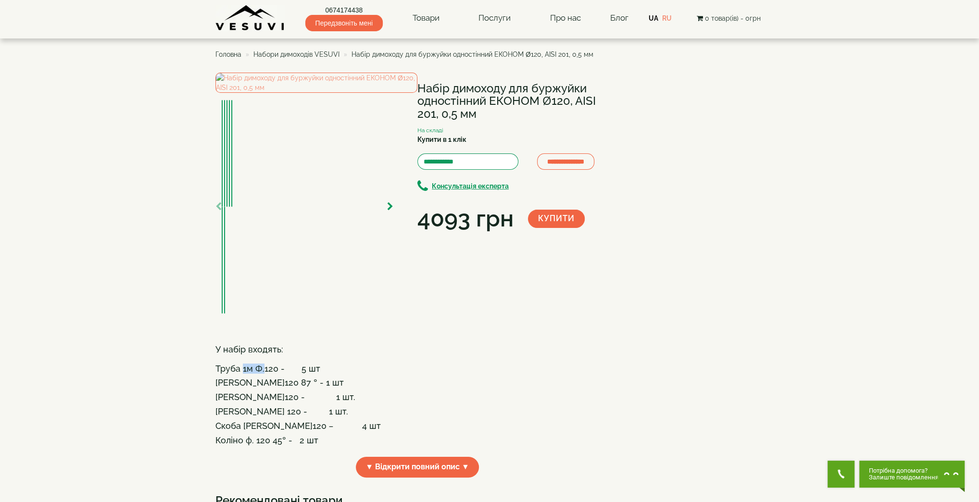
drag, startPoint x: 243, startPoint y: 361, endPoint x: 268, endPoint y: 362, distance: 24.5
click at [265, 362] on h4 "У набір входять: Труба 1м Ф.120 - 5 шт" at bounding box center [417, 359] width 404 height 28
drag, startPoint x: 252, startPoint y: 372, endPoint x: 285, endPoint y: 370, distance: 32.8
click at [282, 378] on h4 "[PERSON_NAME]120 87 ° - 1 шт" at bounding box center [417, 383] width 404 height 10
drag, startPoint x: 227, startPoint y: 386, endPoint x: 275, endPoint y: 387, distance: 48.6
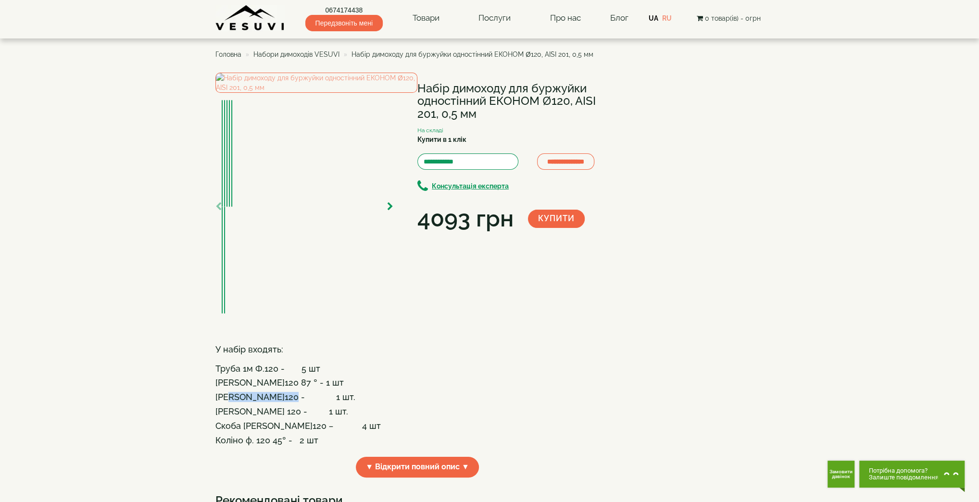
click at [275, 392] on h4 "Лійка Ф.120 - 1 шт." at bounding box center [417, 397] width 404 height 10
drag, startPoint x: 251, startPoint y: 405, endPoint x: 321, endPoint y: 403, distance: 69.2
click at [321, 407] on h4 "Грибок Ф. 120 - 1 шт." at bounding box center [417, 412] width 404 height 10
drag, startPoint x: 240, startPoint y: 415, endPoint x: 288, endPoint y: 420, distance: 48.3
click at [288, 421] on h4 "Скоба ф.120 – 4 шт" at bounding box center [417, 426] width 404 height 10
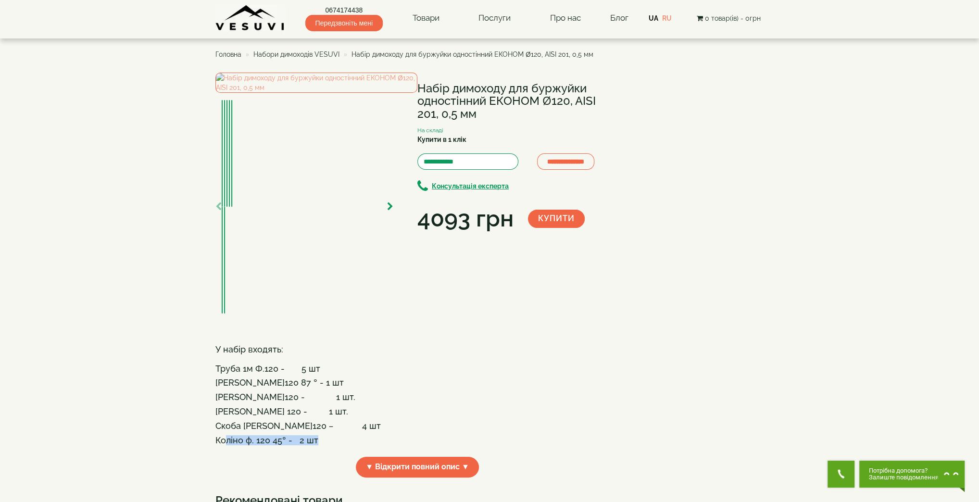
drag, startPoint x: 226, startPoint y: 429, endPoint x: 323, endPoint y: 428, distance: 96.6
click at [323, 436] on h4 "Коліно ф. 120 45° - 2 шт" at bounding box center [417, 441] width 404 height 10
click at [309, 93] on img at bounding box center [316, 83] width 202 height 20
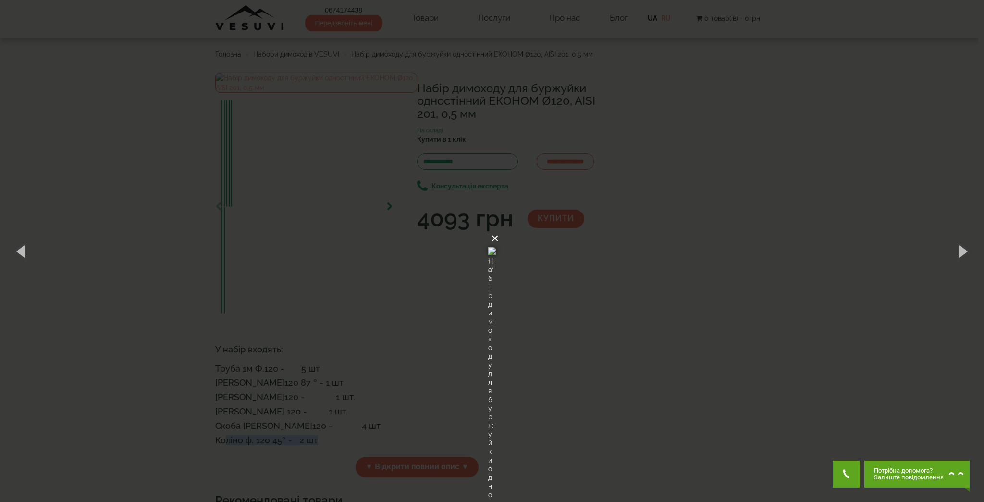
click at [499, 228] on button "×" at bounding box center [495, 238] width 8 height 21
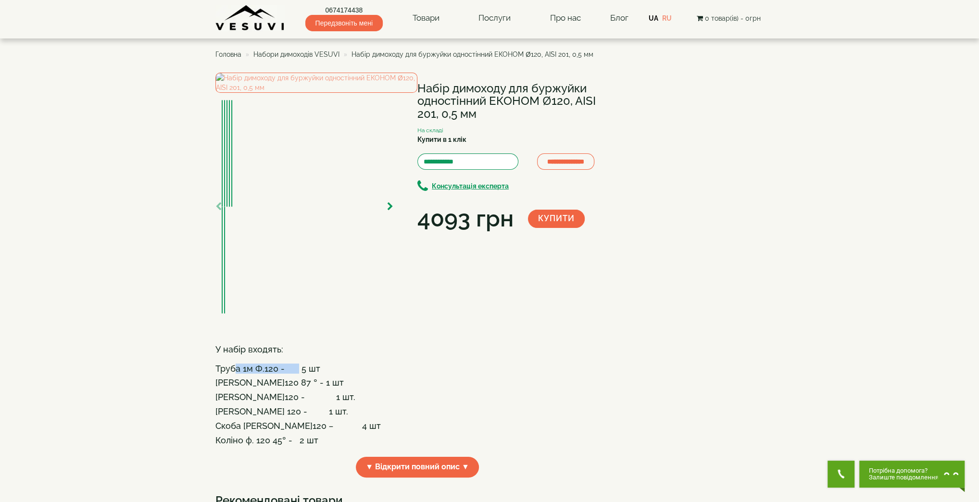
drag, startPoint x: 247, startPoint y: 359, endPoint x: 295, endPoint y: 360, distance: 48.6
click at [295, 360] on h4 "У набір входять: Труба 1м Ф.120 - 5 шт" at bounding box center [417, 359] width 404 height 28
drag, startPoint x: 223, startPoint y: 374, endPoint x: 317, endPoint y: 372, distance: 93.8
click at [317, 378] on h4 "Трійник Ф.120 87 ° - 1 шт" at bounding box center [417, 383] width 404 height 10
drag, startPoint x: 231, startPoint y: 389, endPoint x: 295, endPoint y: 391, distance: 63.9
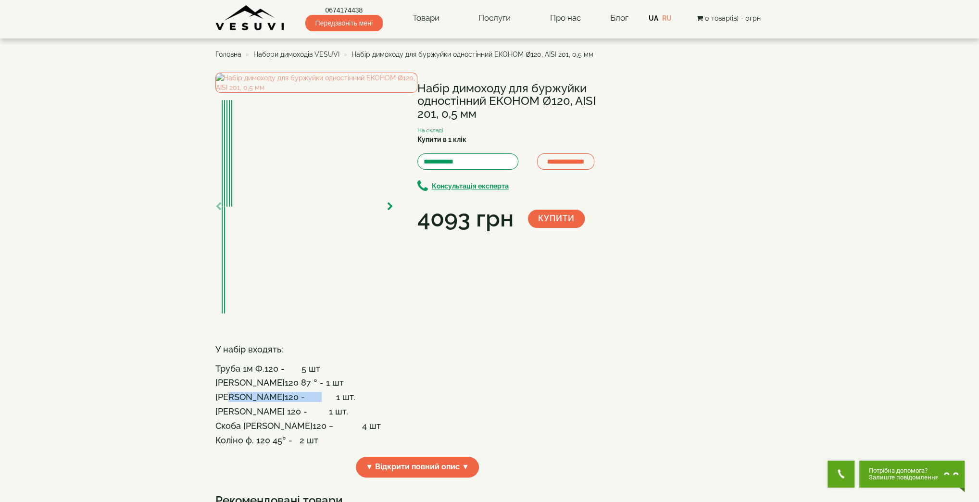
click at [295, 392] on h4 "Лійка Ф.120 - 1 шт." at bounding box center [417, 397] width 404 height 10
drag, startPoint x: 229, startPoint y: 414, endPoint x: 323, endPoint y: 413, distance: 93.3
click at [323, 421] on h4 "Скоба ф.120 – 4 шт" at bounding box center [417, 426] width 404 height 10
drag, startPoint x: 228, startPoint y: 431, endPoint x: 318, endPoint y: 434, distance: 90.4
click at [318, 436] on h4 "Коліно ф. 120 45° - 2 шт" at bounding box center [417, 441] width 404 height 10
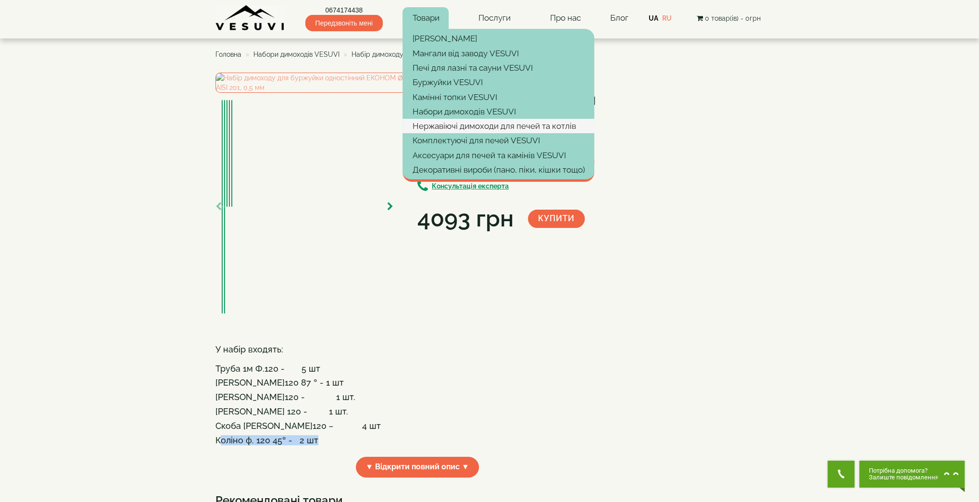
click at [447, 132] on link "Нержавіючі димоходи для печей та котлів" at bounding box center [498, 126] width 192 height 14
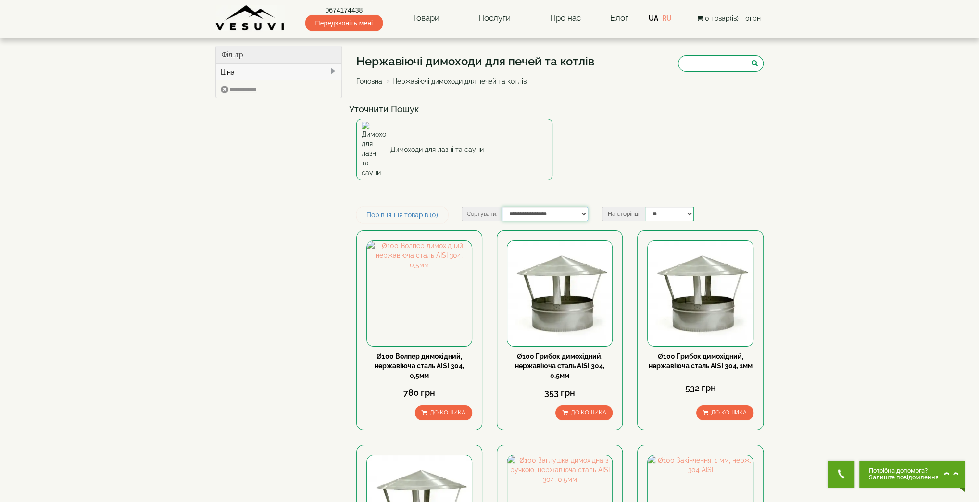
click at [520, 207] on select "**********" at bounding box center [545, 214] width 86 height 14
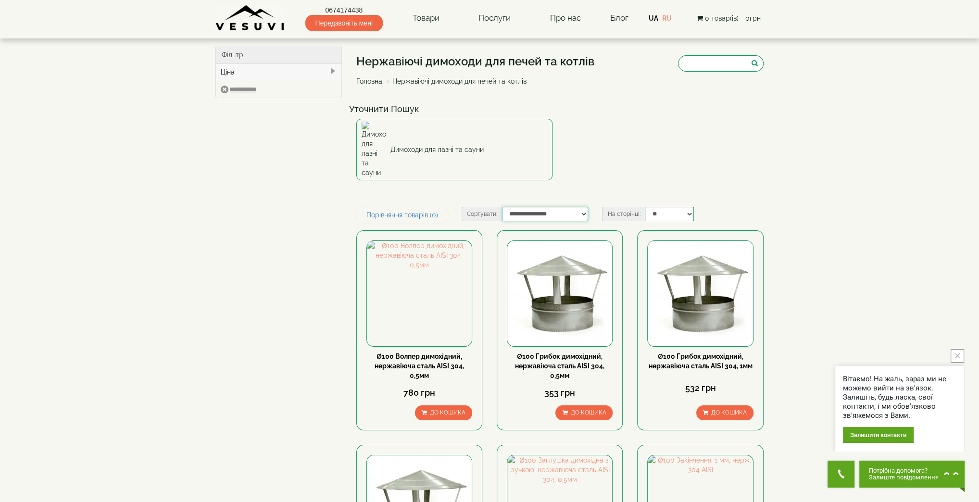
select select "**********"
click at [502, 207] on select "**********" at bounding box center [545, 214] width 86 height 14
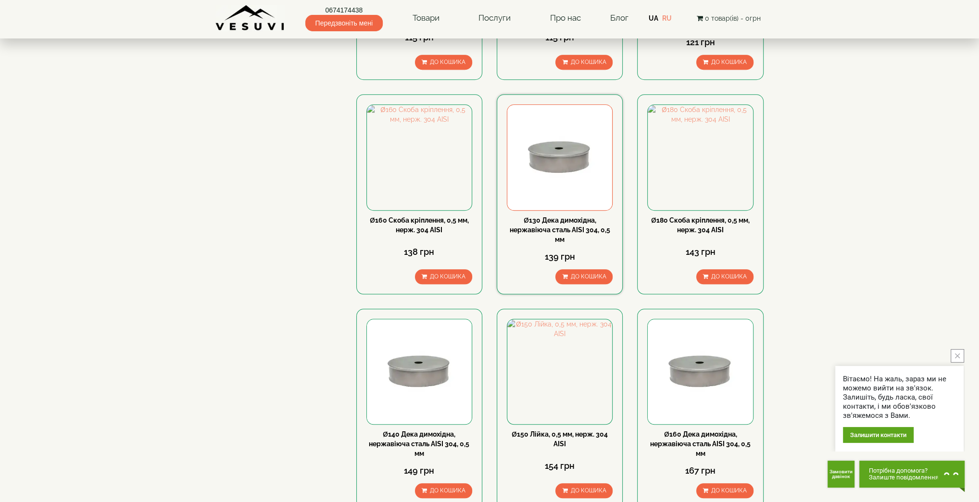
scroll to position [897, 0]
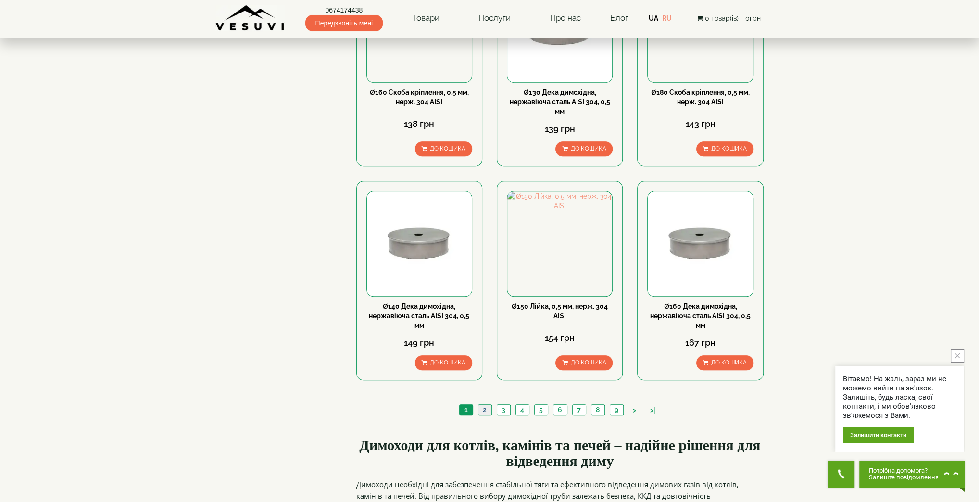
click at [486, 405] on link "2" at bounding box center [484, 410] width 13 height 10
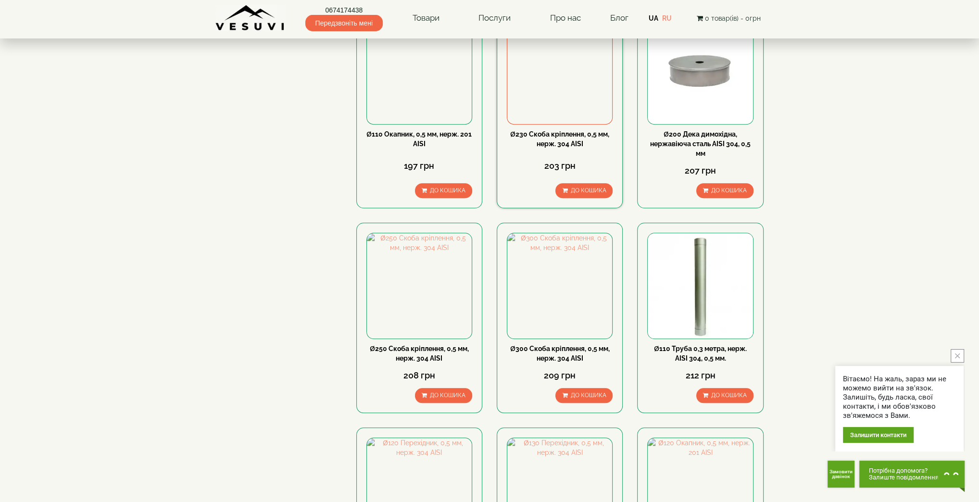
scroll to position [769, 0]
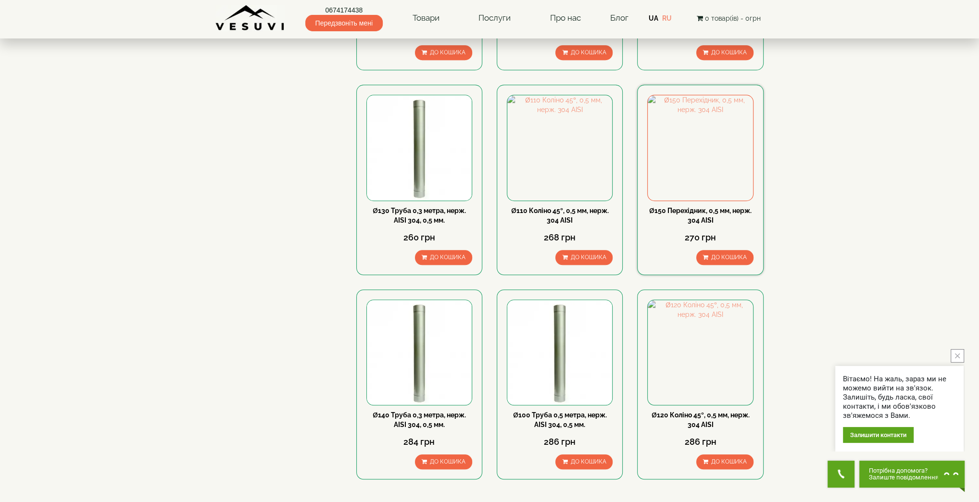
scroll to position [897, 0]
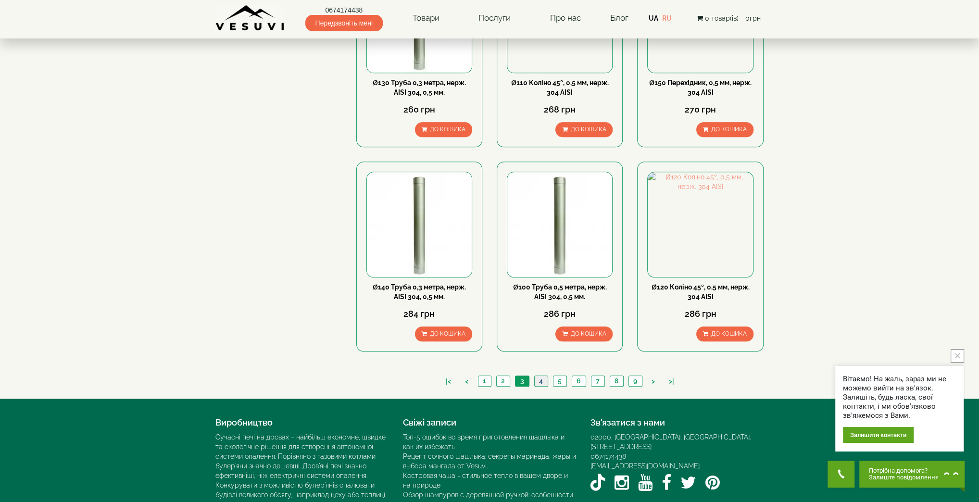
click at [543, 376] on link "4" at bounding box center [540, 381] width 13 height 10
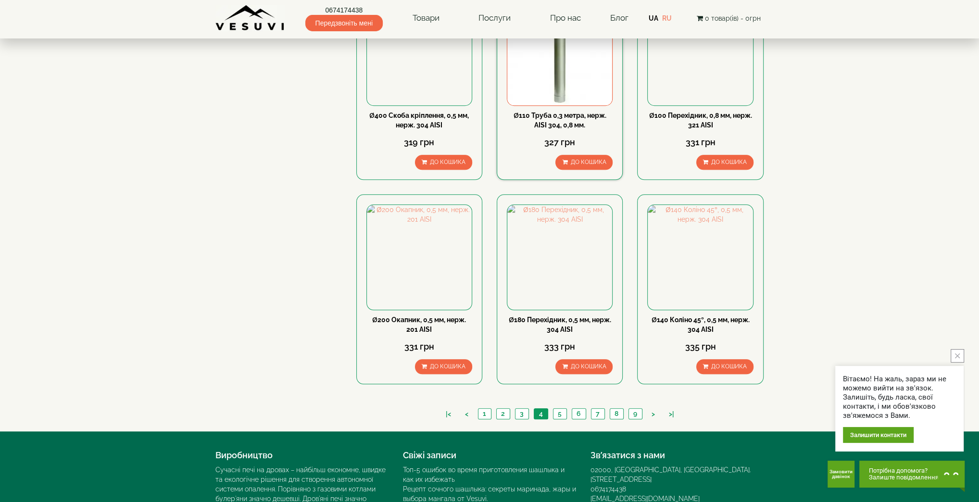
scroll to position [924, 0]
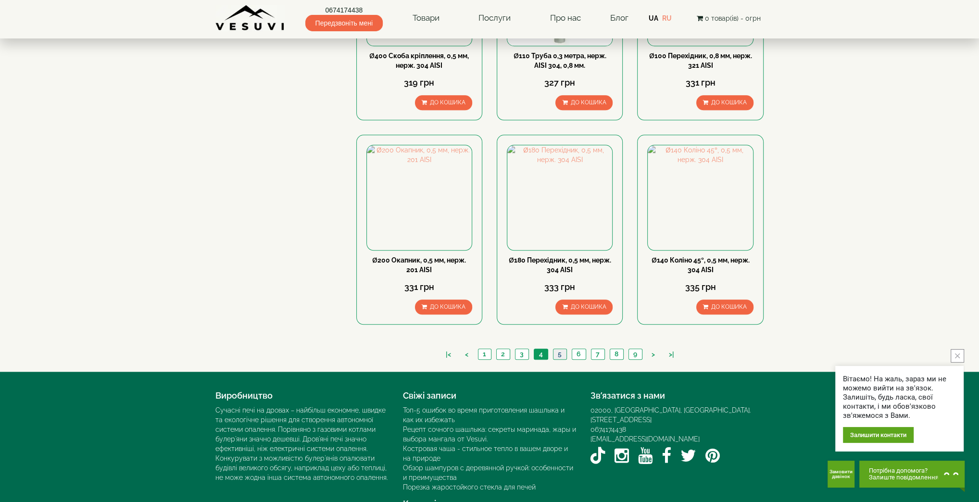
click at [559, 349] on link "5" at bounding box center [559, 354] width 13 height 10
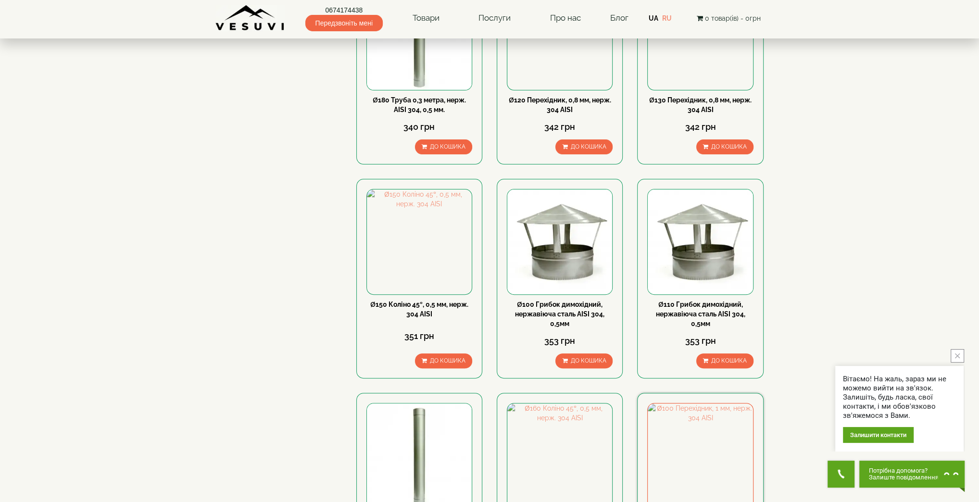
scroll to position [385, 0]
